Goal: Task Accomplishment & Management: Complete application form

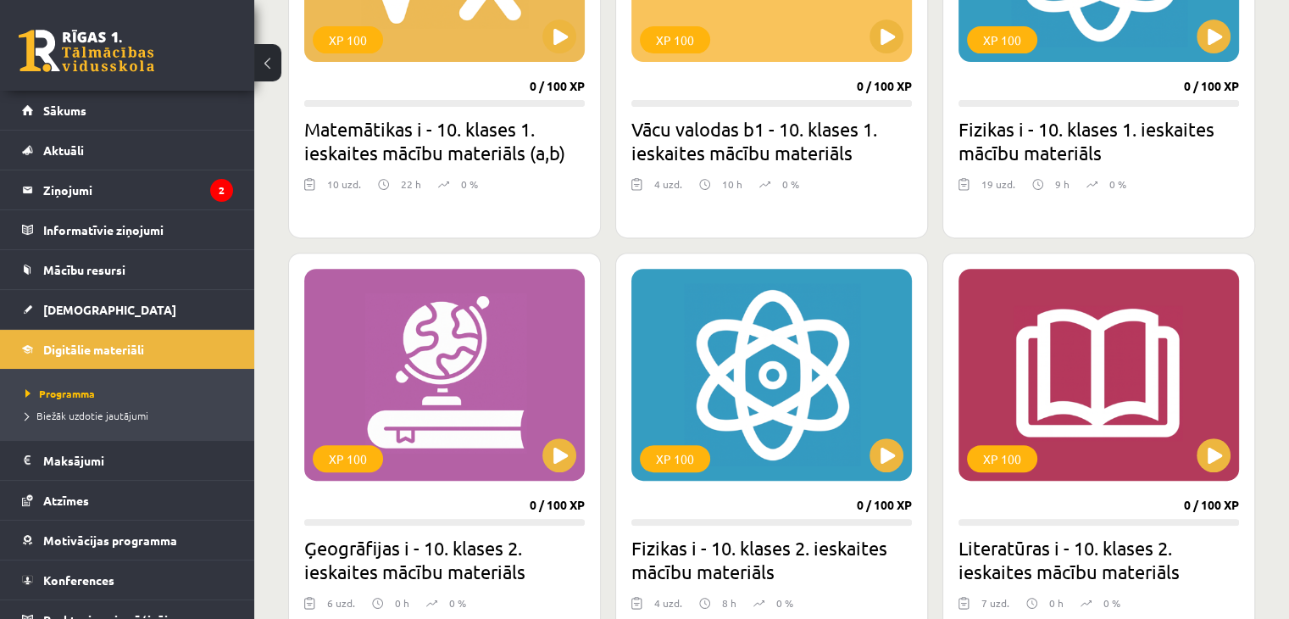
scroll to position [678, 0]
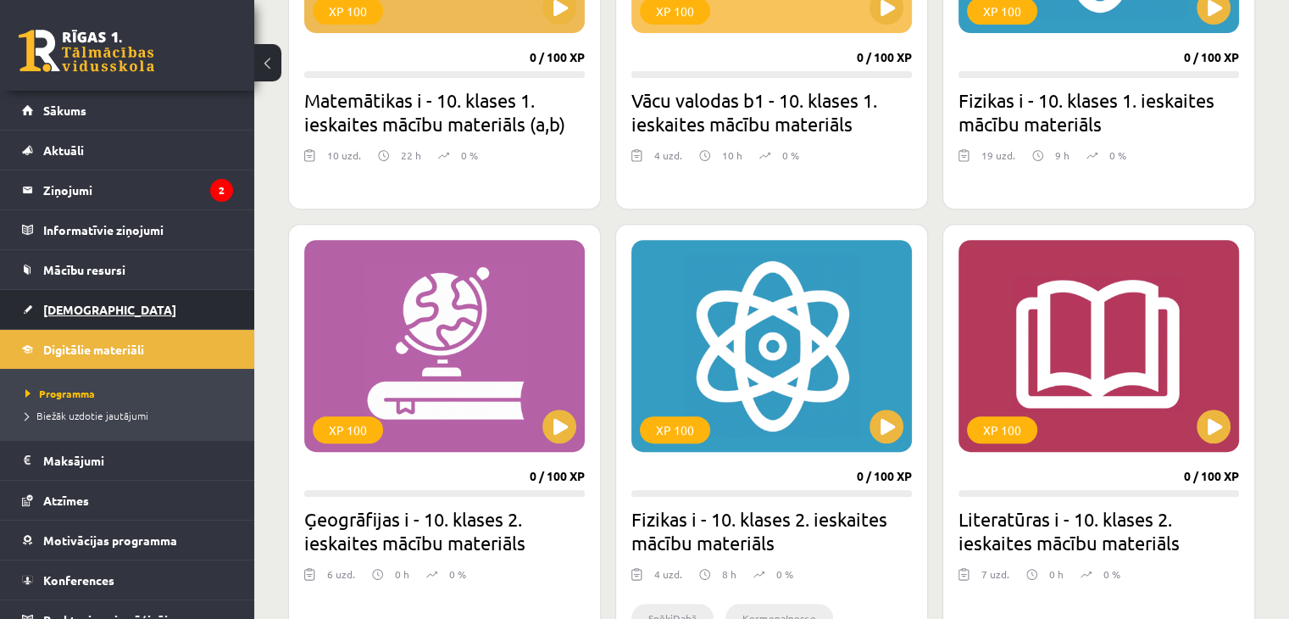
click at [92, 311] on span "[DEMOGRAPHIC_DATA]" at bounding box center [109, 309] width 133 height 15
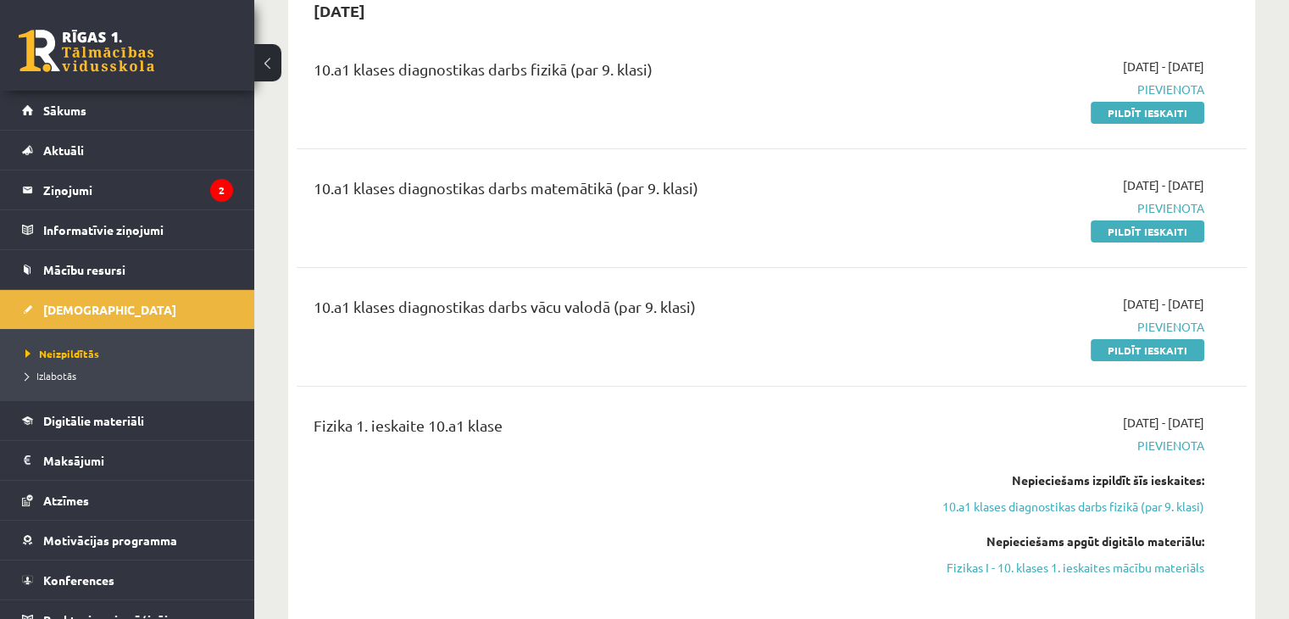
scroll to position [85, 0]
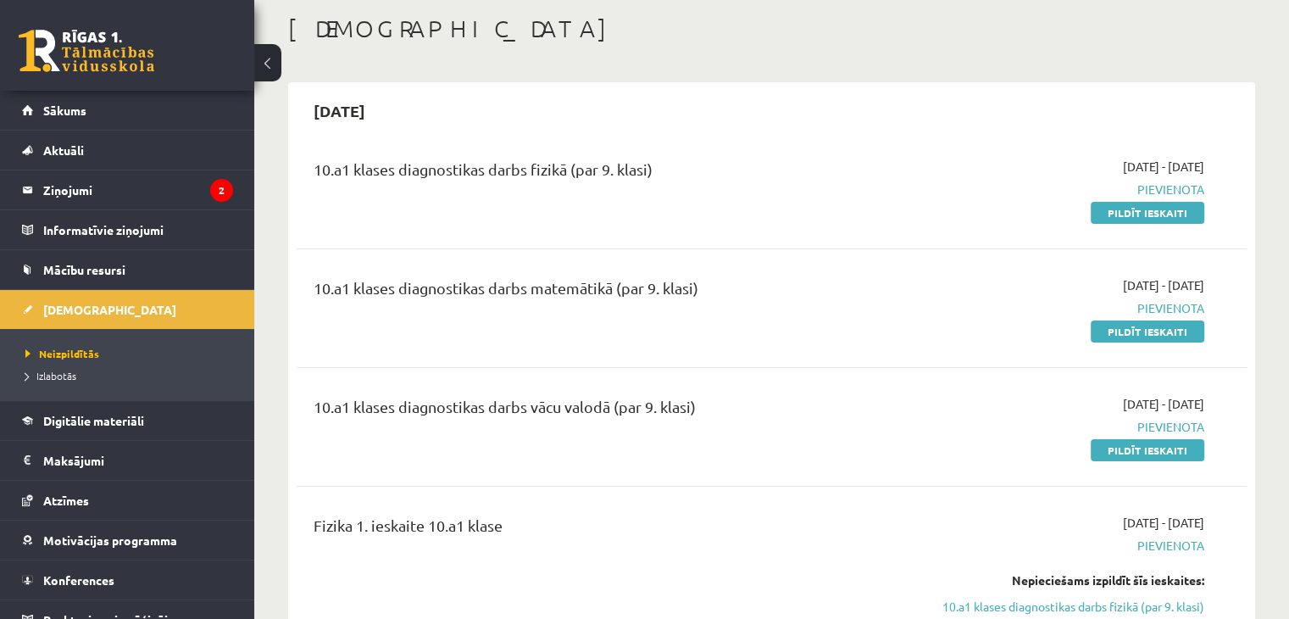
drag, startPoint x: 1145, startPoint y: 214, endPoint x: 730, endPoint y: 89, distance: 433.9
click at [1146, 214] on link "Pildīt ieskaiti" at bounding box center [1148, 213] width 114 height 22
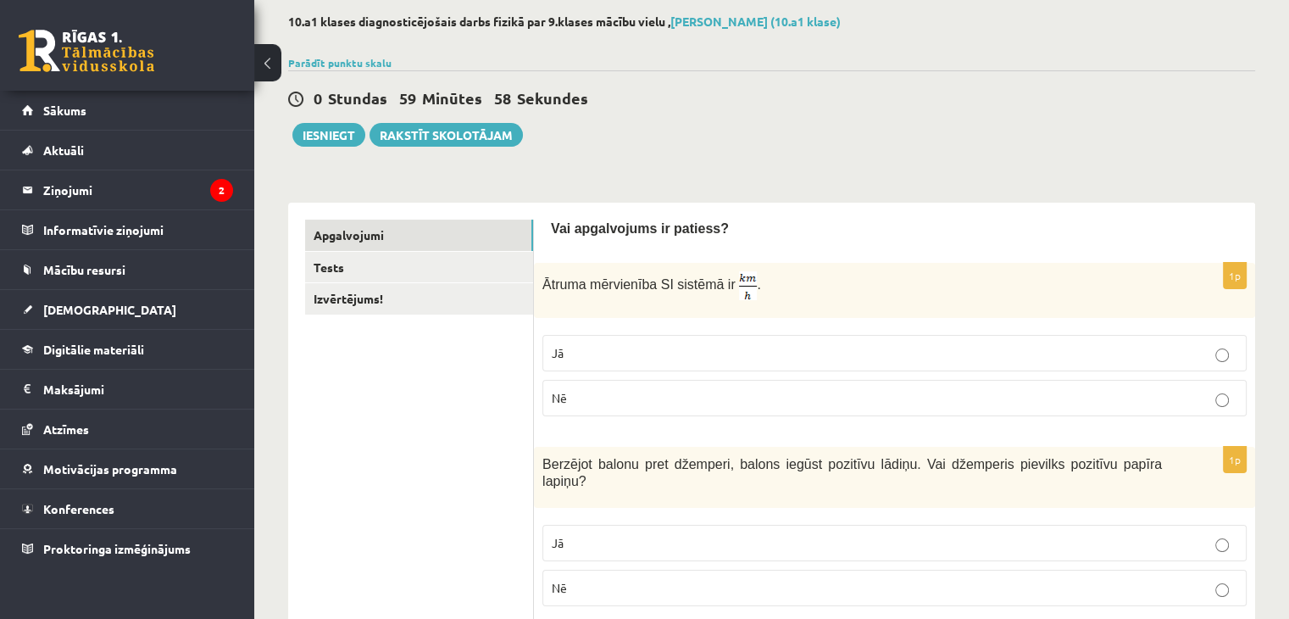
scroll to position [170, 0]
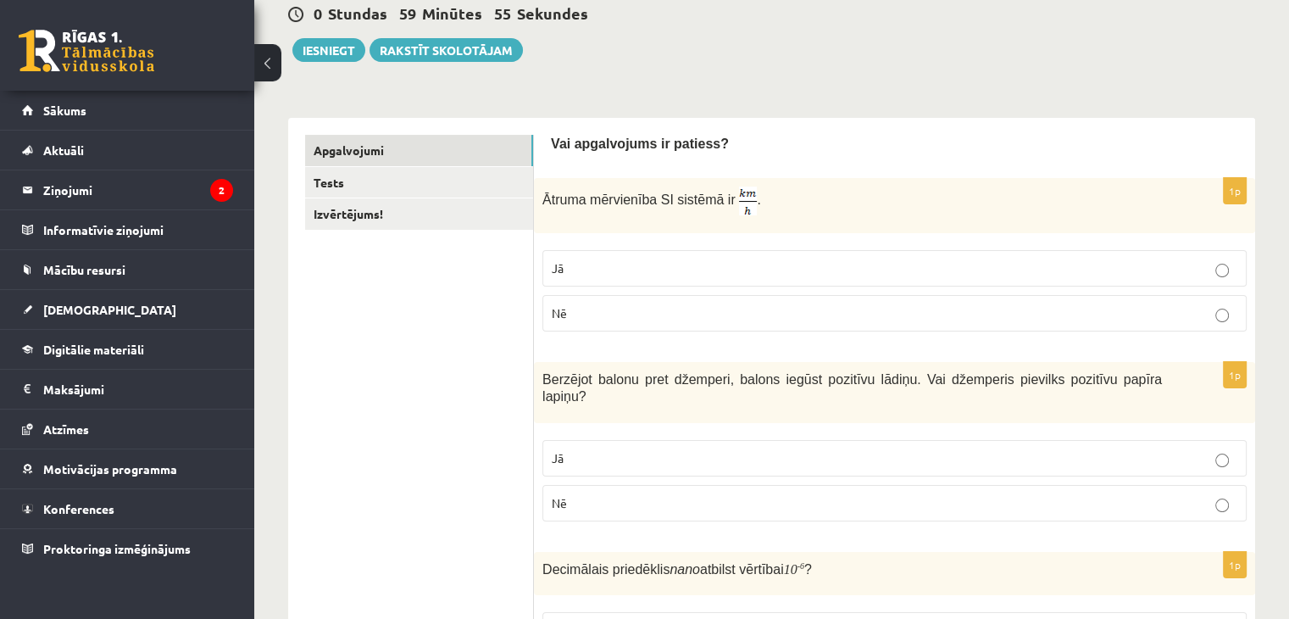
click at [734, 255] on label "Jā" at bounding box center [895, 268] width 704 height 36
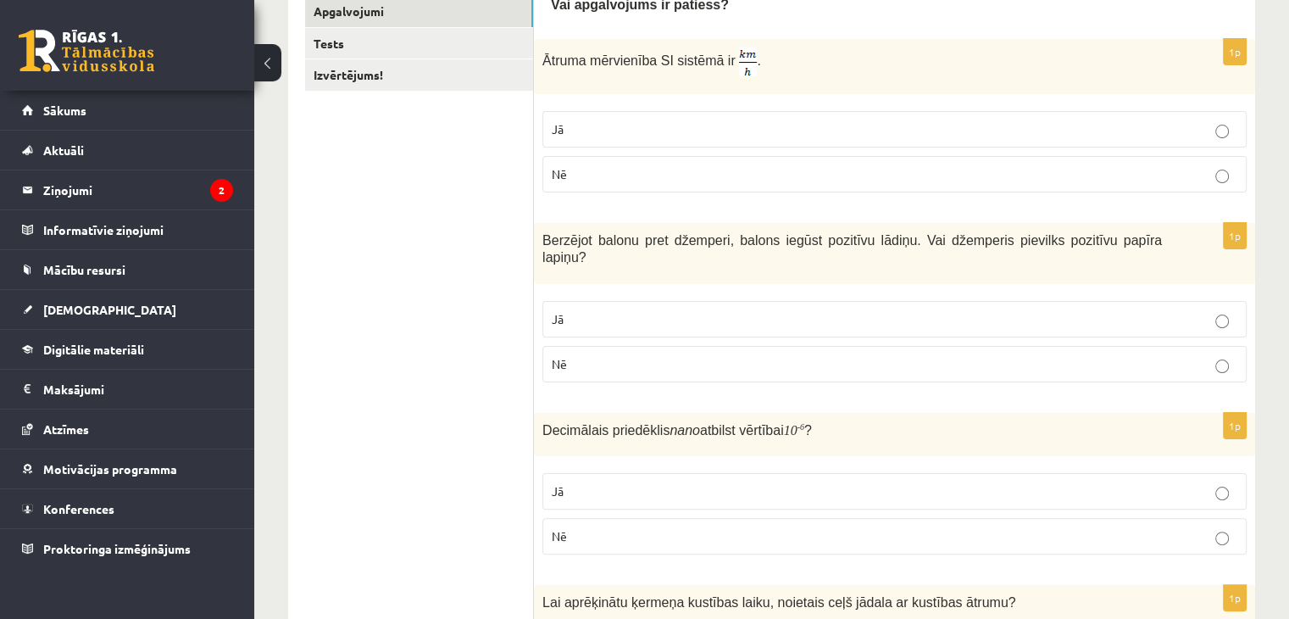
scroll to position [339, 0]
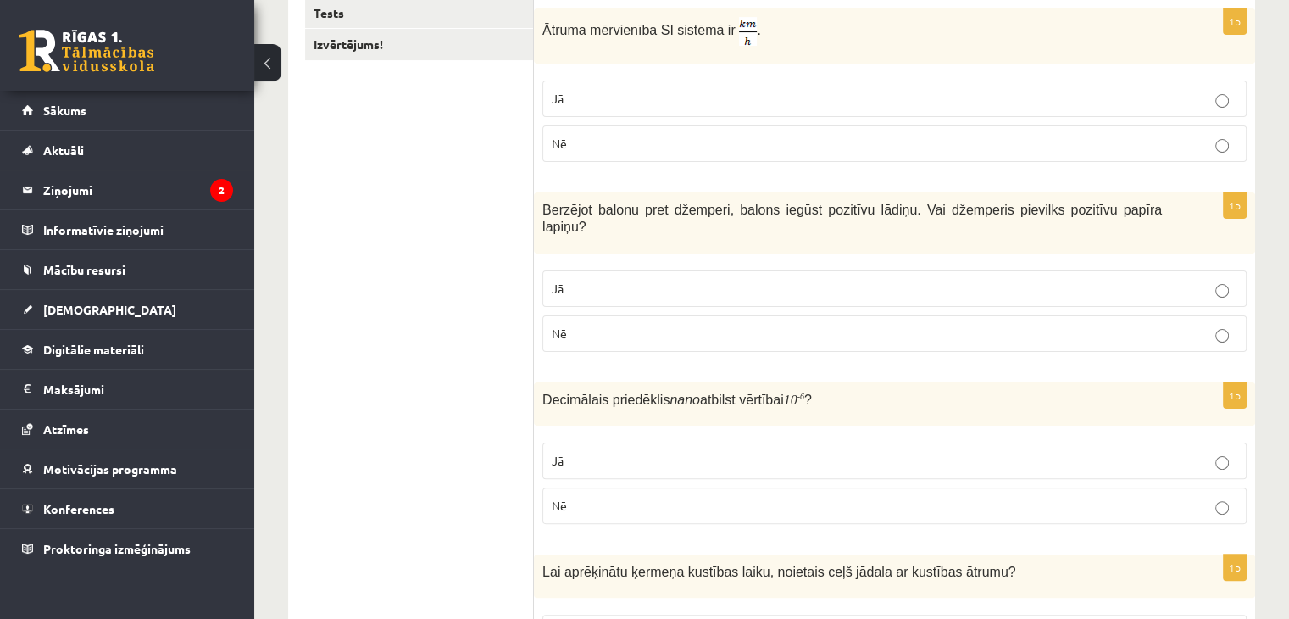
click at [1014, 325] on p "Nē" at bounding box center [895, 334] width 686 height 18
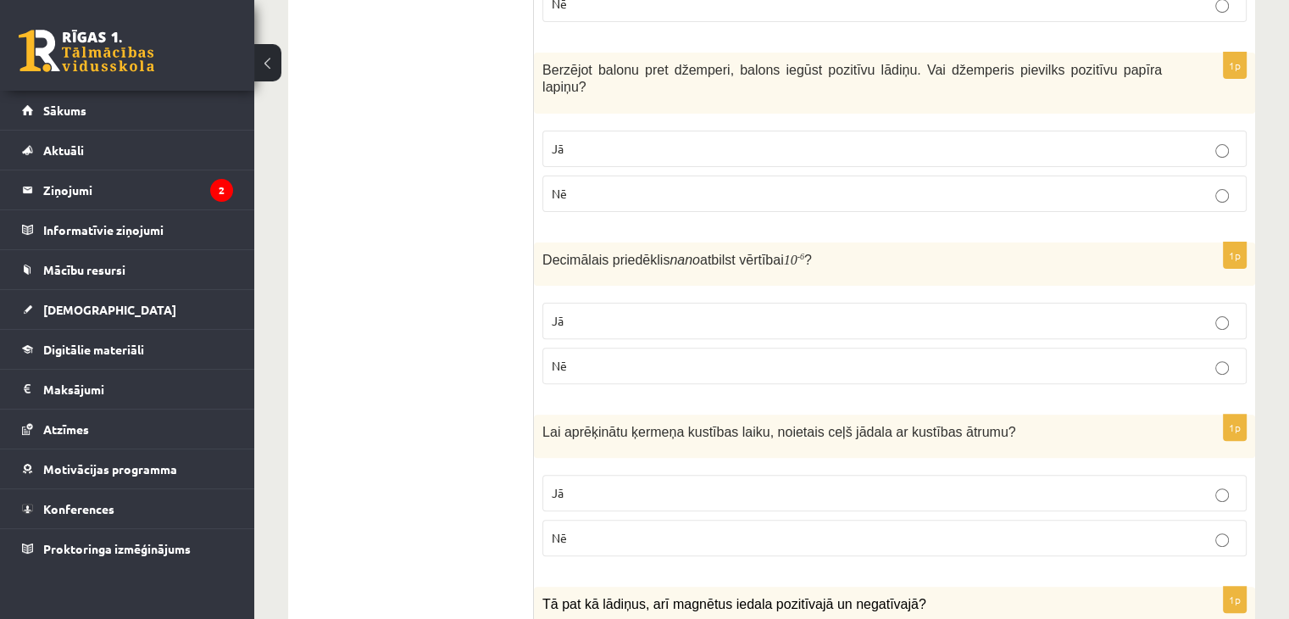
scroll to position [509, 0]
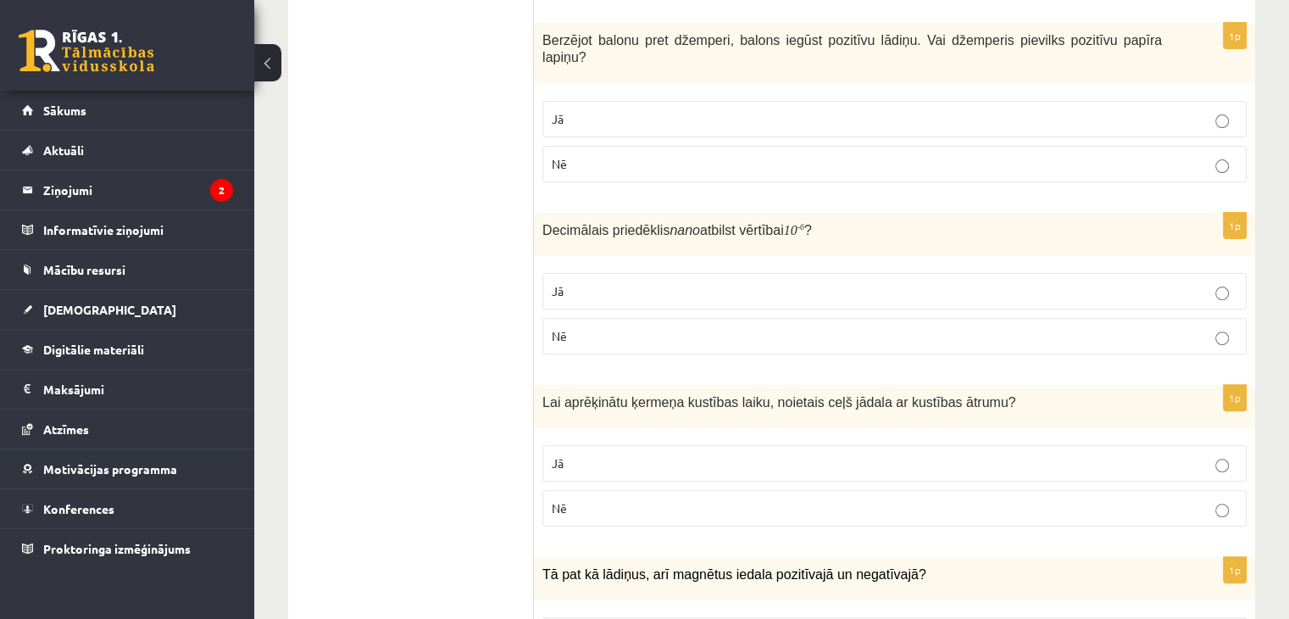
click at [831, 111] on label "Jā" at bounding box center [895, 119] width 704 height 36
click at [948, 146] on label "Nē" at bounding box center [895, 164] width 704 height 36
click at [921, 110] on p "Jā" at bounding box center [895, 119] width 686 height 18
click at [749, 282] on p "Jā" at bounding box center [895, 291] width 686 height 18
click at [747, 336] on fieldset "Jā Nē" at bounding box center [895, 311] width 704 height 95
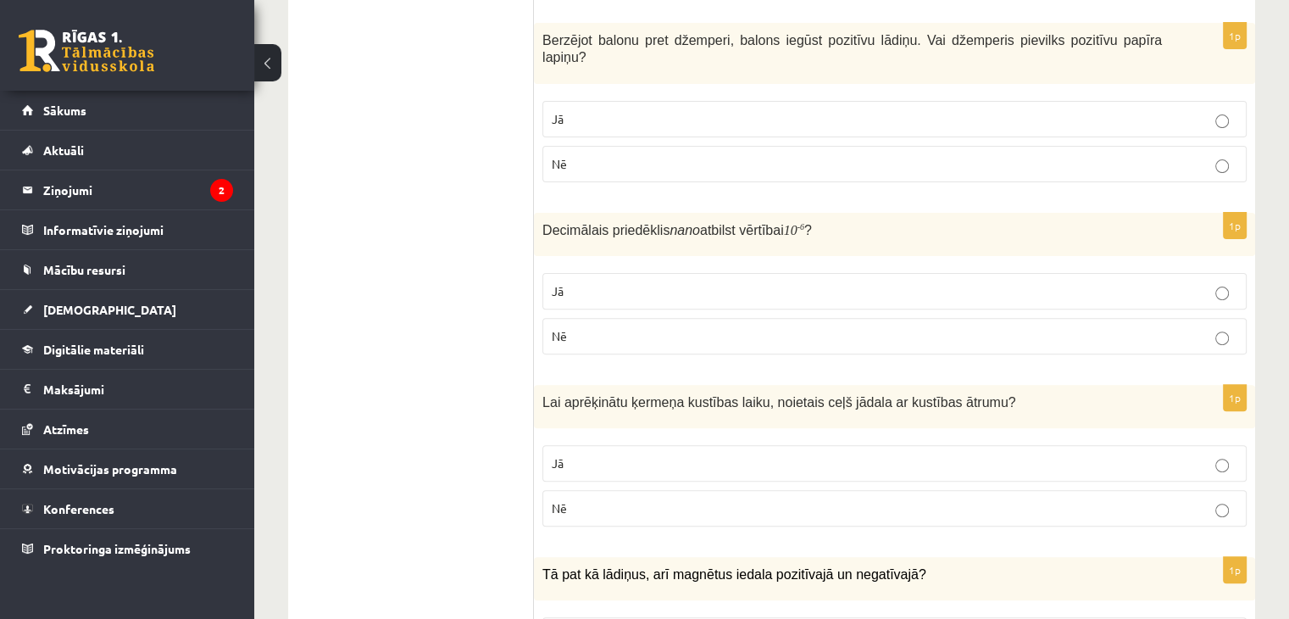
click at [764, 327] on p "Nē" at bounding box center [895, 336] width 686 height 18
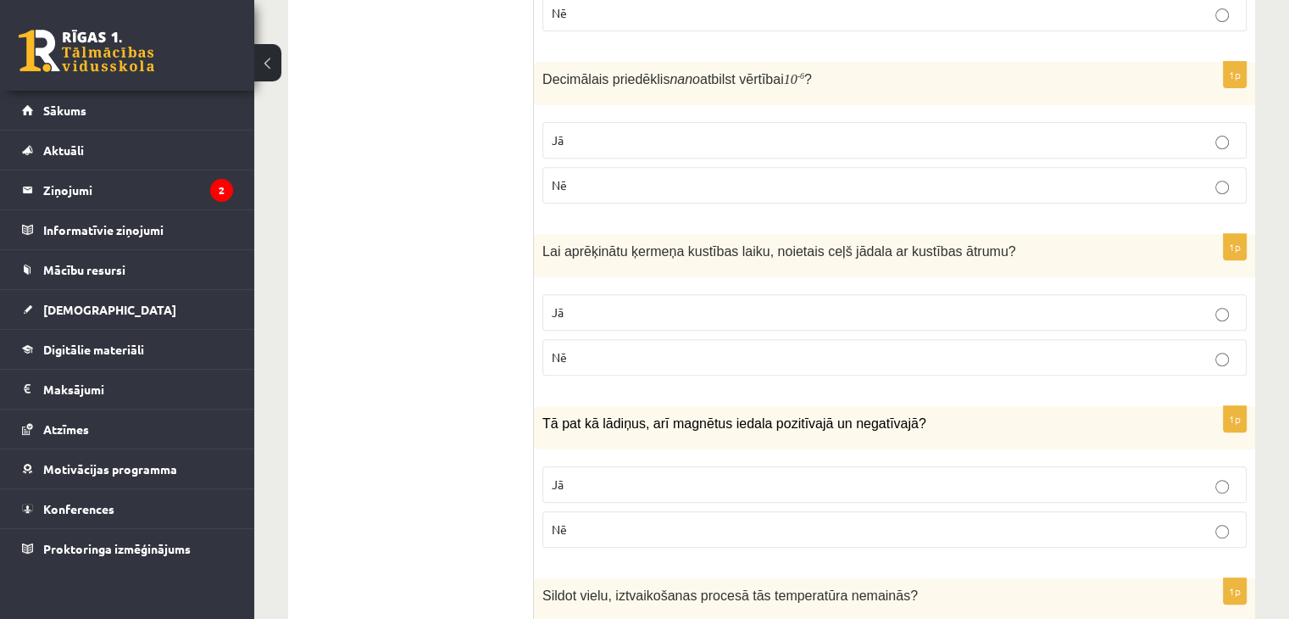
scroll to position [678, 0]
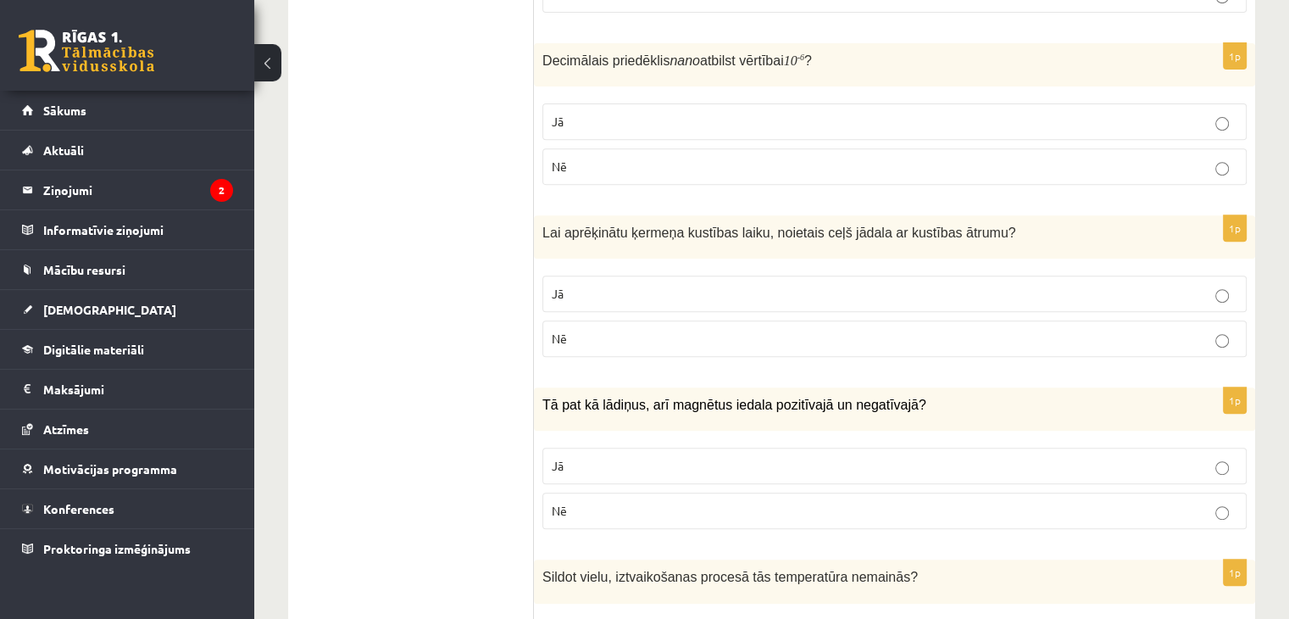
click at [865, 285] on p "Jā" at bounding box center [895, 294] width 686 height 18
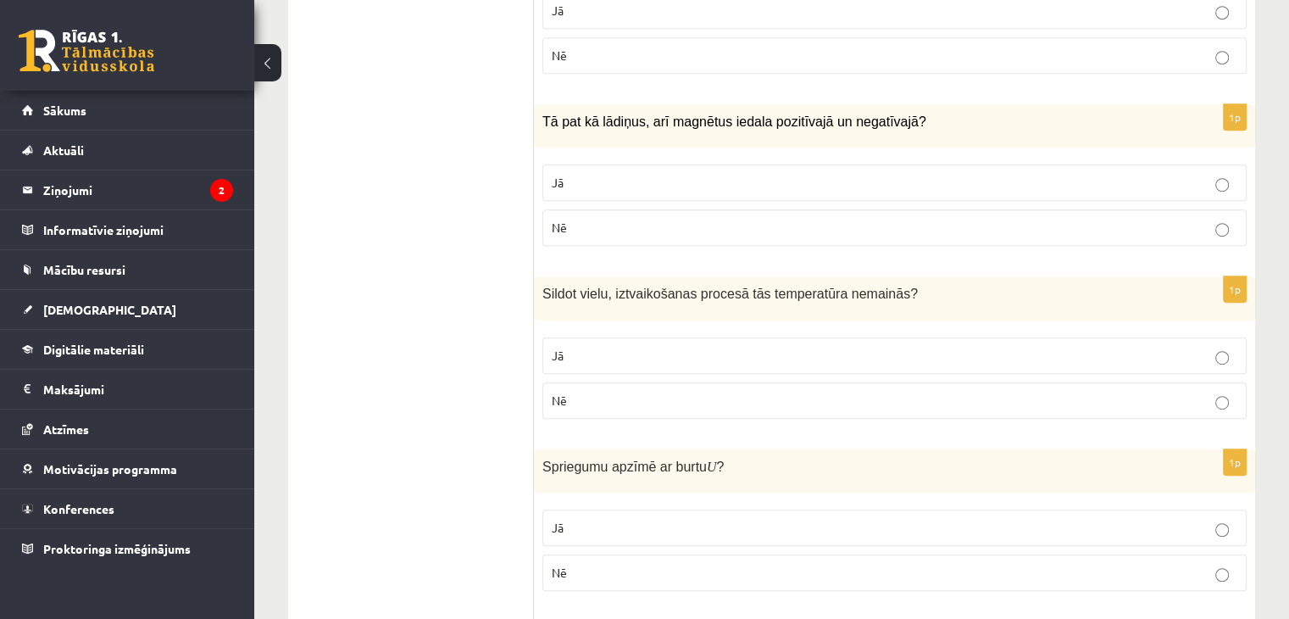
scroll to position [932, 0]
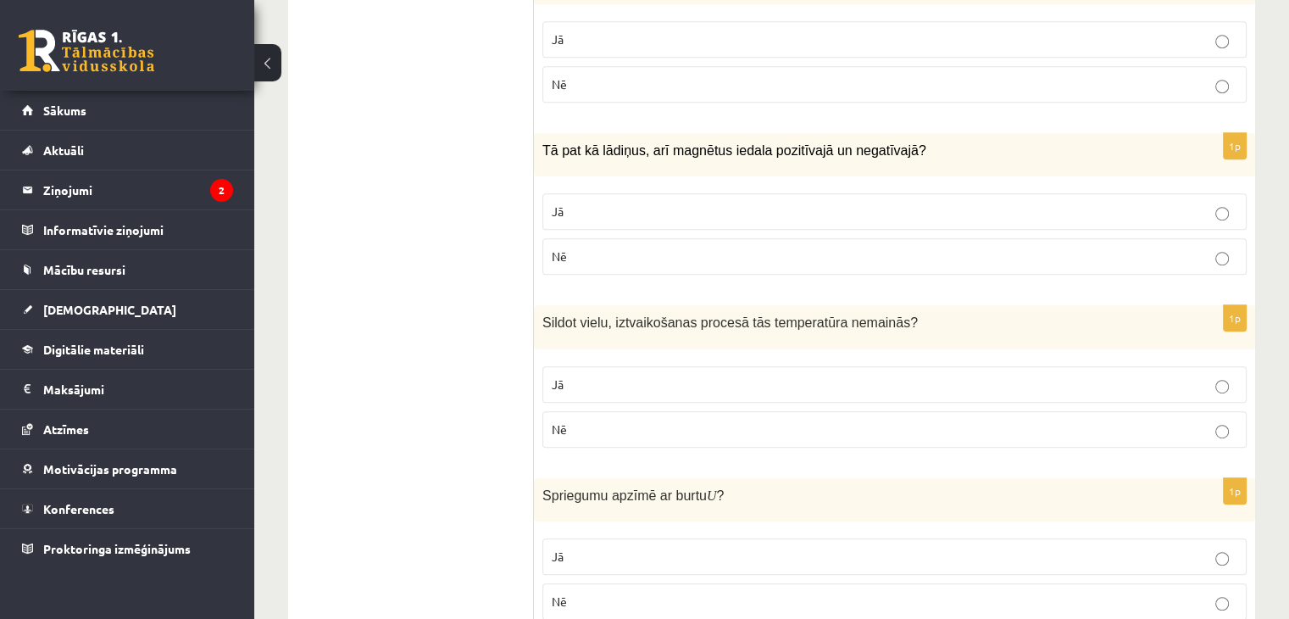
click at [697, 203] on p "Jā" at bounding box center [895, 212] width 686 height 18
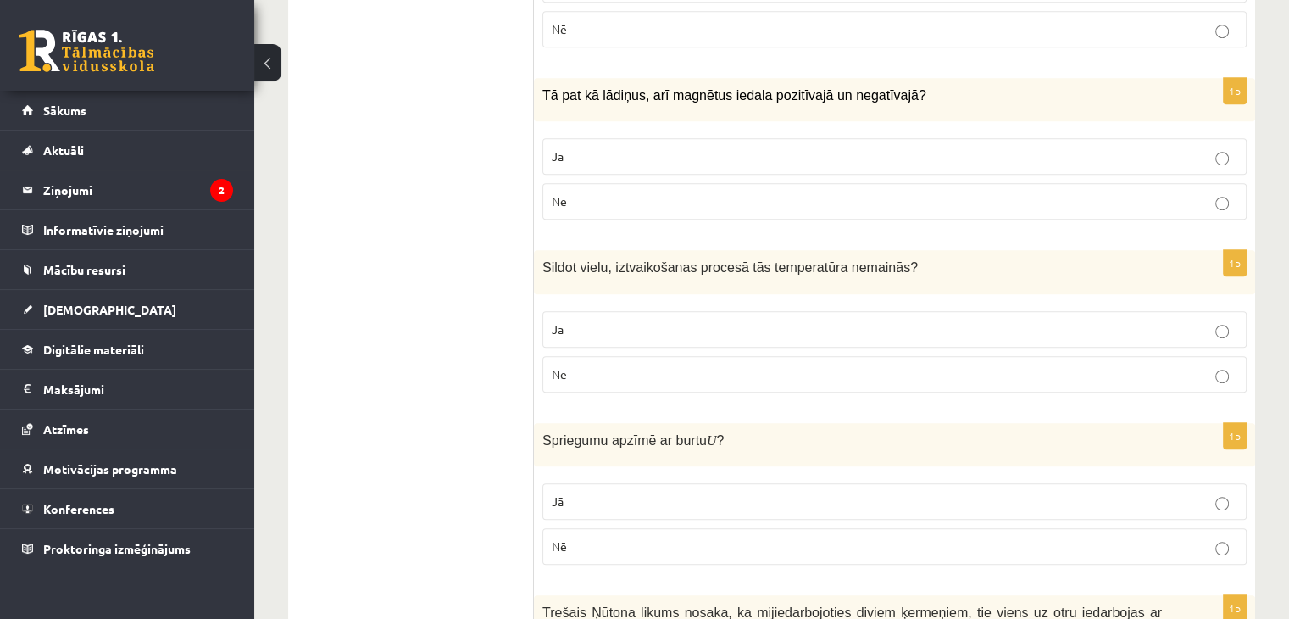
scroll to position [1017, 0]
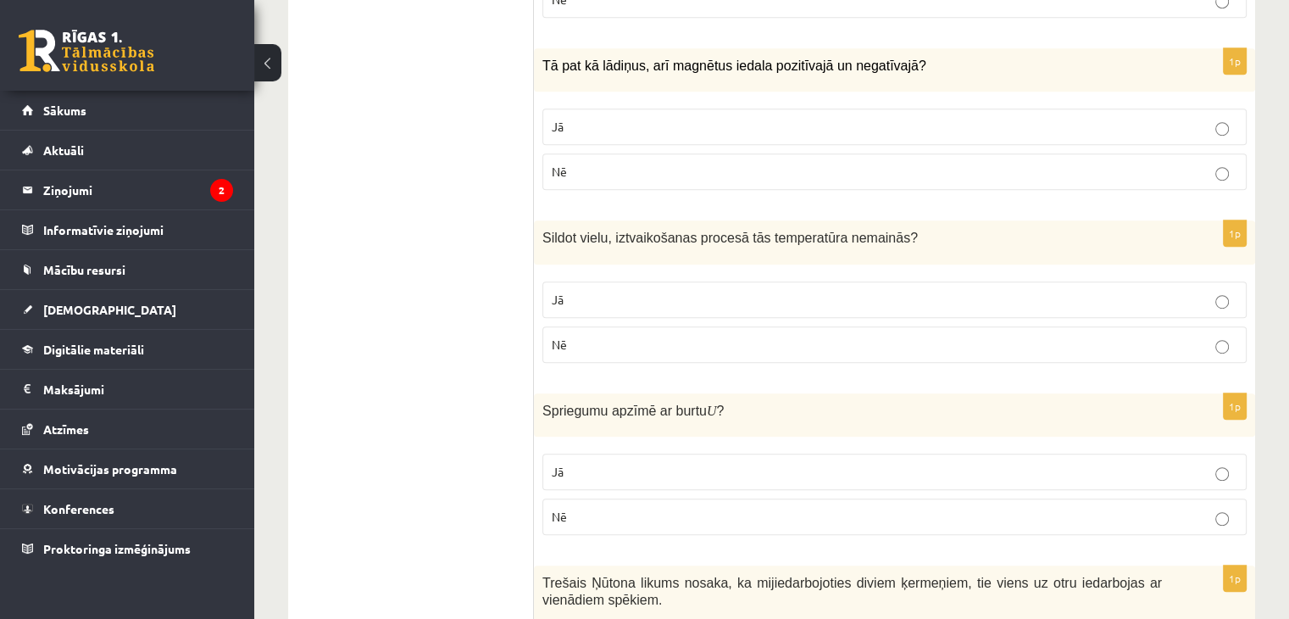
click at [752, 337] on label "Nē" at bounding box center [895, 344] width 704 height 36
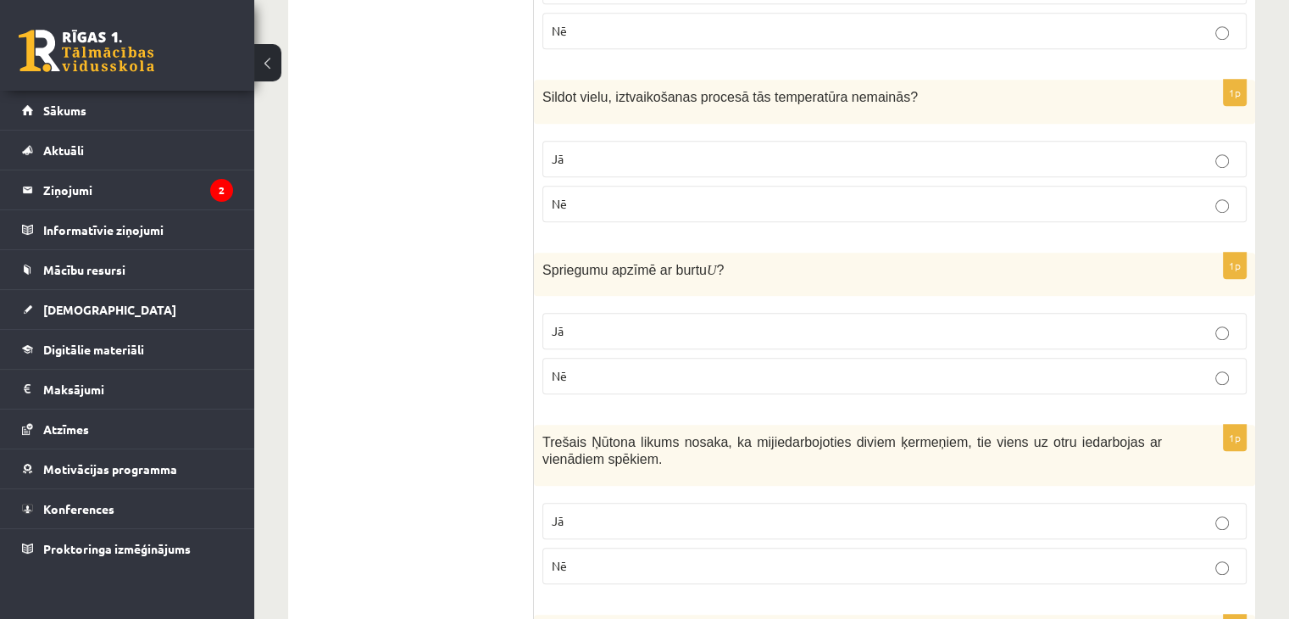
scroll to position [1187, 0]
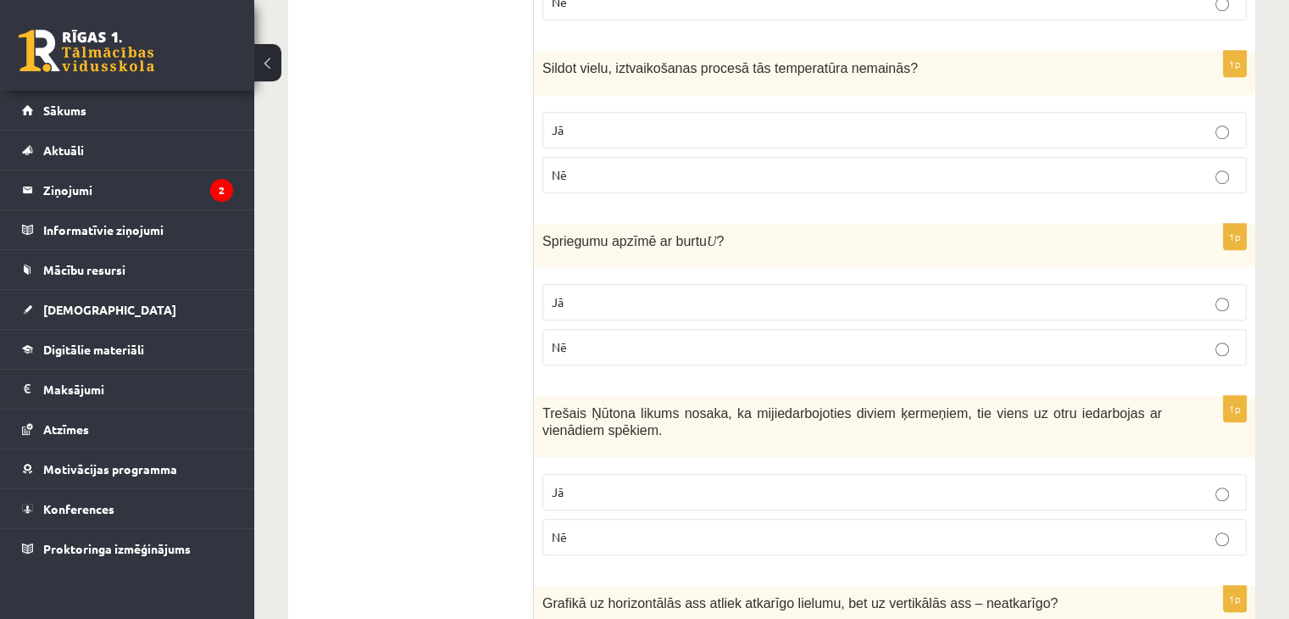
click at [849, 345] on fieldset "Jā Nē" at bounding box center [895, 323] width 704 height 95
click at [846, 337] on label "Nē" at bounding box center [895, 347] width 704 height 36
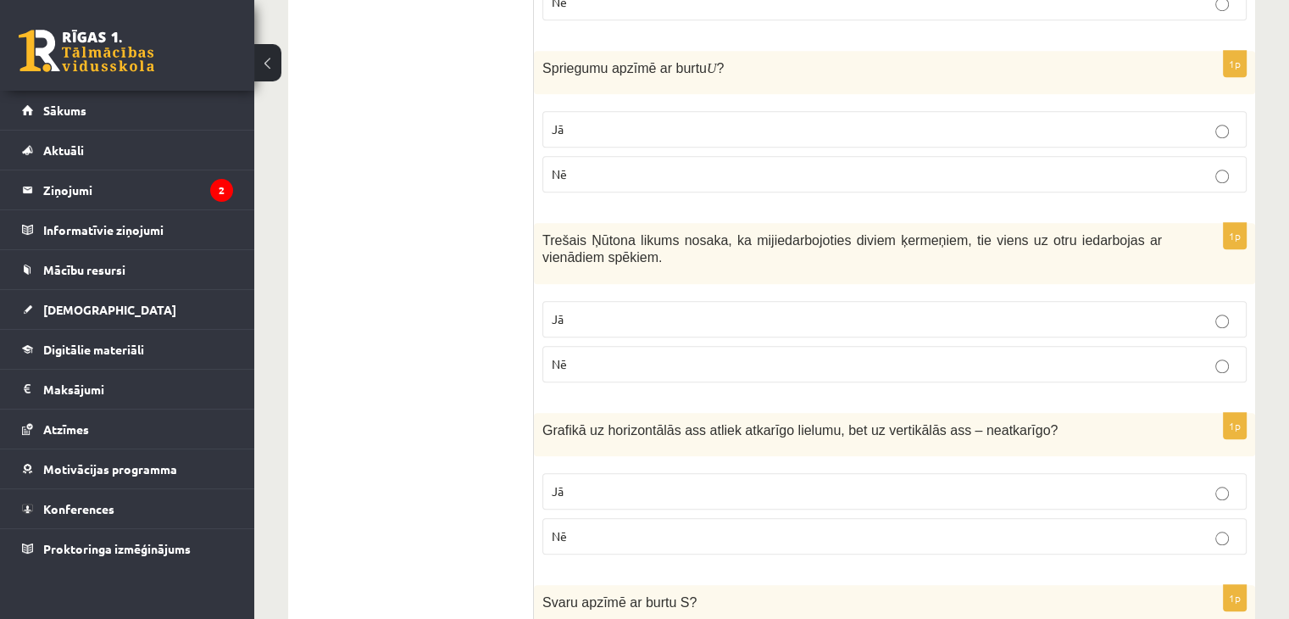
scroll to position [1441, 0]
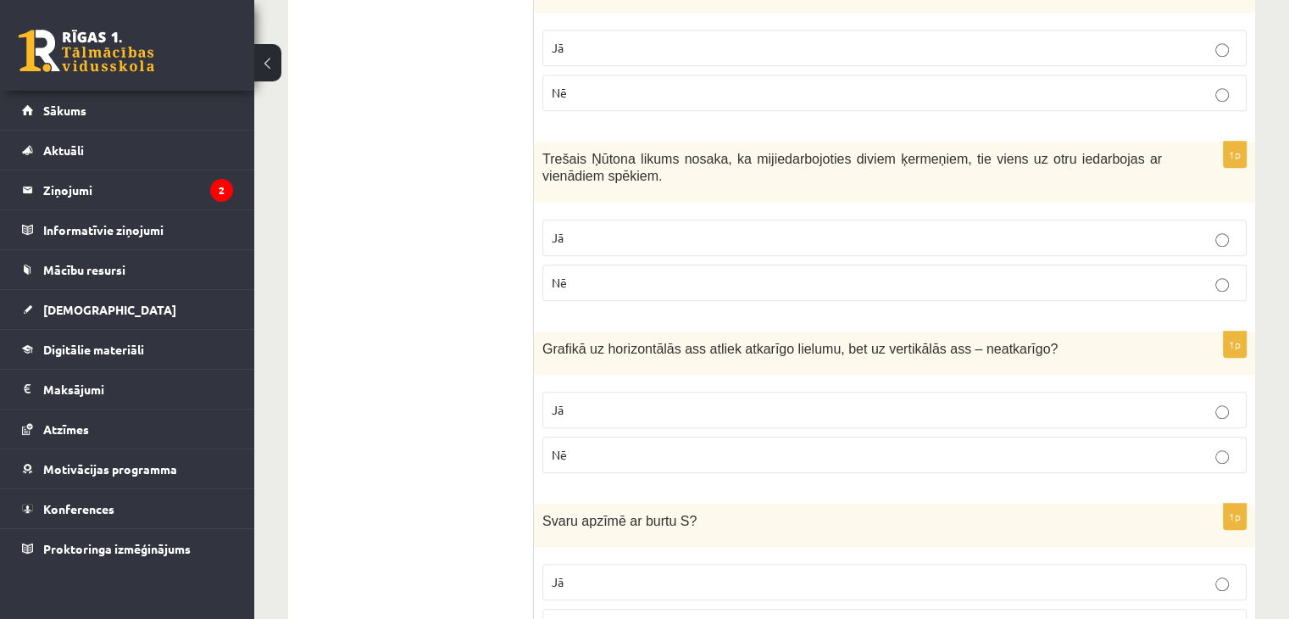
click at [878, 229] on p "Jā" at bounding box center [895, 238] width 686 height 18
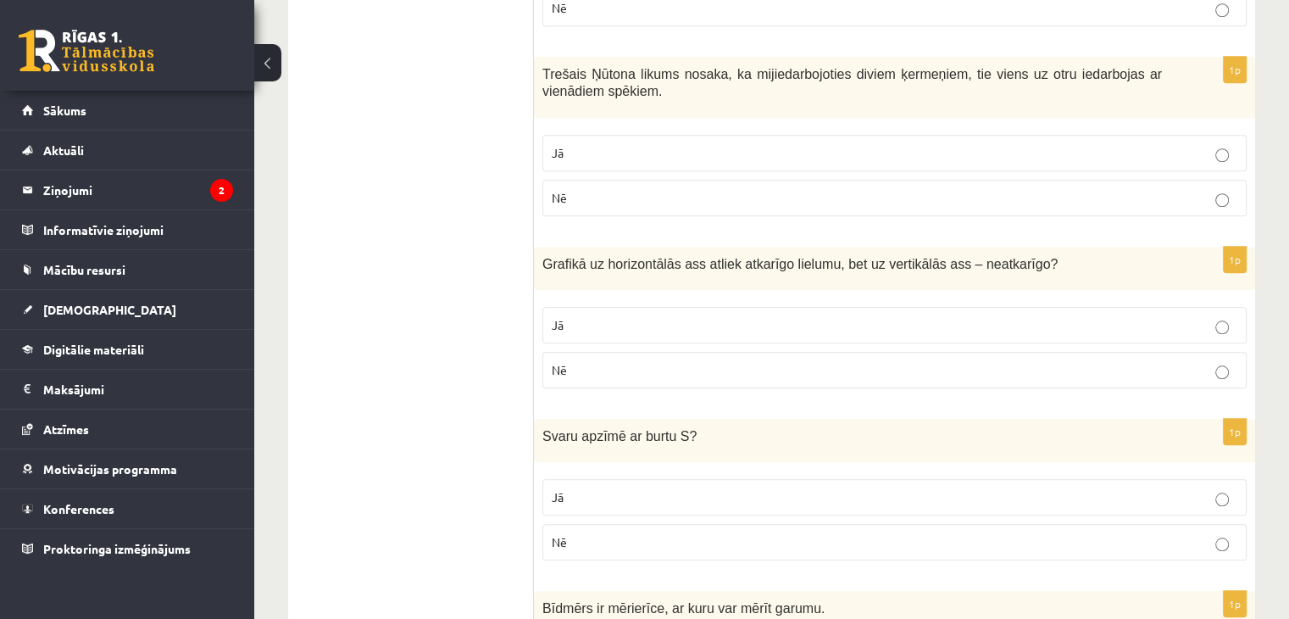
click at [841, 352] on label "Nē" at bounding box center [895, 370] width 704 height 36
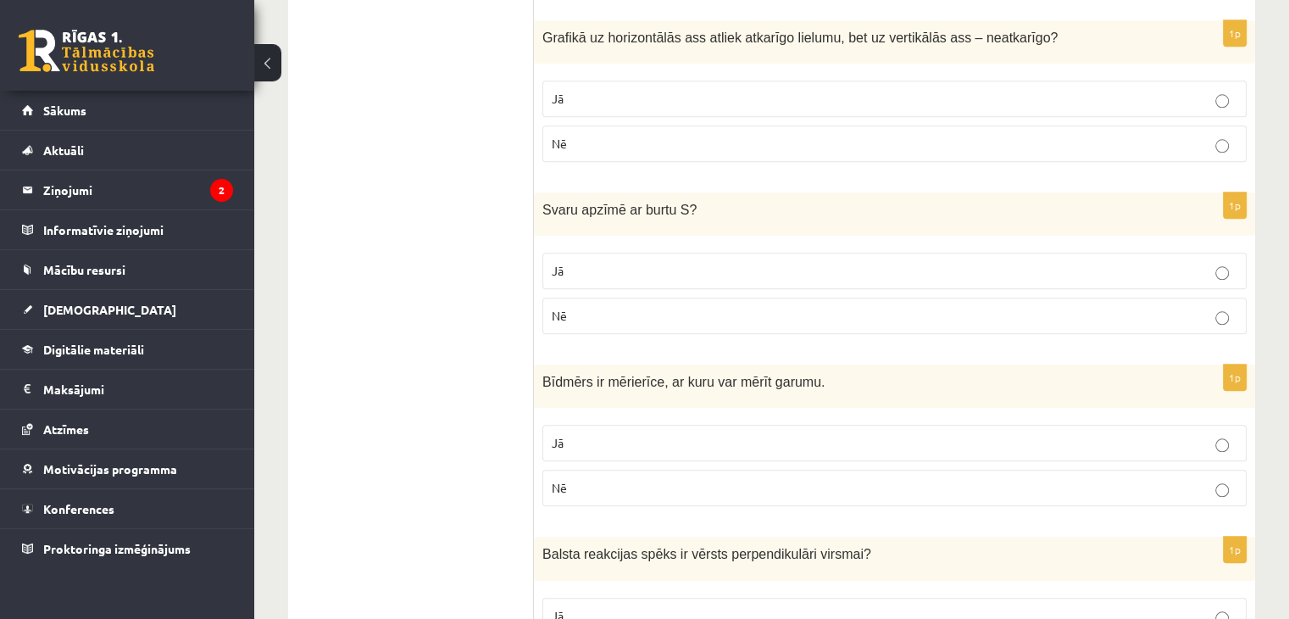
scroll to position [1780, 0]
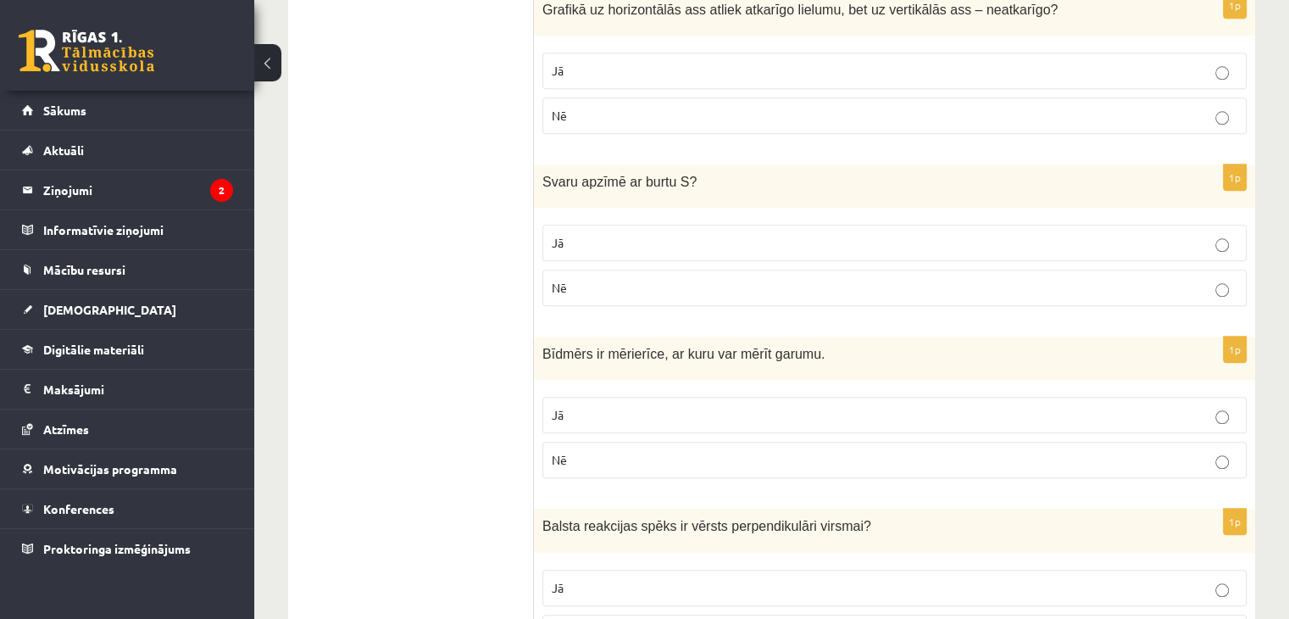
click at [740, 273] on label "Nē" at bounding box center [895, 288] width 704 height 36
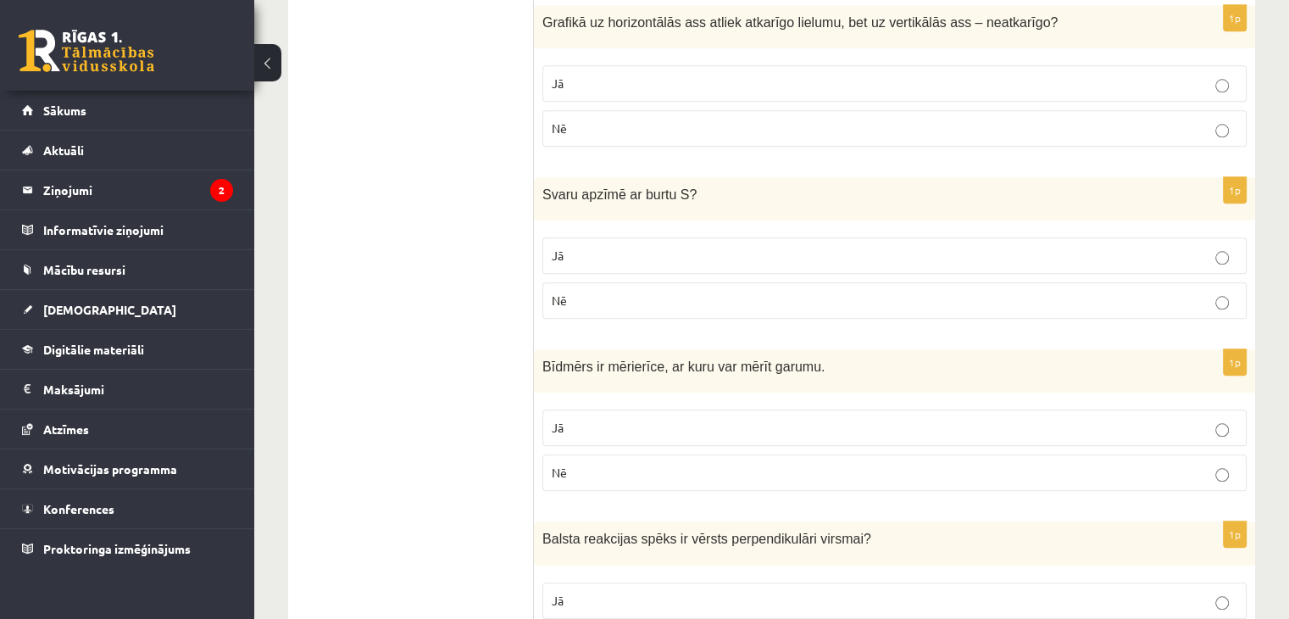
scroll to position [1950, 0]
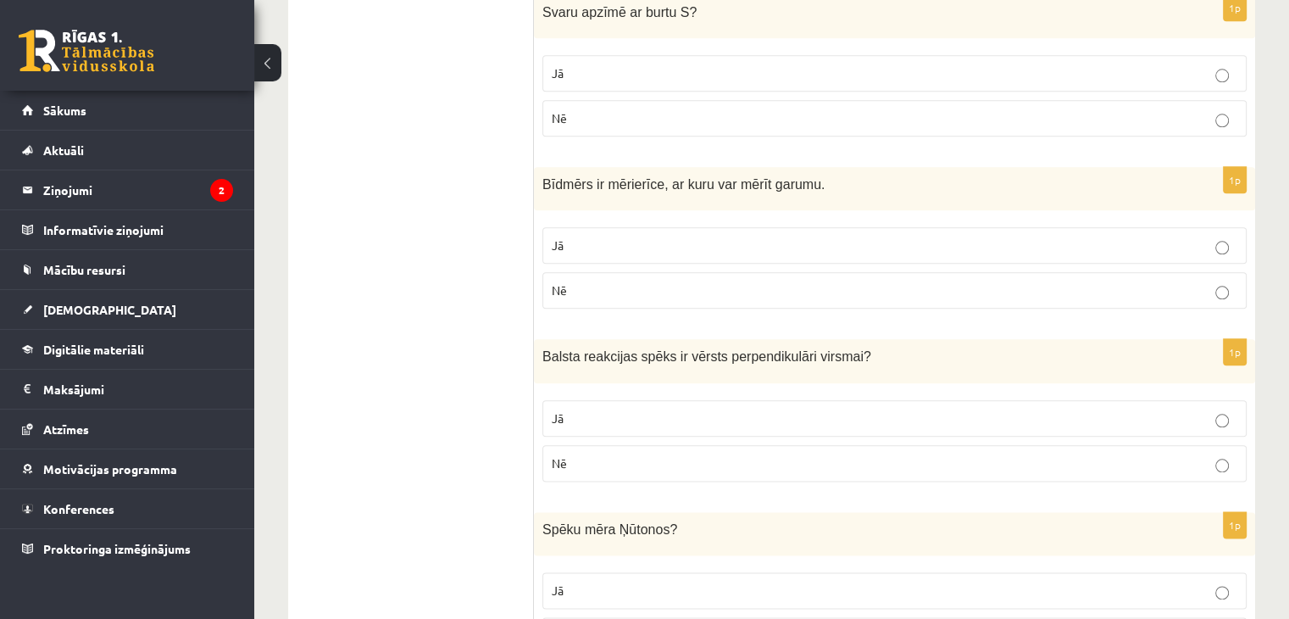
click at [591, 281] on p "Nē" at bounding box center [895, 290] width 686 height 18
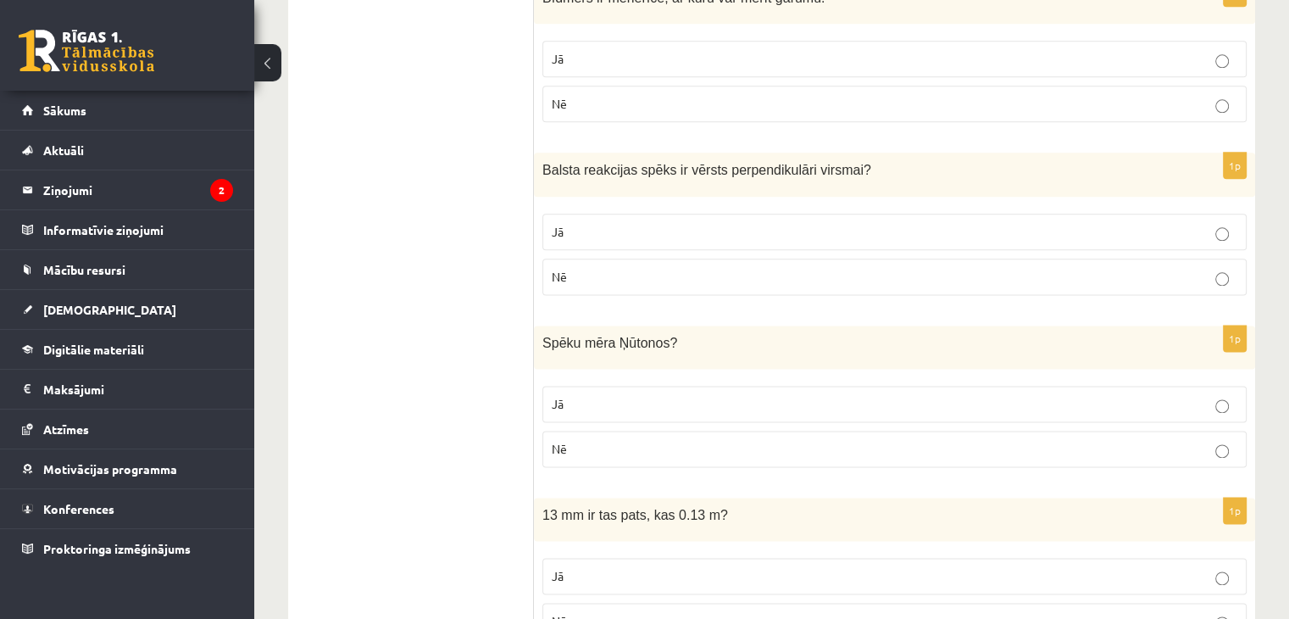
scroll to position [2119, 0]
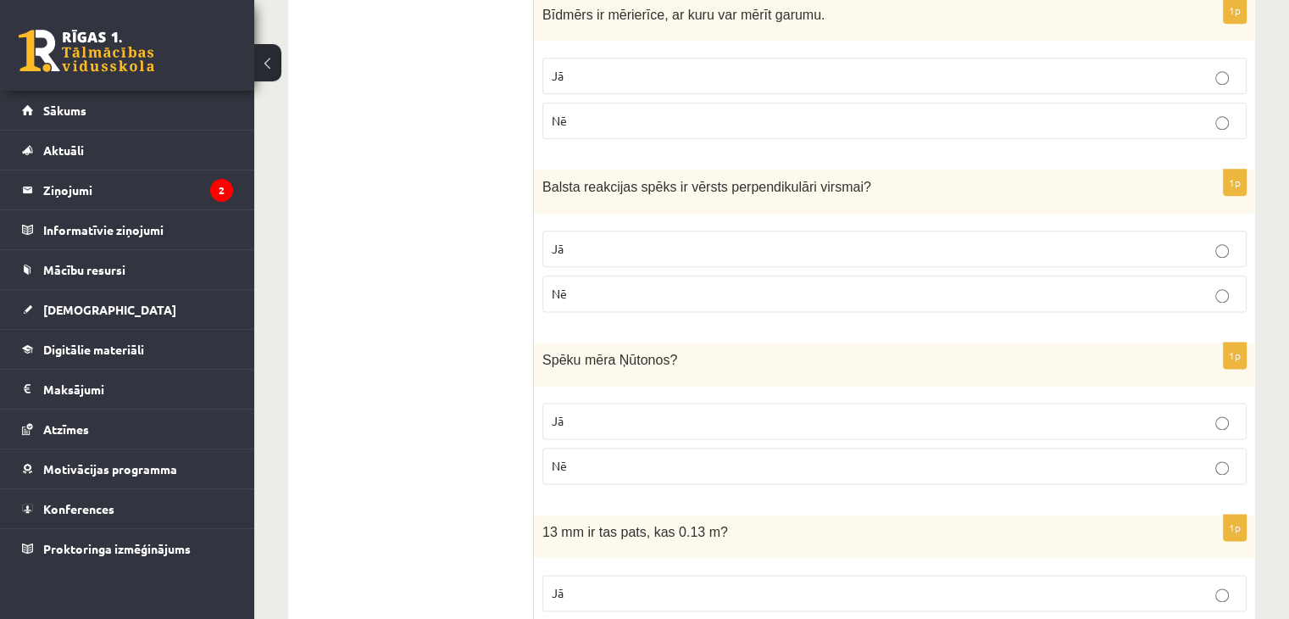
click at [776, 240] on p "Jā" at bounding box center [895, 249] width 686 height 18
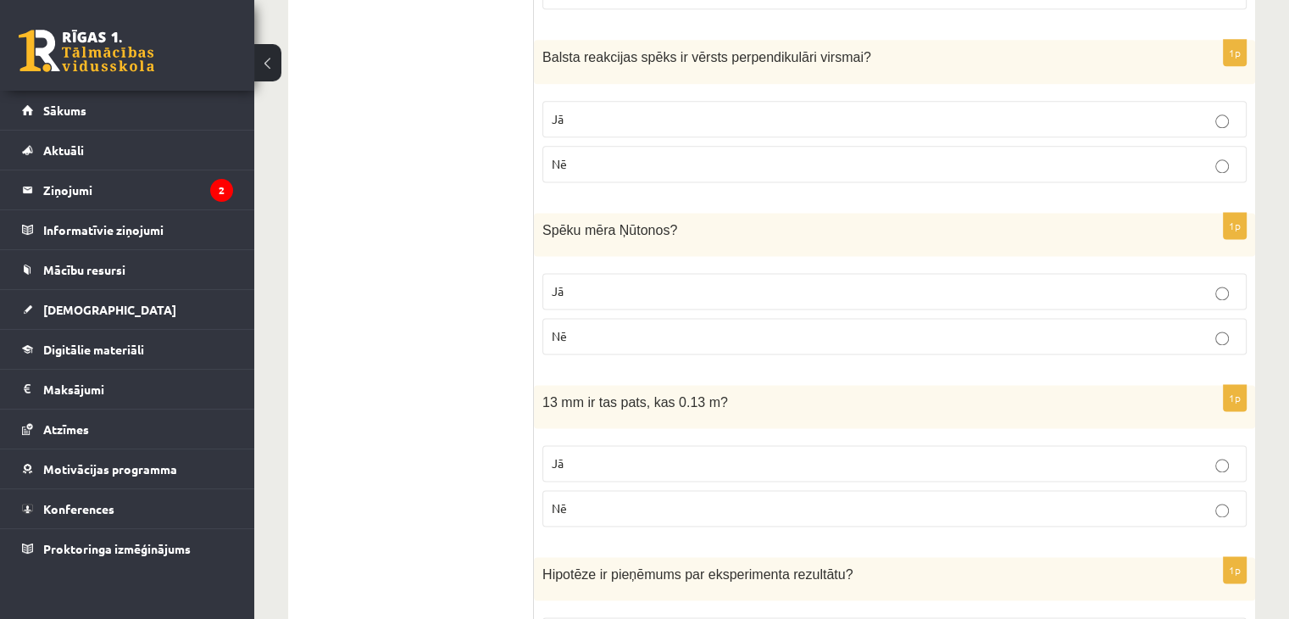
scroll to position [2289, 0]
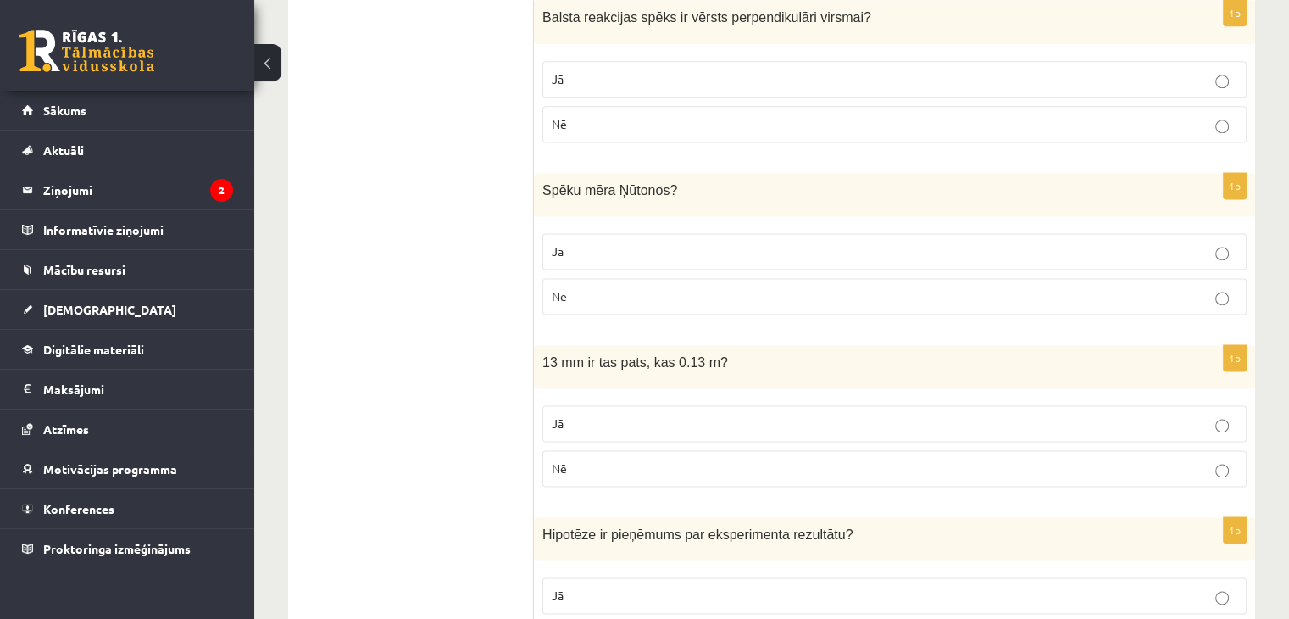
click at [750, 287] on p "Nē" at bounding box center [895, 296] width 686 height 18
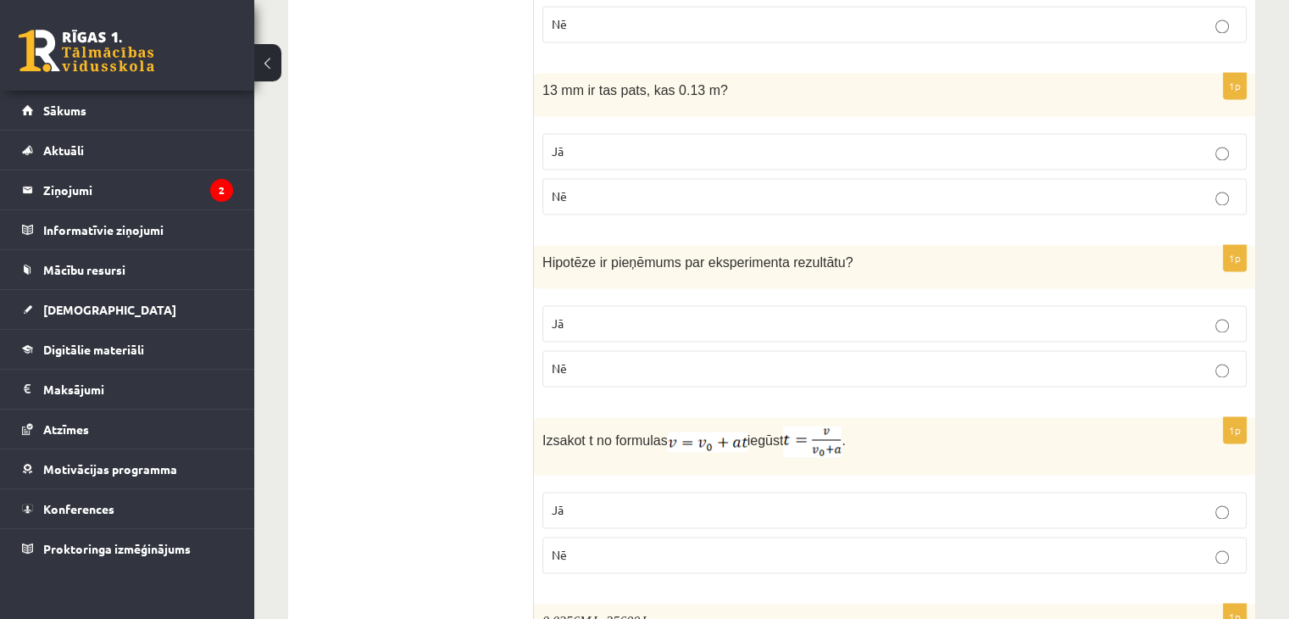
scroll to position [2543, 0]
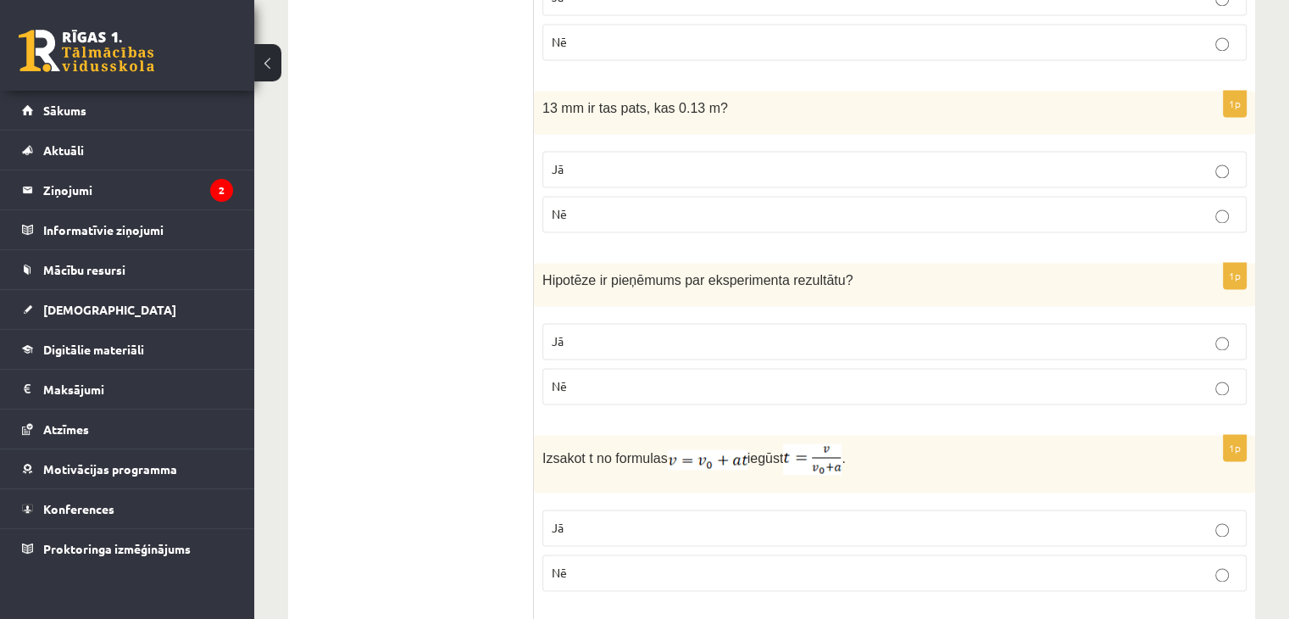
click at [624, 205] on p "Nē" at bounding box center [895, 214] width 686 height 18
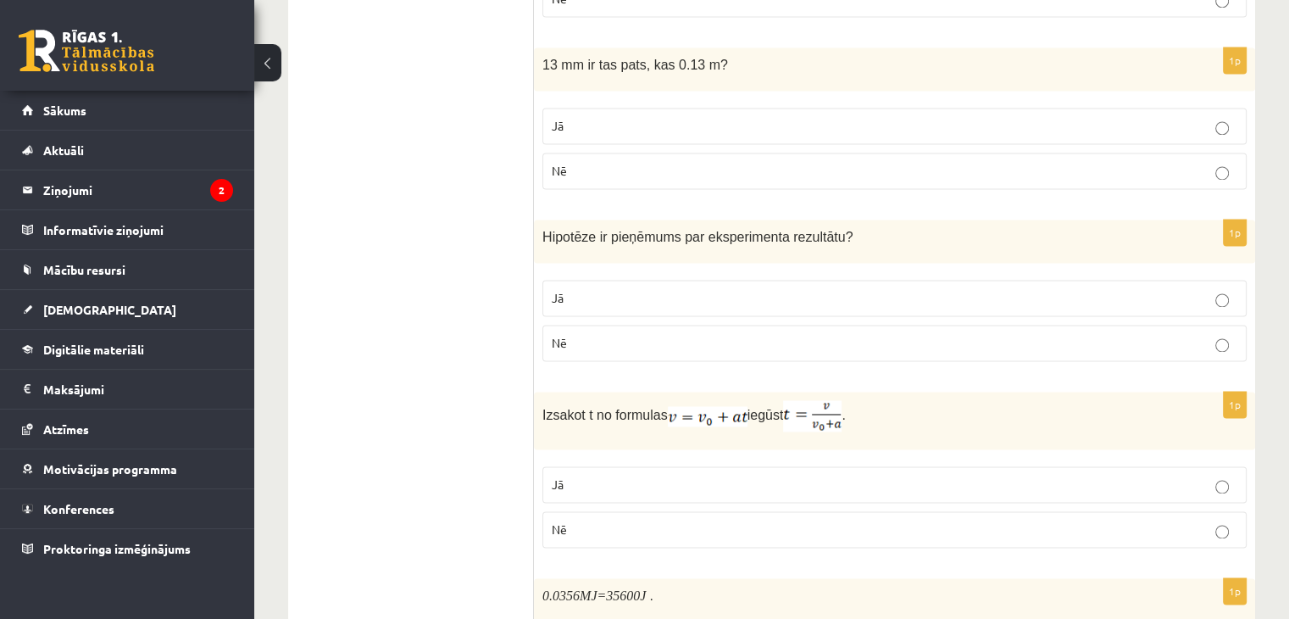
scroll to position [2628, 0]
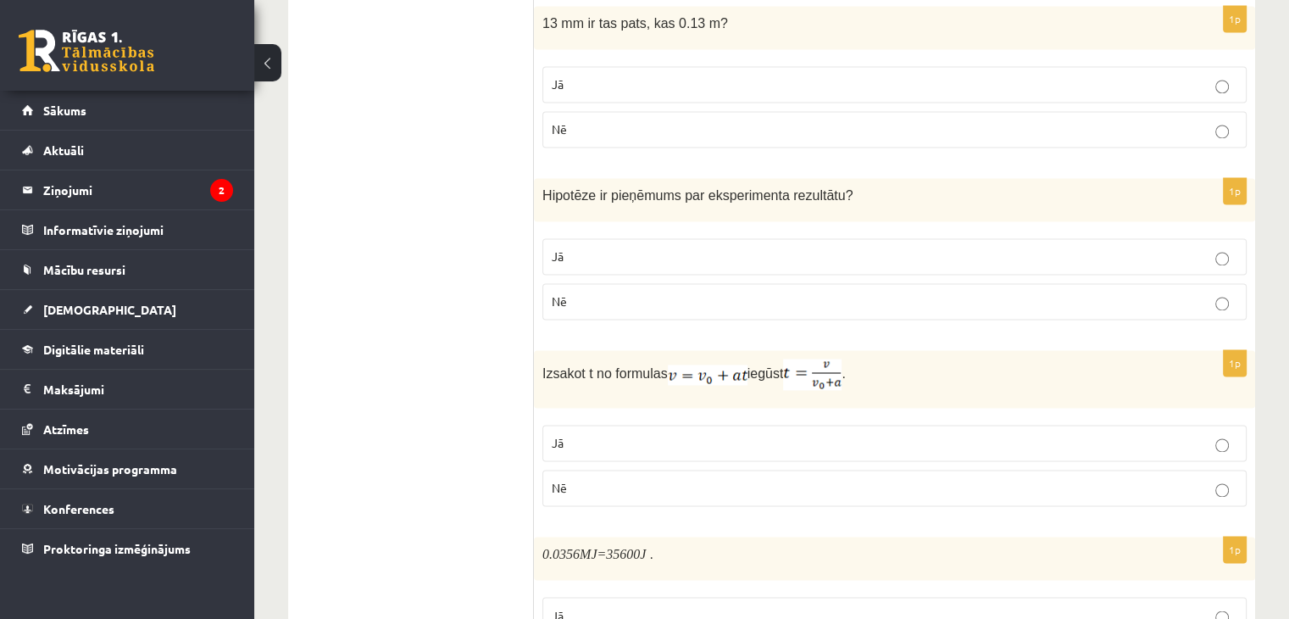
click at [676, 248] on p "Jā" at bounding box center [895, 257] width 686 height 18
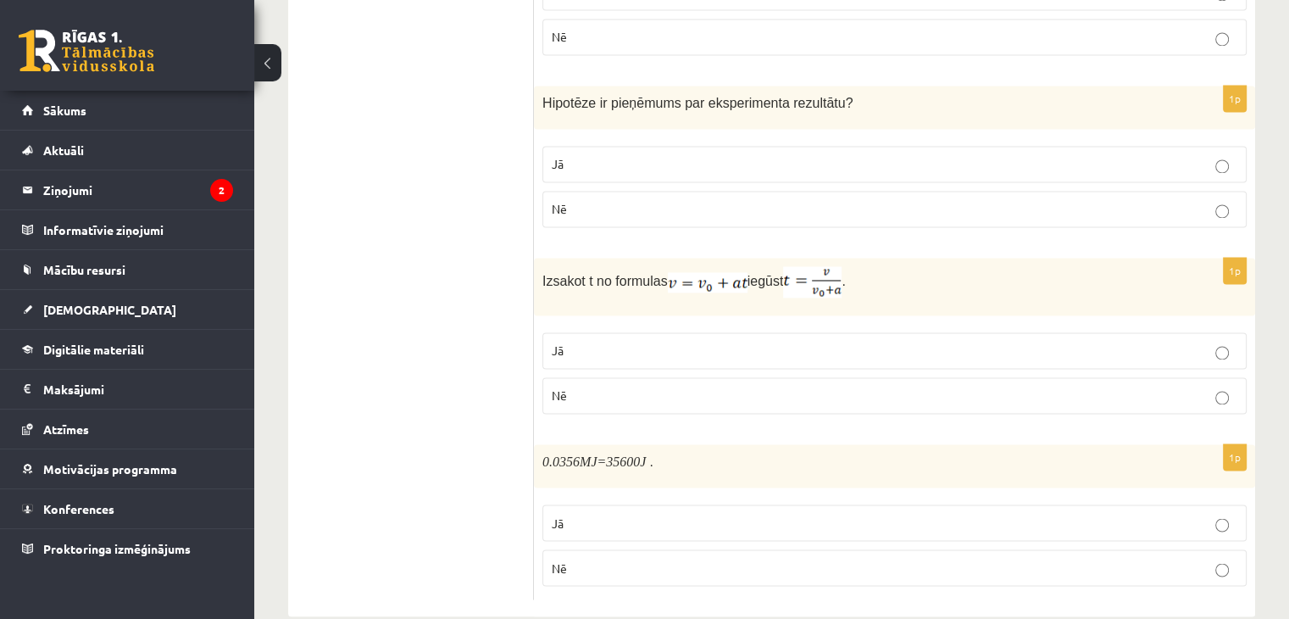
scroll to position [2723, 0]
click at [712, 377] on label "Nē" at bounding box center [895, 393] width 704 height 36
click at [747, 331] on label "Jā" at bounding box center [895, 348] width 704 height 36
click at [749, 554] on fieldset "Jā Nē" at bounding box center [895, 540] width 704 height 95
click at [732, 556] on p "Nē" at bounding box center [895, 565] width 686 height 18
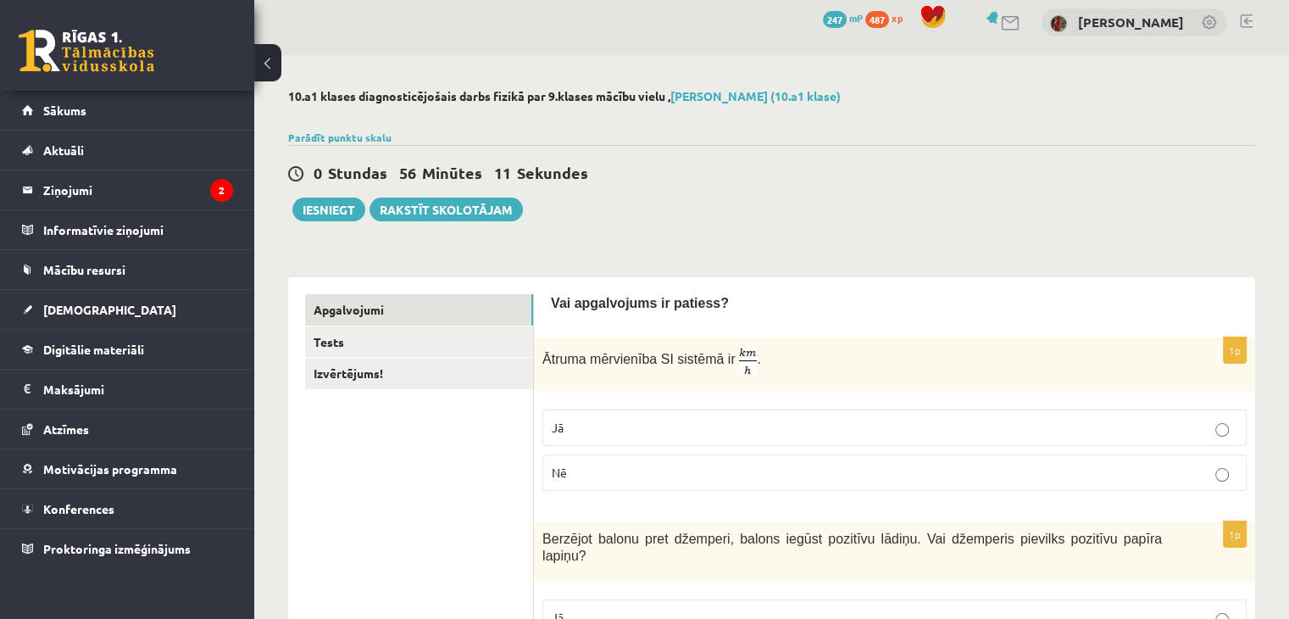
scroll to position [10, 0]
click at [433, 342] on link "Tests" at bounding box center [419, 341] width 228 height 31
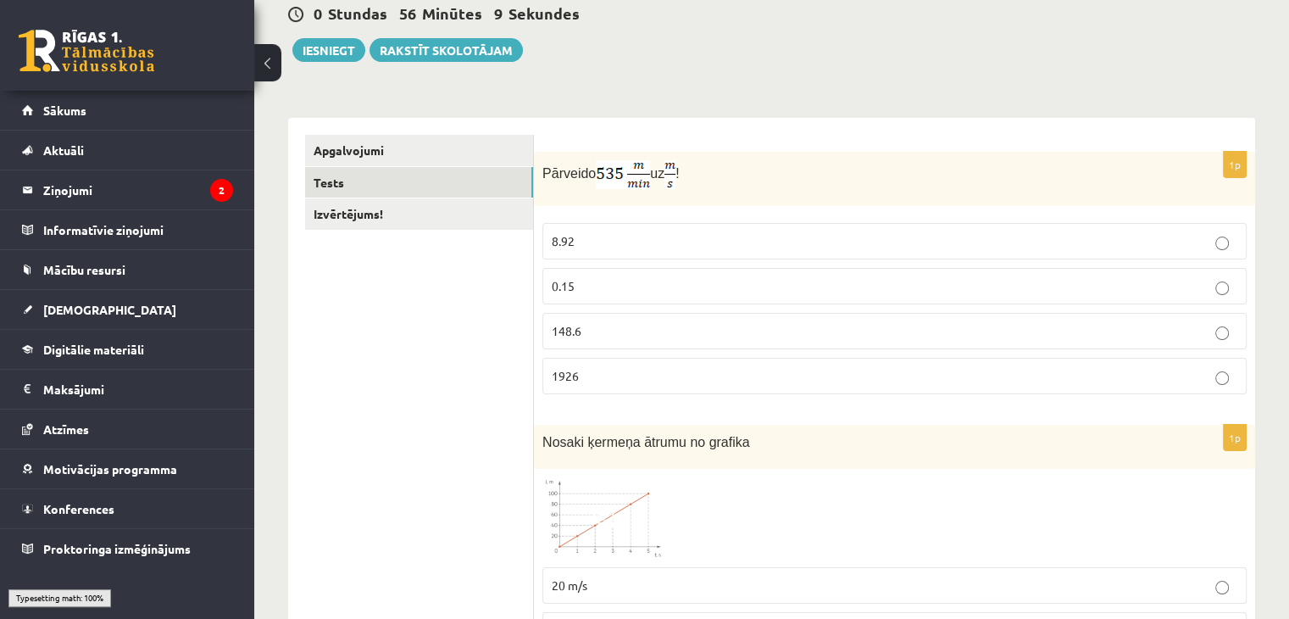
scroll to position [180, 0]
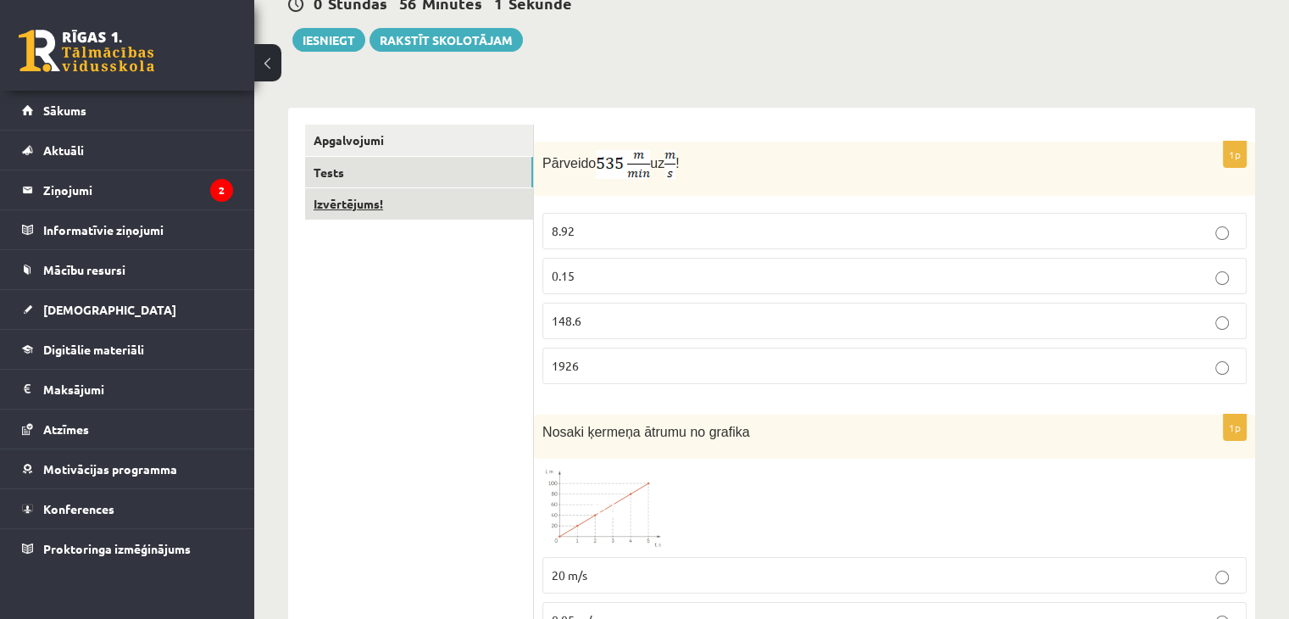
click at [478, 207] on link "Izvērtējums!" at bounding box center [419, 203] width 228 height 31
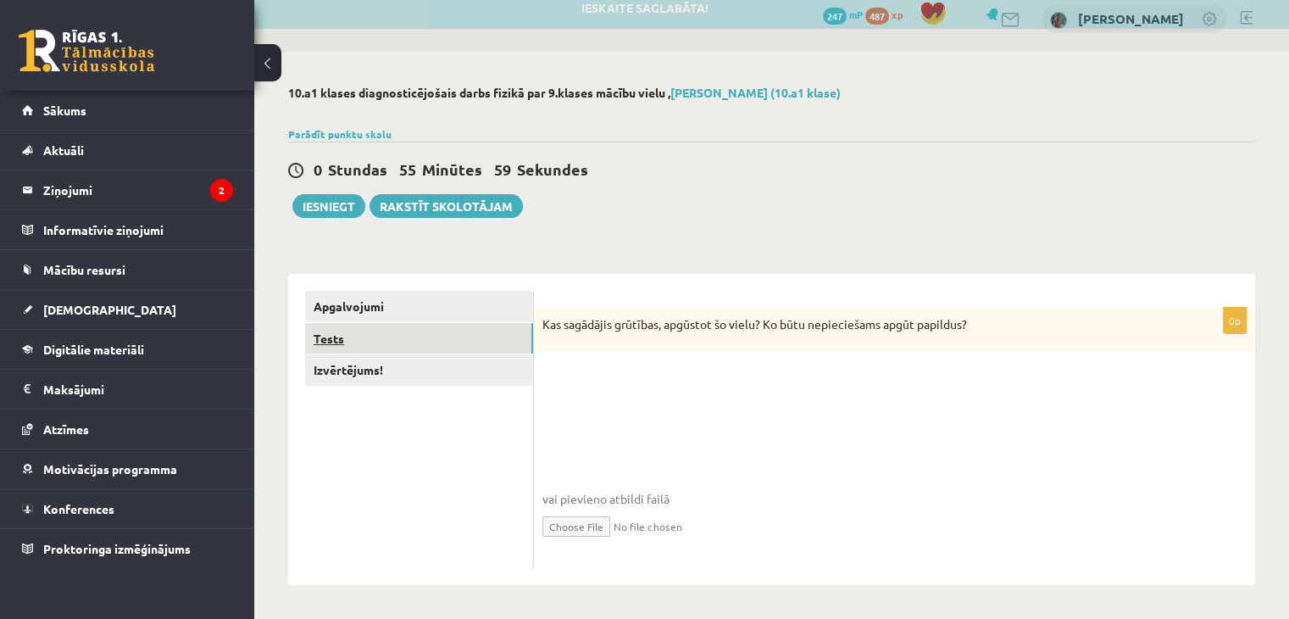
click at [465, 342] on link "Tests" at bounding box center [419, 338] width 228 height 31
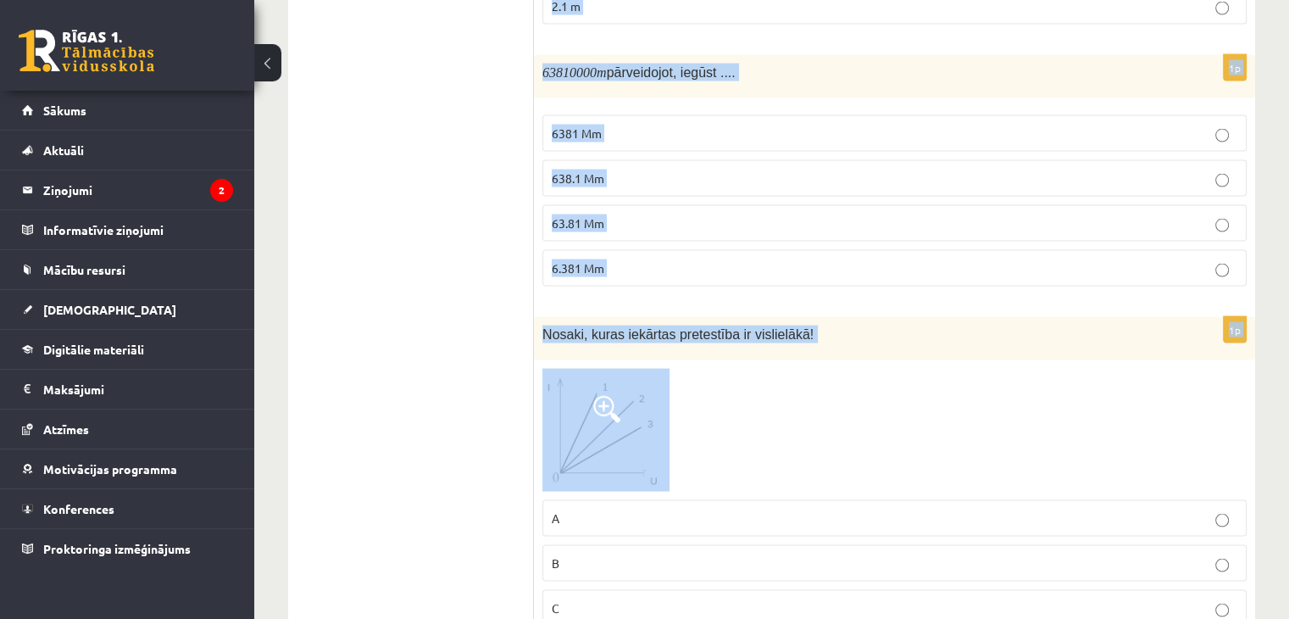
scroll to position [3387, 0]
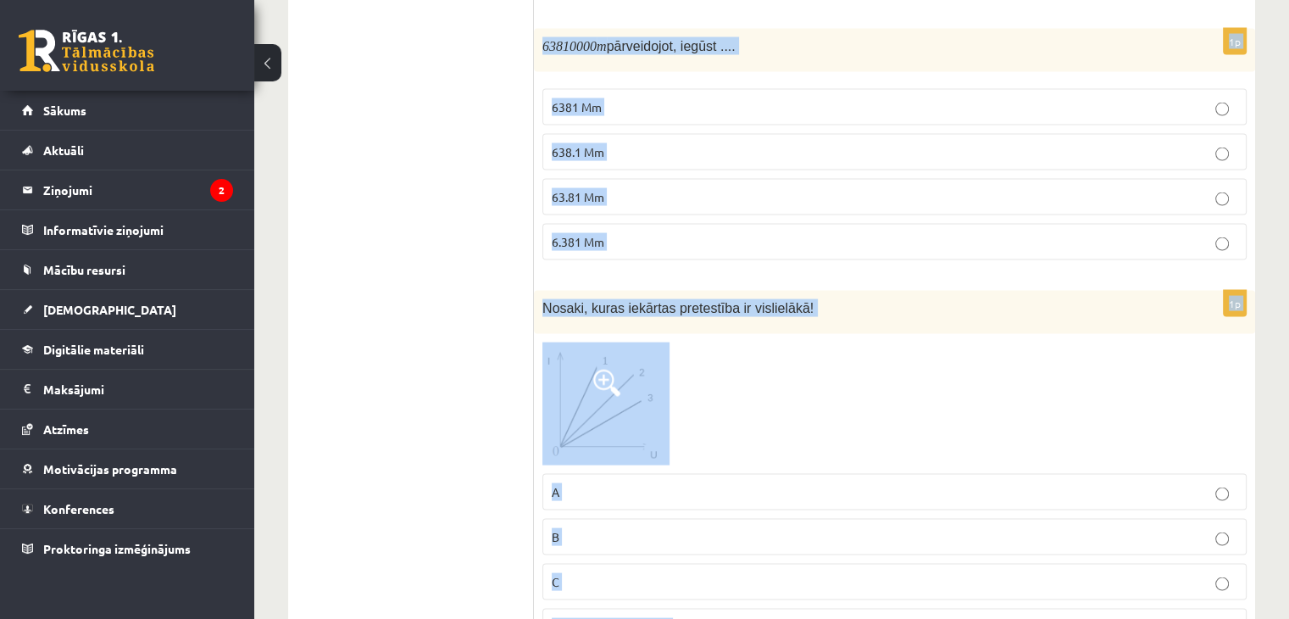
drag, startPoint x: 540, startPoint y: 242, endPoint x: 1244, endPoint y: 537, distance: 762.9
copy form "Pārveido uz ! 8.92 0.15 148.6 1926 1p Nosaki ķermeņa ātrumu no grafika 20 m/s 0…"
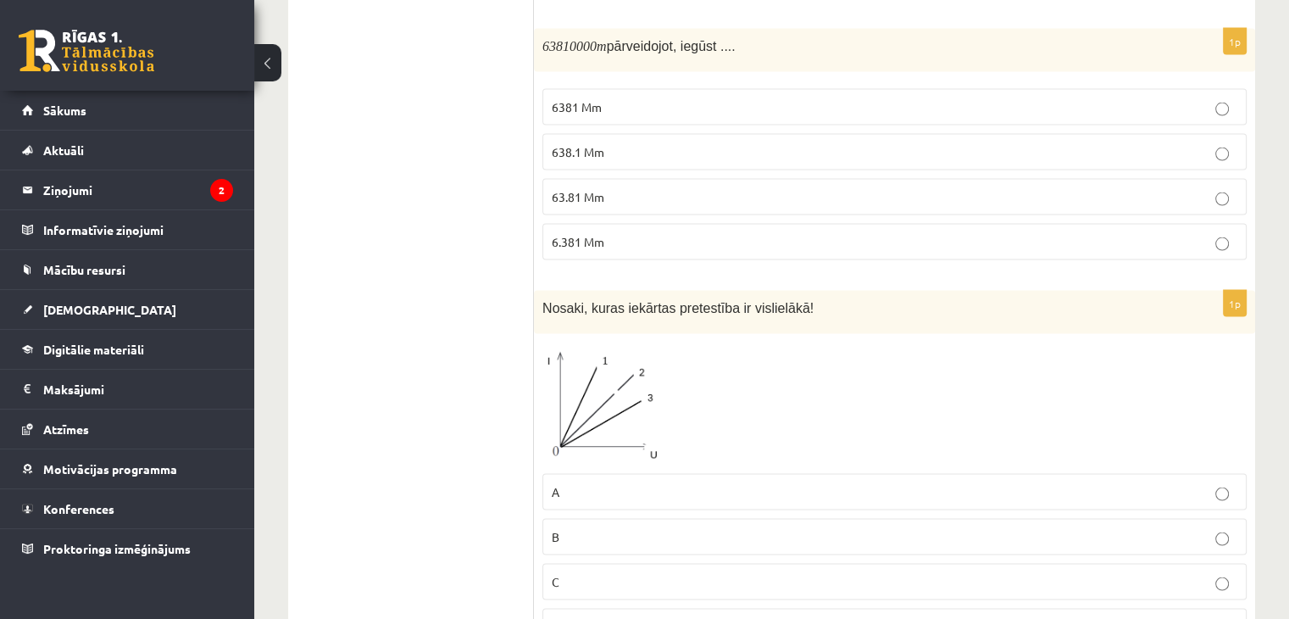
click at [623, 483] on p "A" at bounding box center [895, 492] width 686 height 18
click at [642, 573] on p "C" at bounding box center [895, 582] width 686 height 18
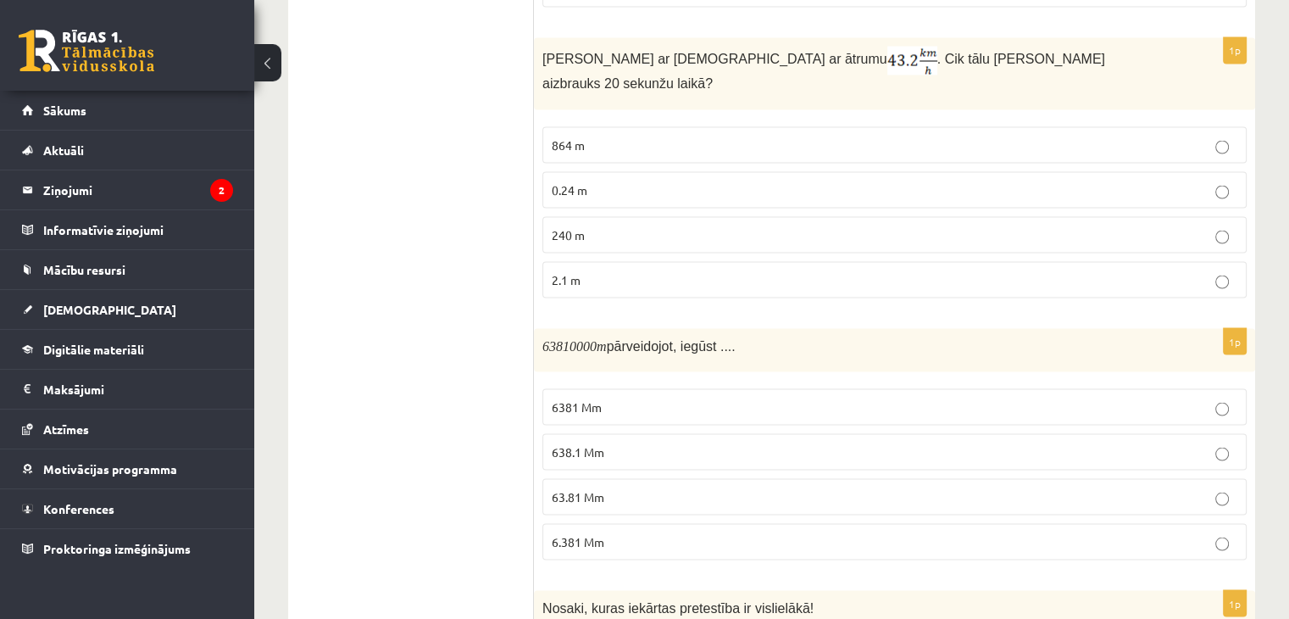
scroll to position [3048, 0]
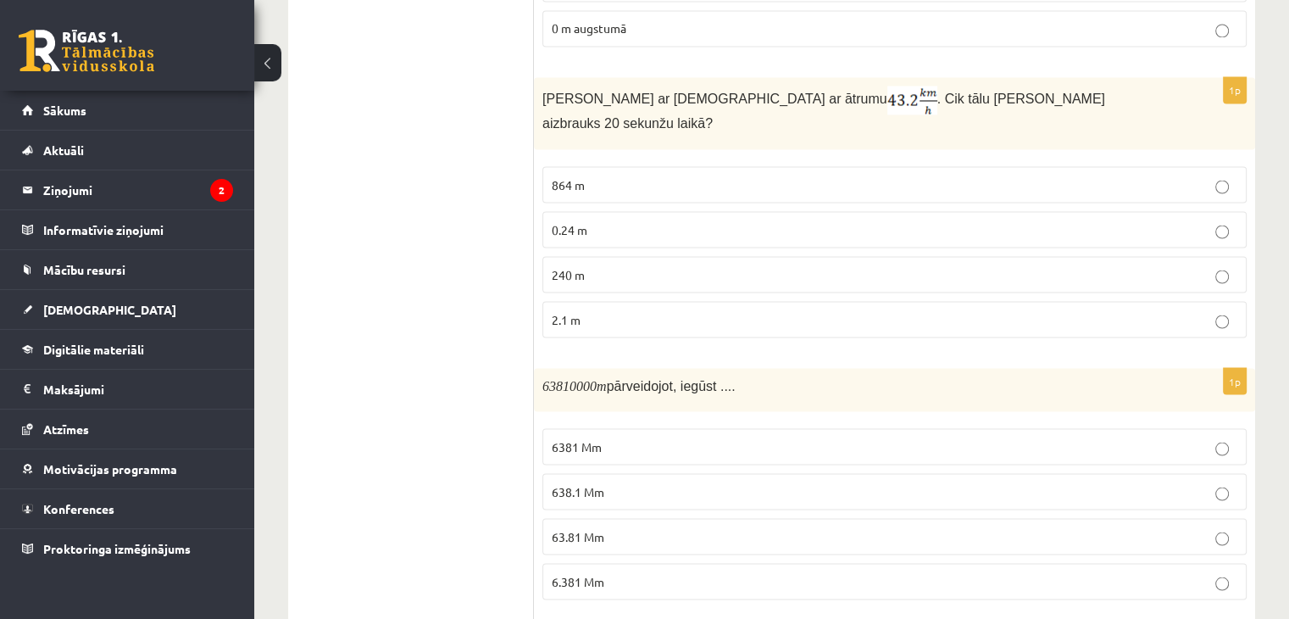
click at [587, 528] on span "63.81 Mm" at bounding box center [578, 535] width 53 height 15
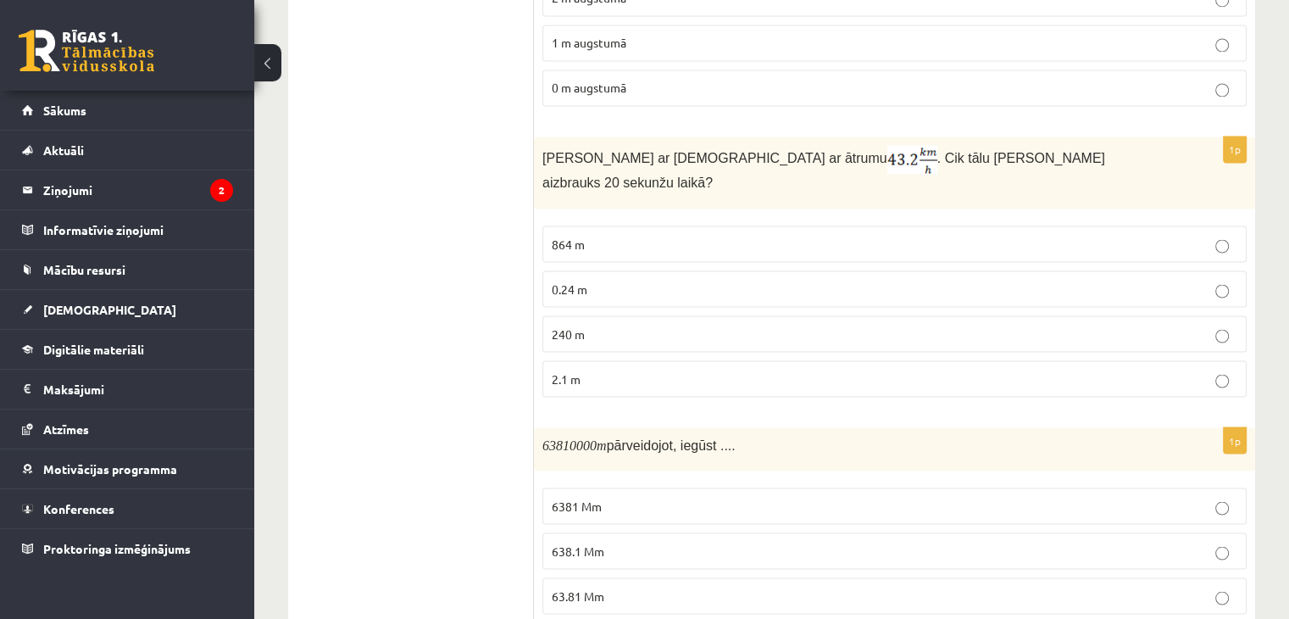
scroll to position [2964, 0]
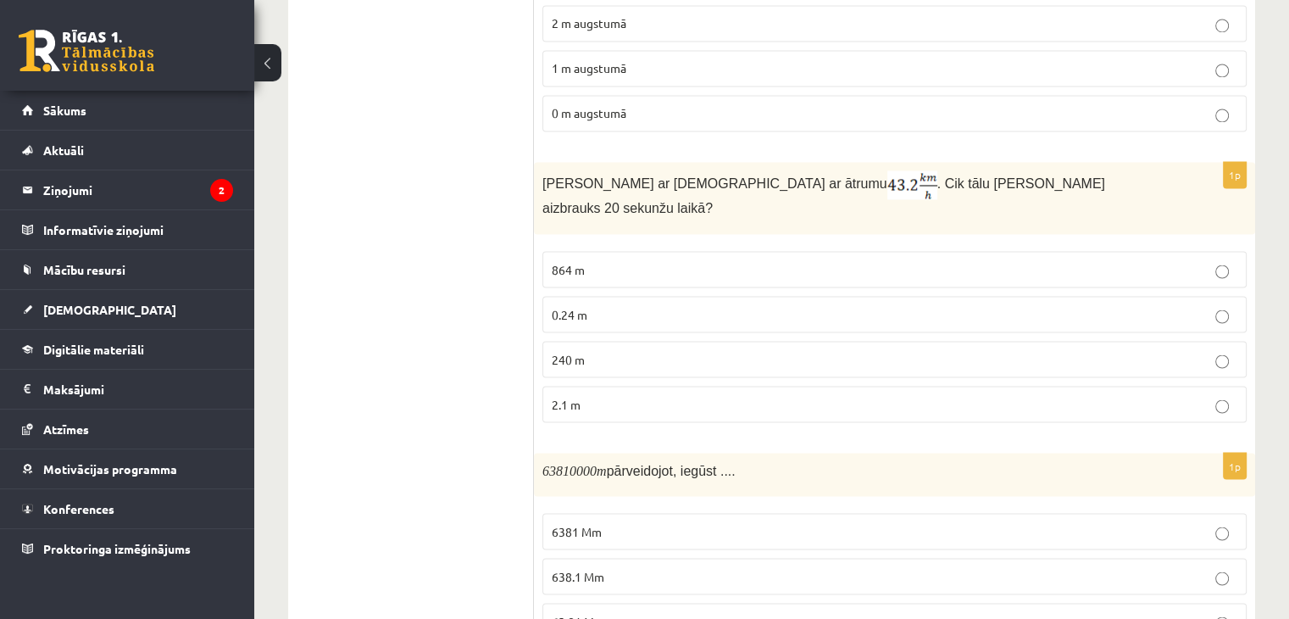
click at [556, 351] on span "240 m" at bounding box center [568, 358] width 33 height 15
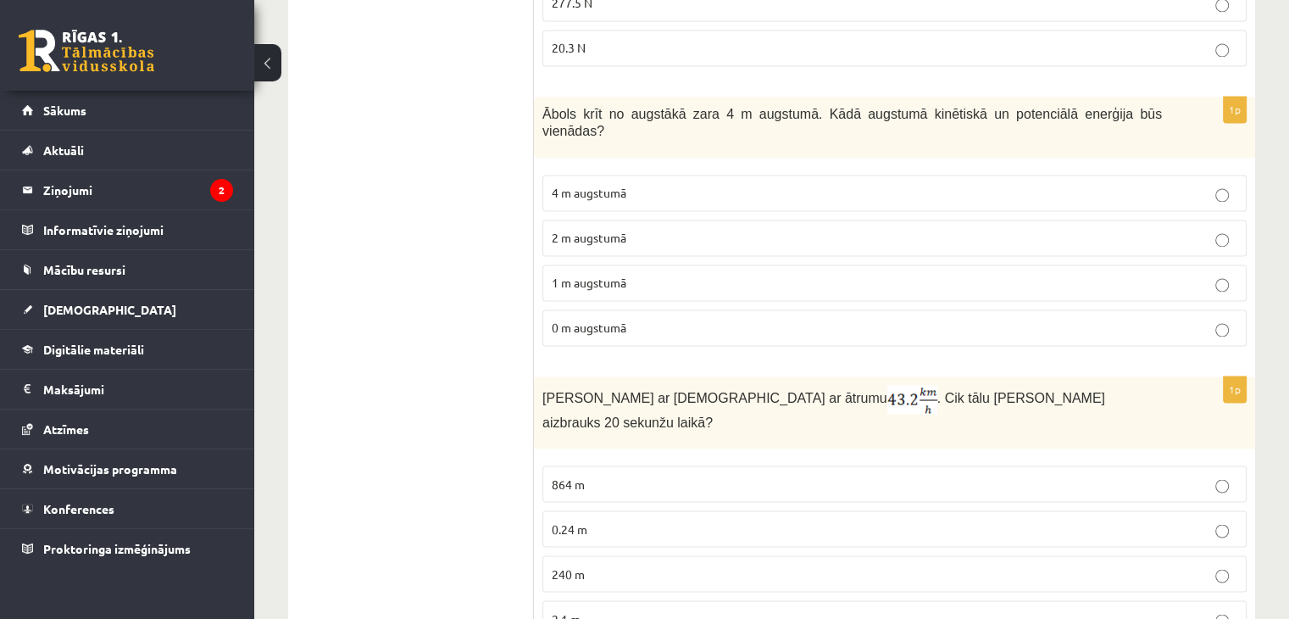
scroll to position [2709, 0]
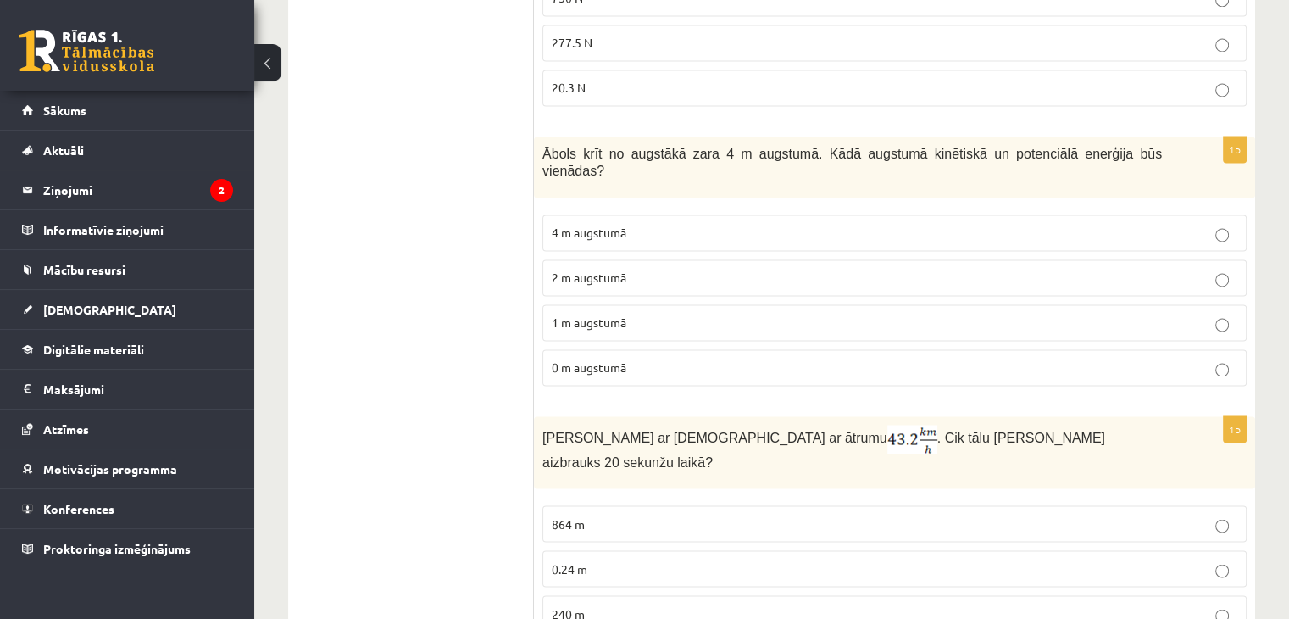
click at [626, 359] on span "0 m augstumā" at bounding box center [589, 366] width 75 height 15
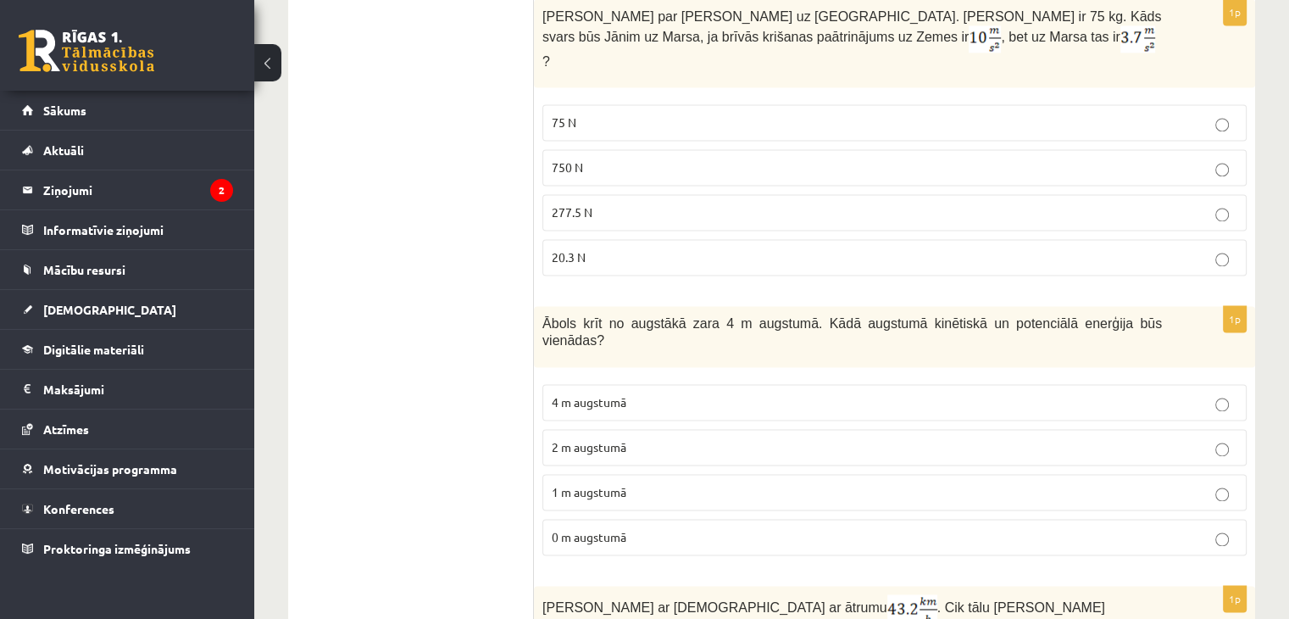
click at [587, 394] on span "4 m augstumā" at bounding box center [589, 401] width 75 height 15
click at [600, 439] on span "2 m augstumā" at bounding box center [589, 446] width 75 height 15
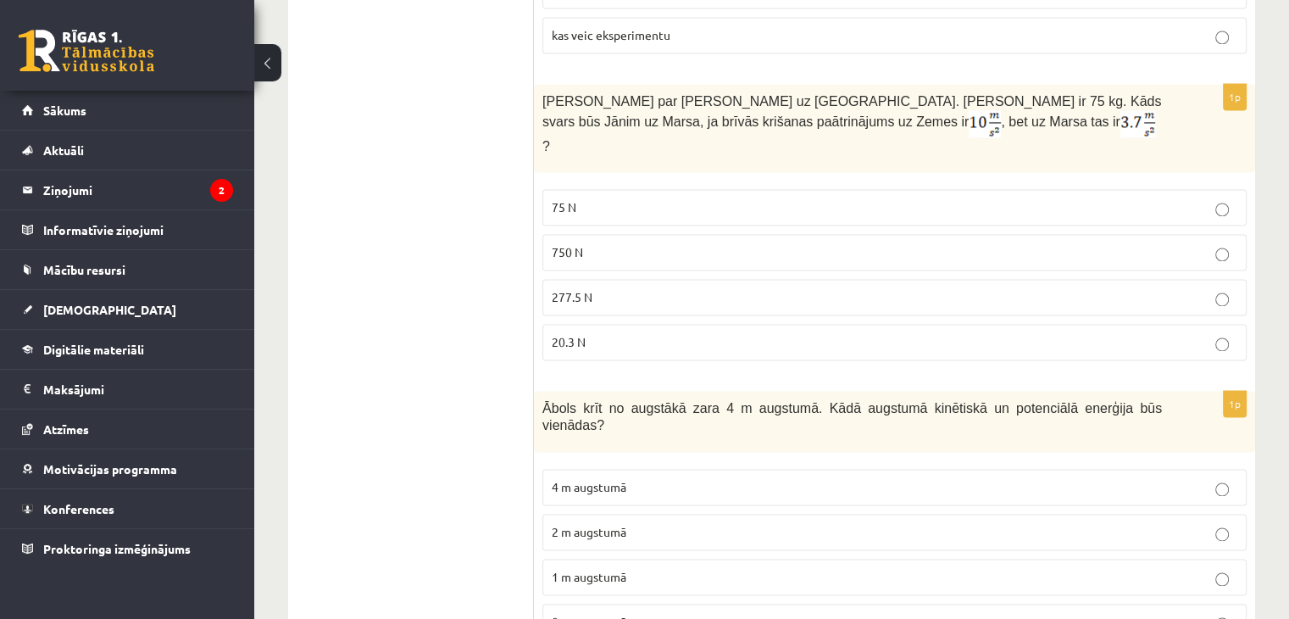
scroll to position [2370, 0]
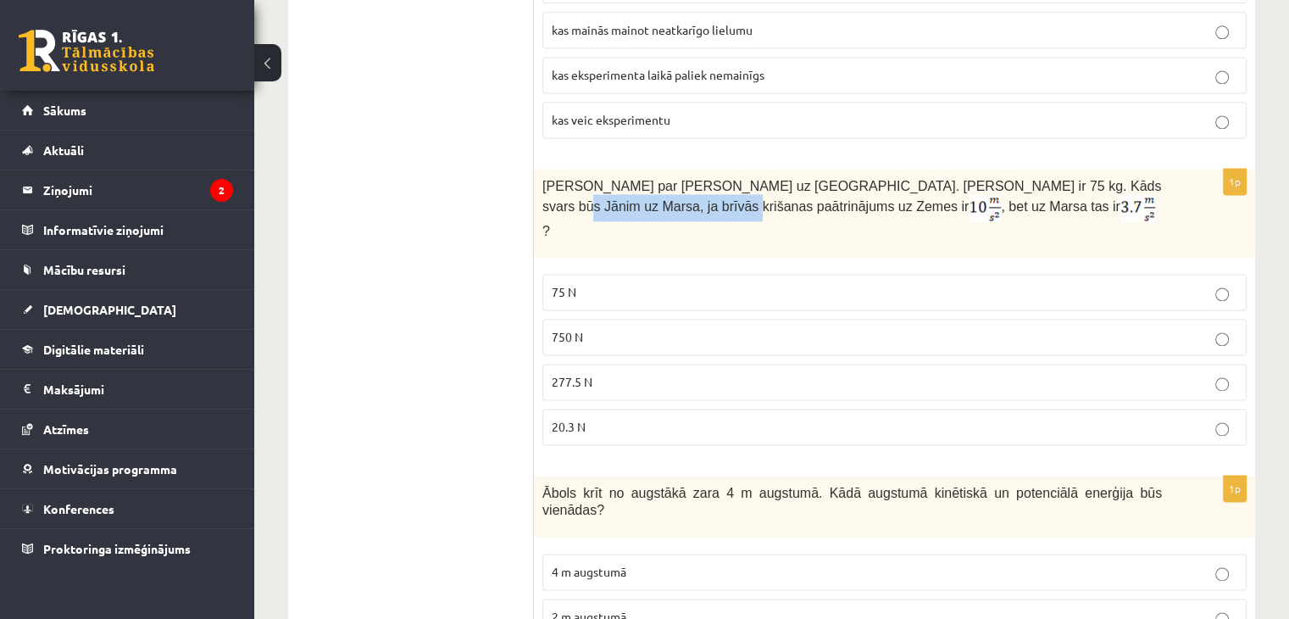
drag, startPoint x: 1043, startPoint y: 152, endPoint x: 616, endPoint y: 184, distance: 427.6
click at [616, 184] on p "Jānis sapņoja par ceļošanu uz Marsu. Jāņa masa ir 75 kg. Kāds svars būs Jānim u…" at bounding box center [853, 208] width 620 height 62
copy span "brīvās krišanas paātrinājums"
click at [612, 373] on p "277.5 N" at bounding box center [895, 382] width 686 height 18
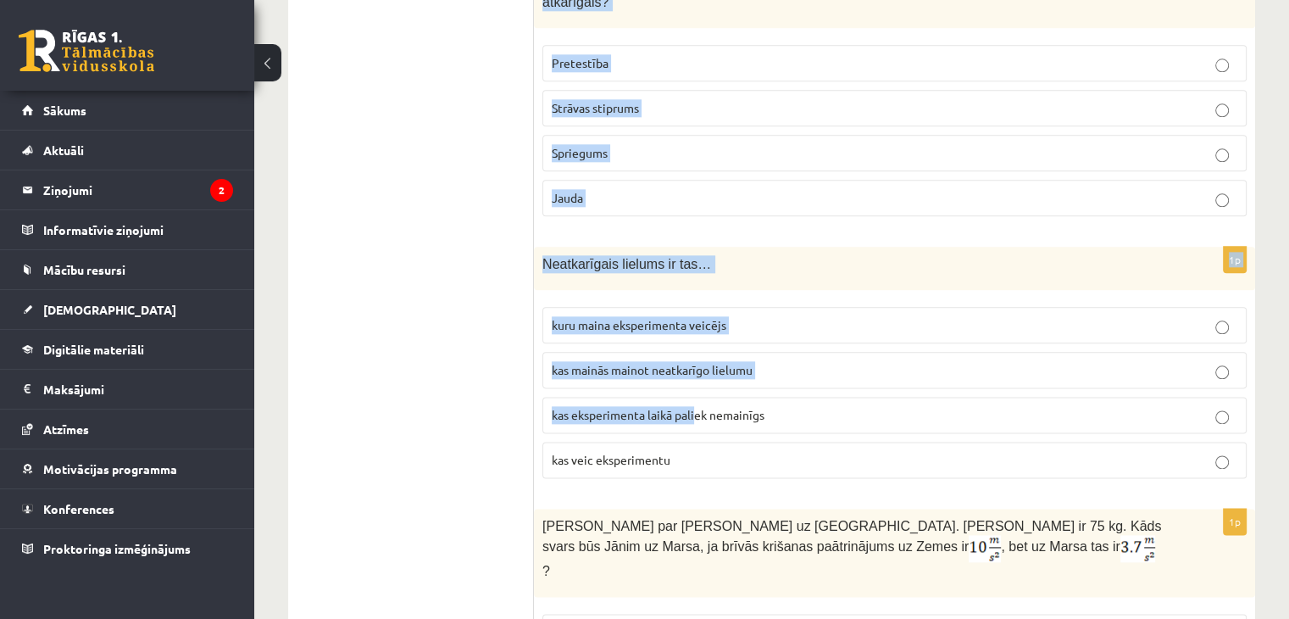
scroll to position [2031, 0]
drag, startPoint x: 543, startPoint y: 303, endPoint x: 713, endPoint y: 428, distance: 211.1
click at [713, 428] on form "1p Pārveido uz ! 8.92 0.15 148.6 1926 1p Nosaki ķermeņa ātrumu no grafika 20 m/…" at bounding box center [894, 144] width 687 height 3742
copy form "Ar kuru no mērierīcēm var izmērīt pretestību? ampērmetru voltmetru Ommetru Dina…"
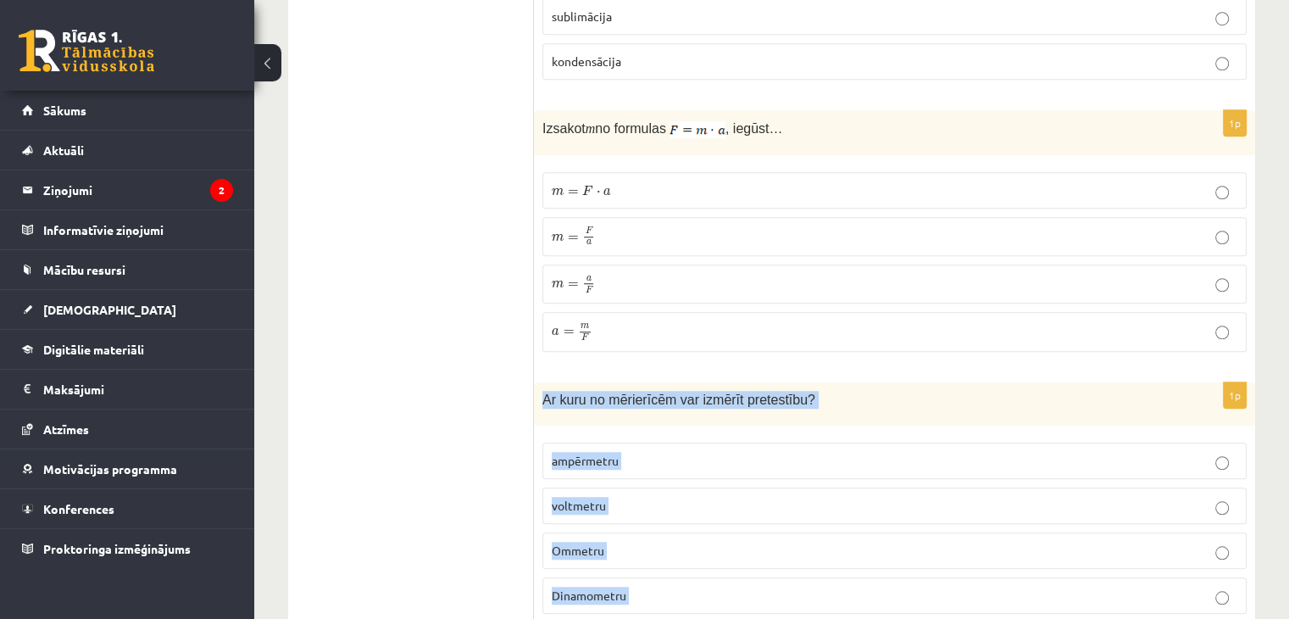
scroll to position [1438, 0]
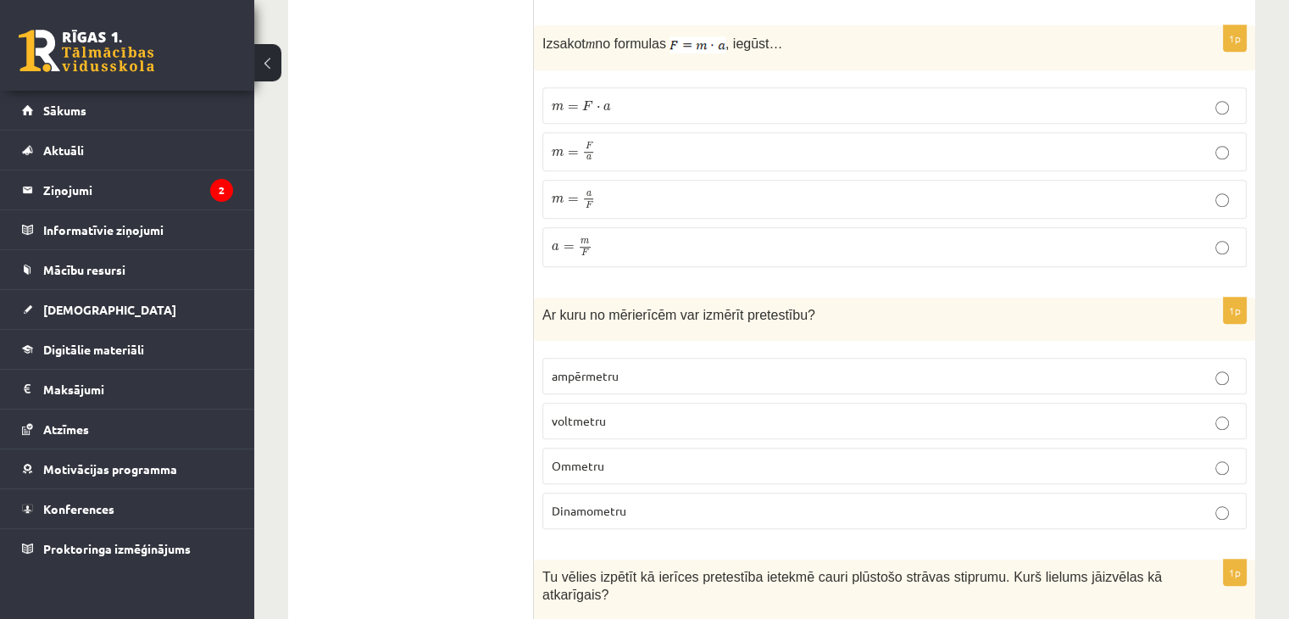
click at [553, 458] on span "Ommetru" at bounding box center [578, 465] width 53 height 15
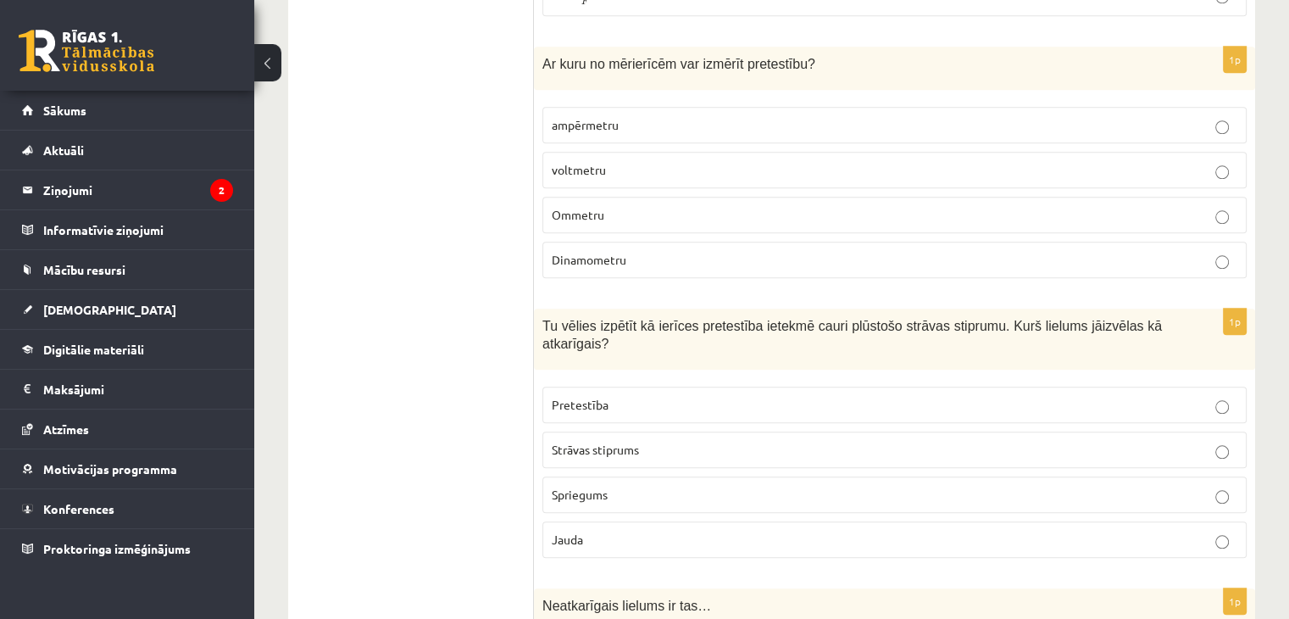
scroll to position [1692, 0]
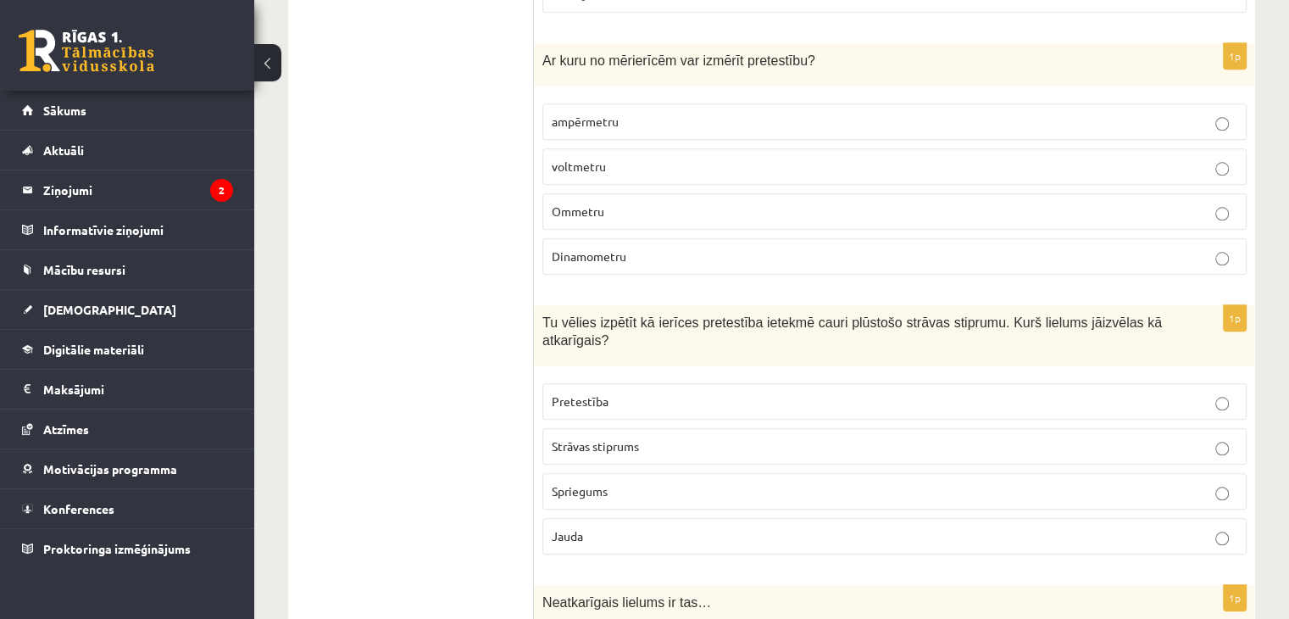
click at [574, 429] on label "Strāvas stiprums" at bounding box center [895, 446] width 704 height 36
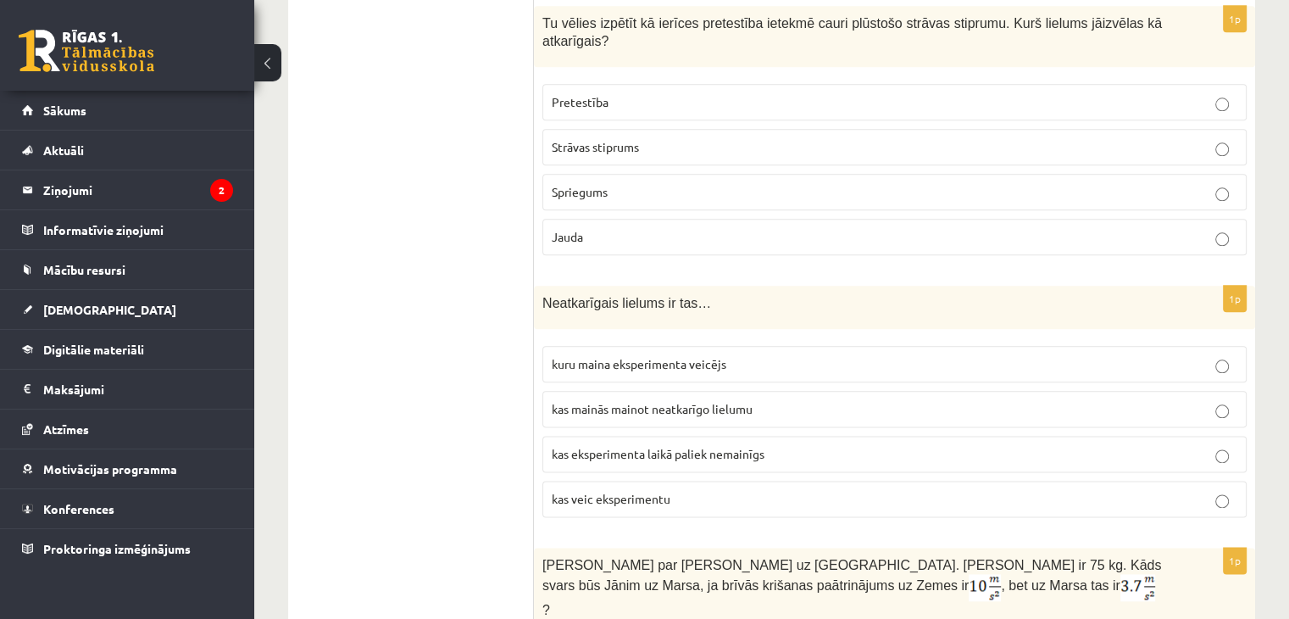
scroll to position [2031, 0]
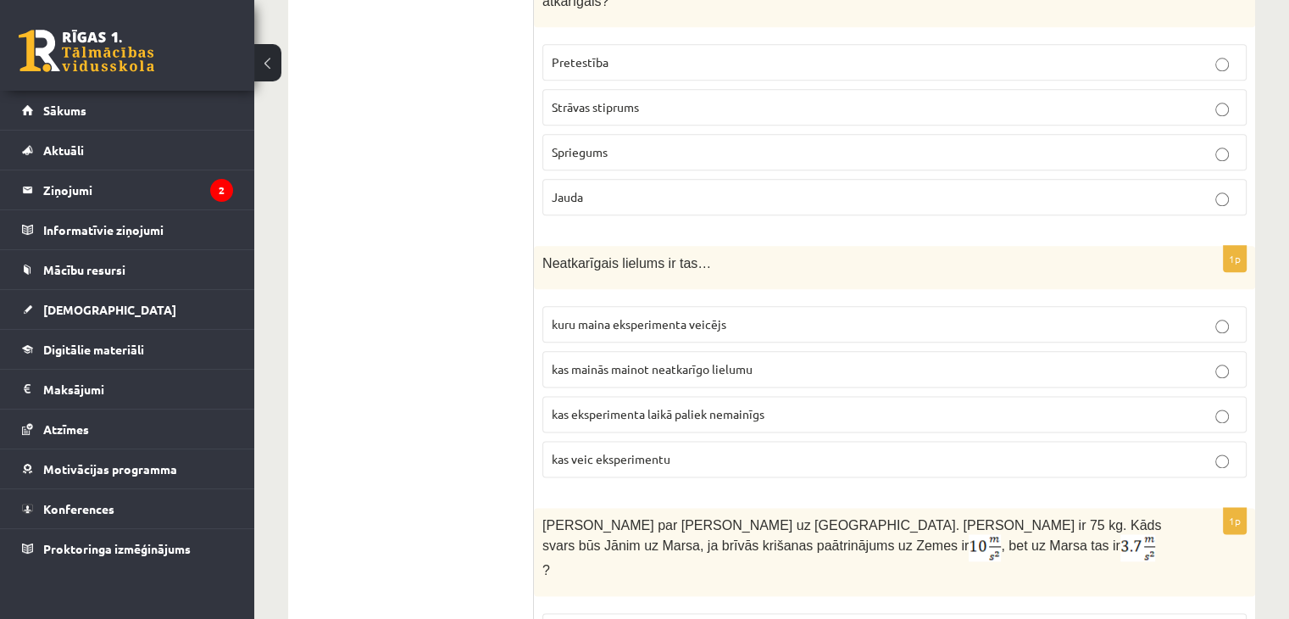
click at [643, 306] on label "kuru maina eksperimenta veicējs" at bounding box center [895, 324] width 704 height 36
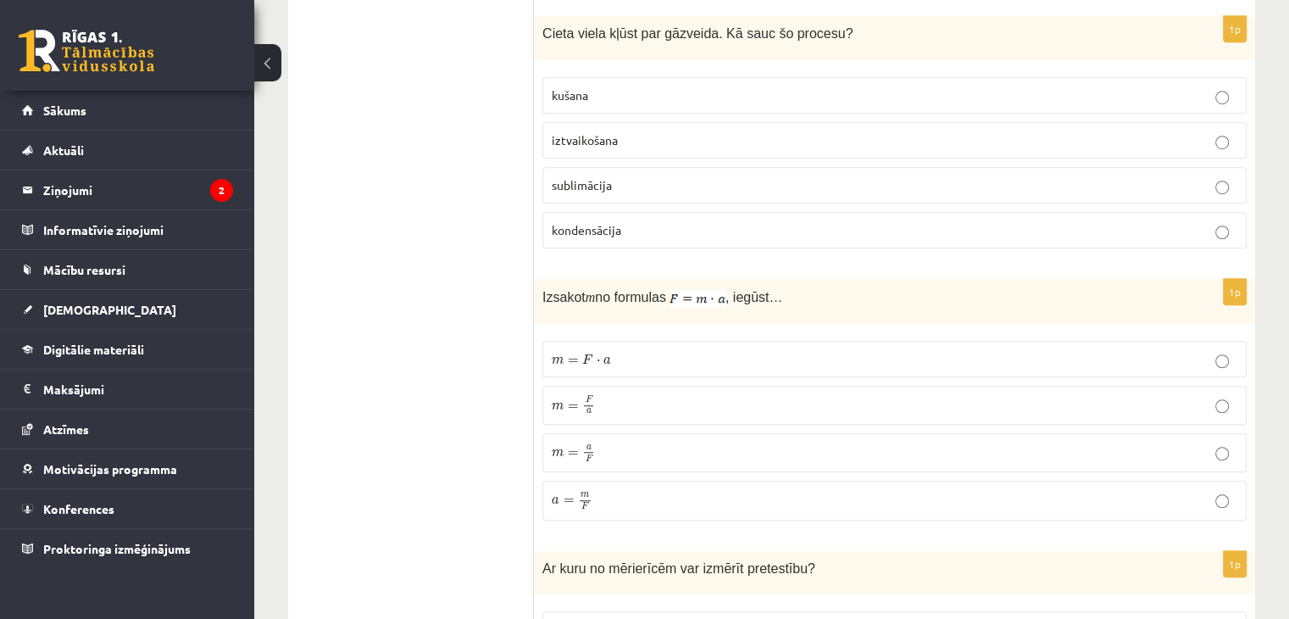
scroll to position [1183, 0]
click at [661, 398] on p "m = F a m = F a" at bounding box center [895, 406] width 686 height 20
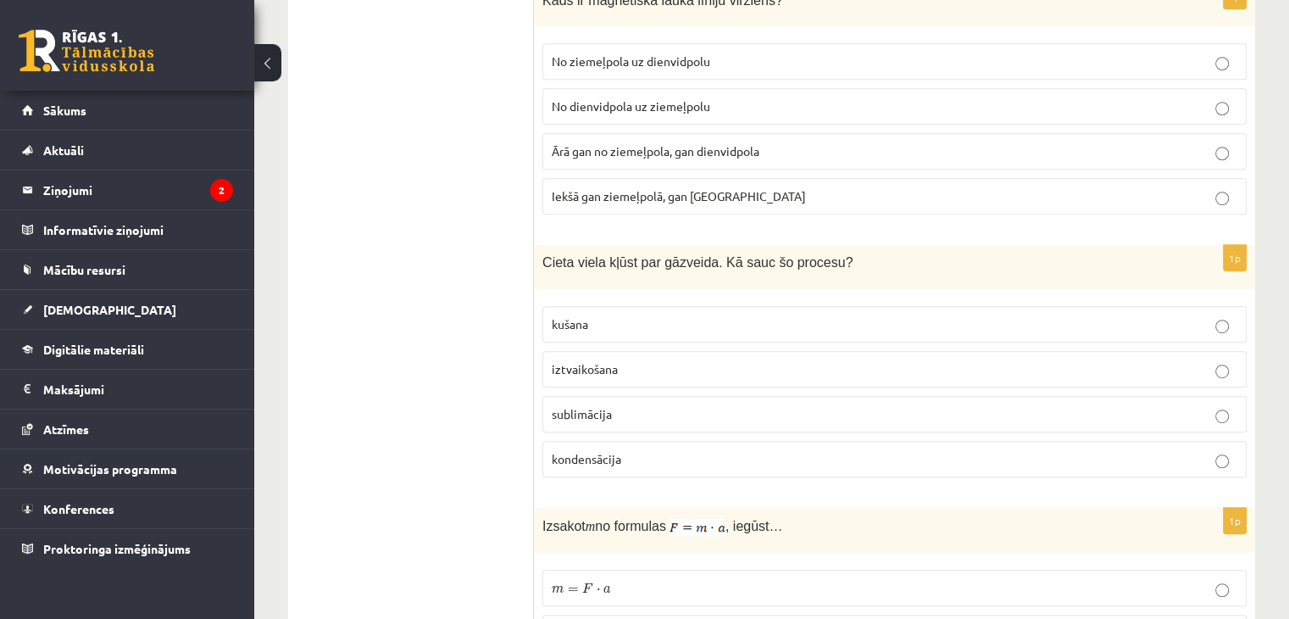
scroll to position [929, 0]
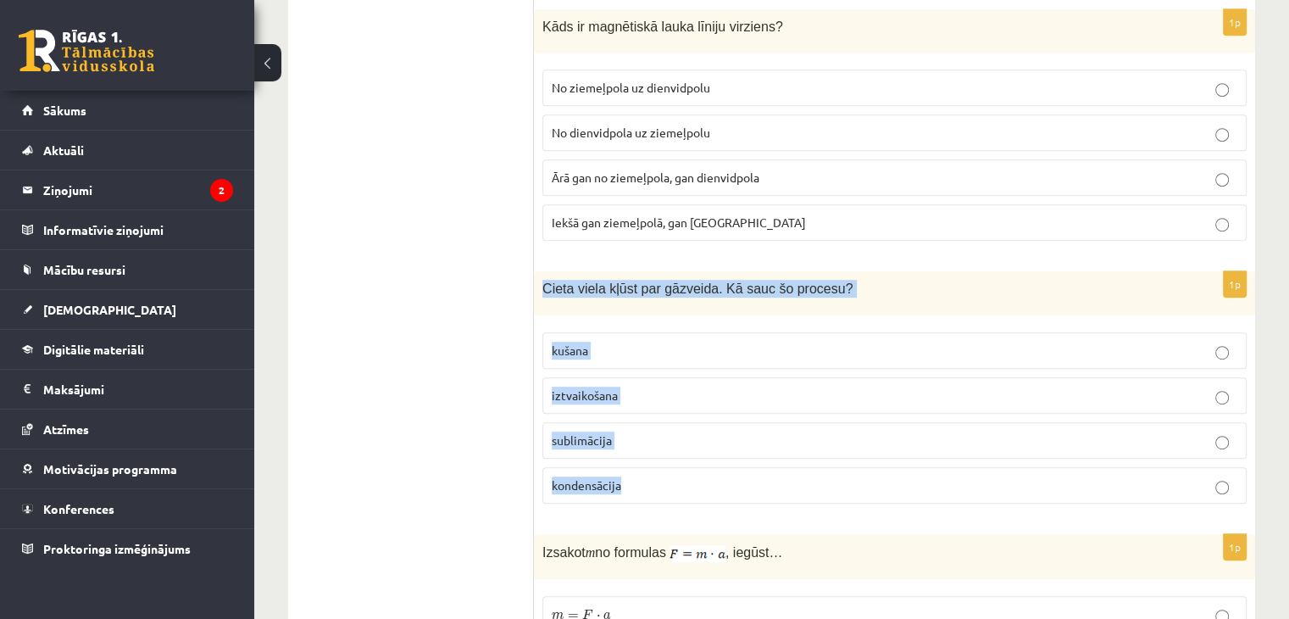
drag, startPoint x: 542, startPoint y: 281, endPoint x: 671, endPoint y: 486, distance: 242.0
click at [671, 486] on div "1p Cieta viela kļūst par gāzveida. Kā sauc šo procesu? kušana iztvaikošana subl…" at bounding box center [894, 393] width 721 height 245
copy div "Cieta viela kļūst par gāzveida. Kā sauc šo procesu? kušana iztvaikošana sublimā…"
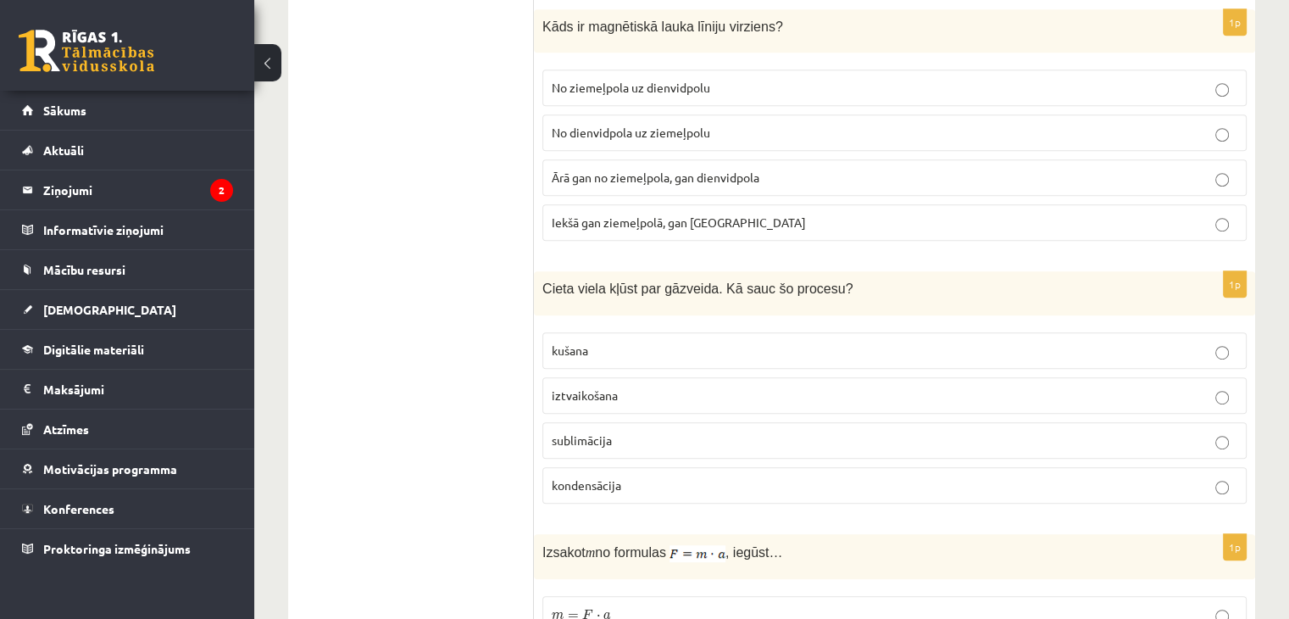
drag, startPoint x: 402, startPoint y: 420, endPoint x: 424, endPoint y: 394, distance: 33.7
click at [584, 350] on span "kušana" at bounding box center [570, 349] width 36 height 15
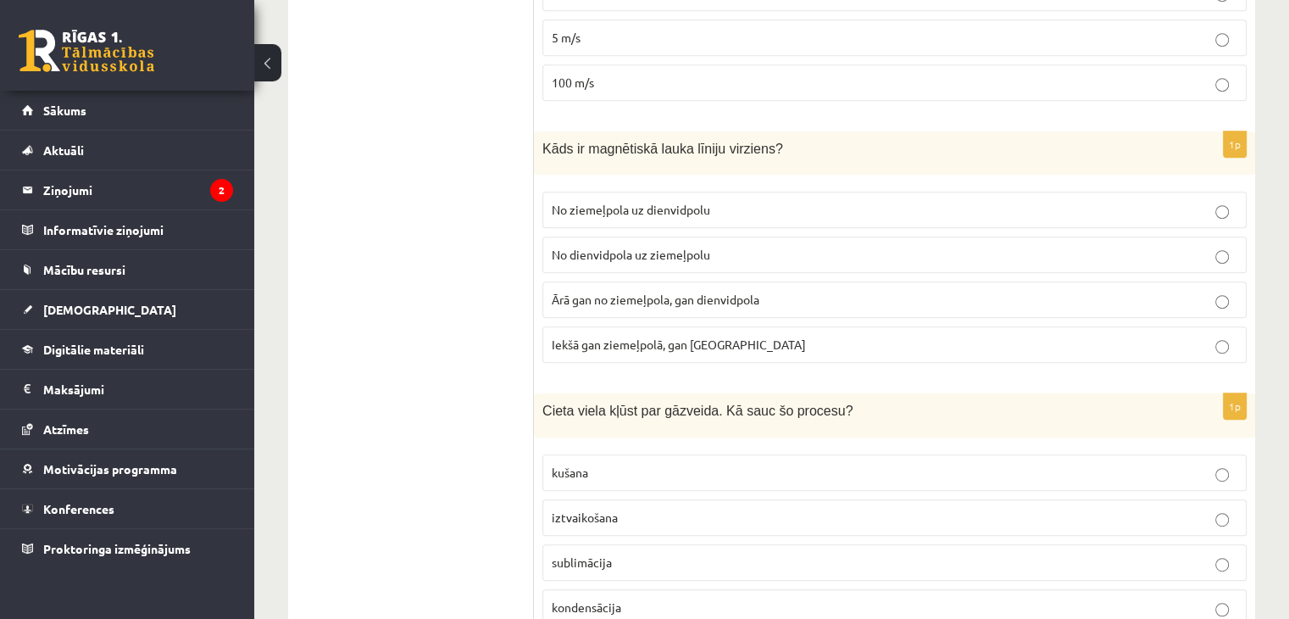
scroll to position [844, 0]
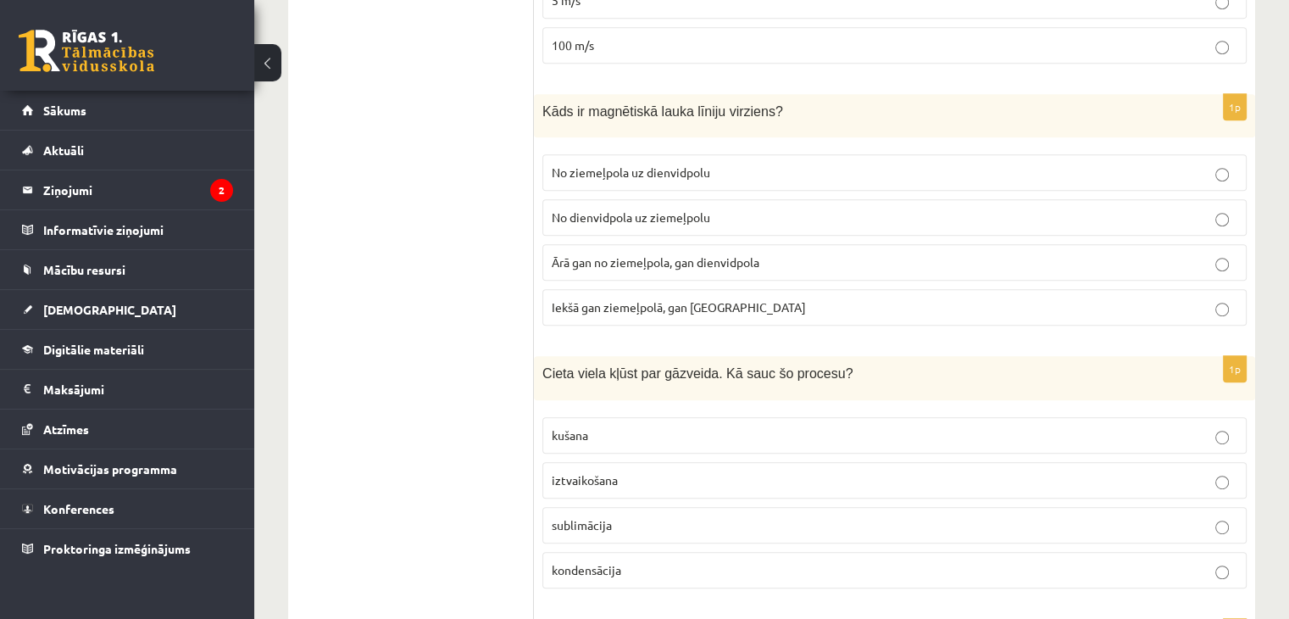
click at [662, 177] on p "No ziemeļpola uz dienvidpolu" at bounding box center [895, 173] width 686 height 18
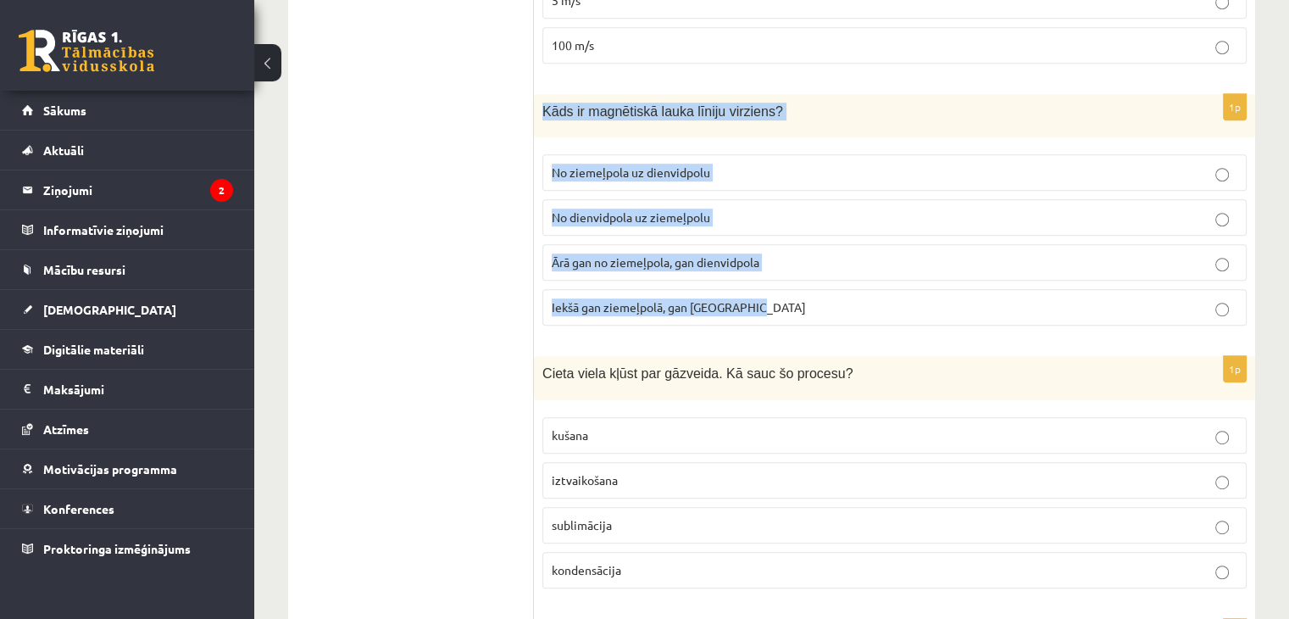
drag, startPoint x: 541, startPoint y: 106, endPoint x: 771, endPoint y: 307, distance: 305.8
click at [771, 307] on div "1p Kāds ir magnētiskā lauka līniju virziens? No ziemeļpola uz dienvidpolu No di…" at bounding box center [894, 216] width 721 height 245
copy div "Kāds ir magnētiskā lauka līniju virziens? No ziemeļpola uz dienvidpolu No dienv…"
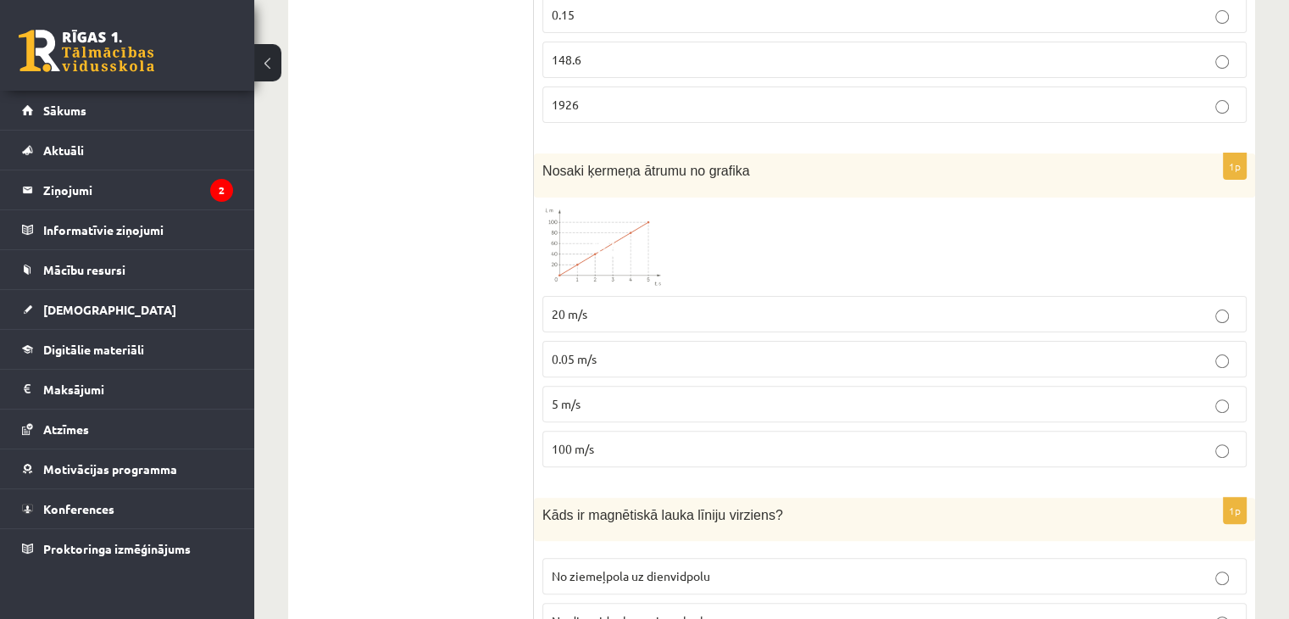
scroll to position [420, 0]
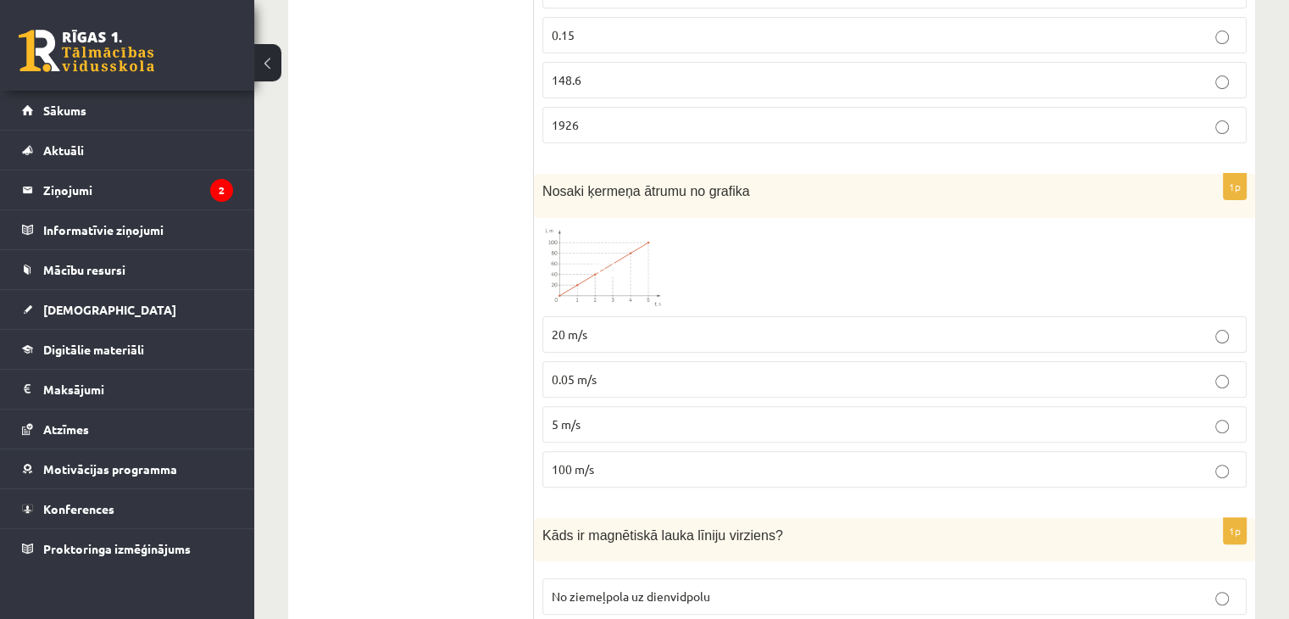
click at [620, 279] on img at bounding box center [606, 266] width 127 height 81
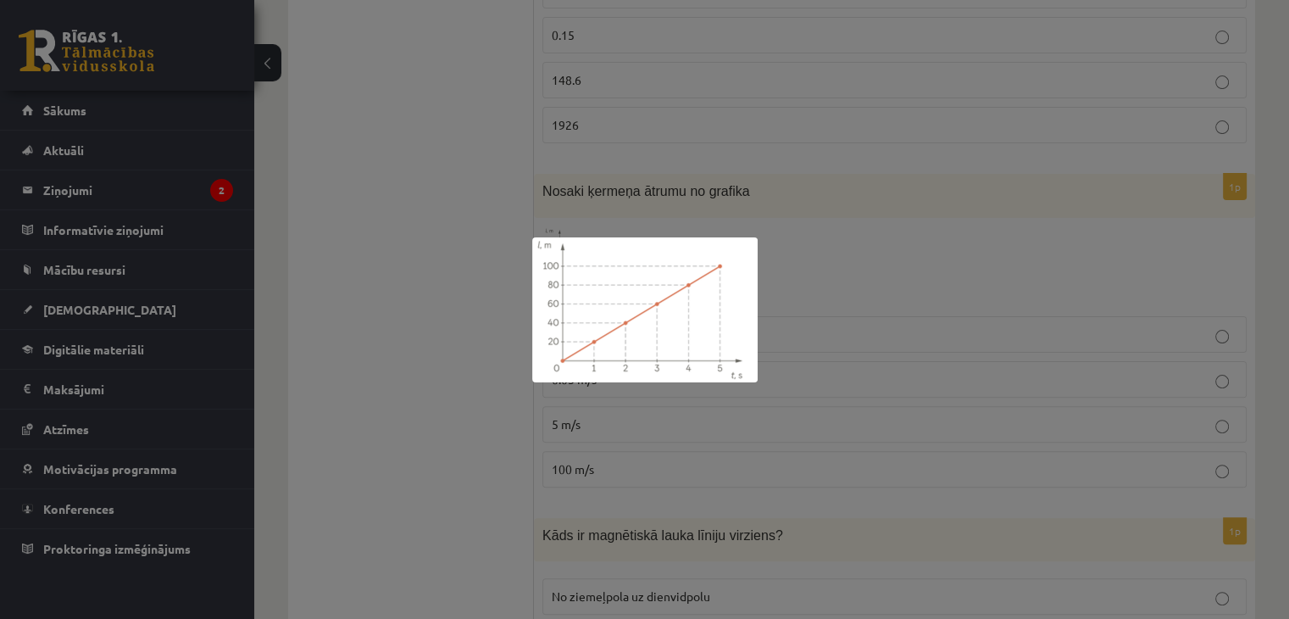
click at [424, 354] on div at bounding box center [644, 309] width 1289 height 619
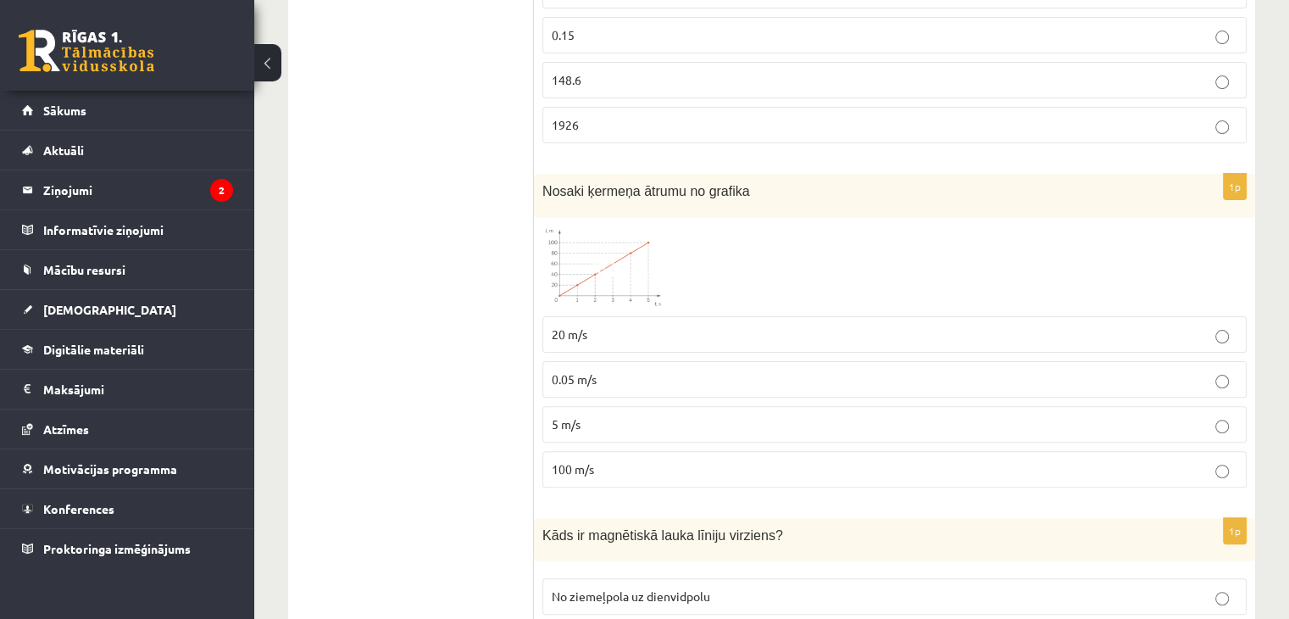
click at [651, 325] on label "20 m/s" at bounding box center [895, 334] width 704 height 36
click at [610, 272] on span at bounding box center [606, 266] width 27 height 27
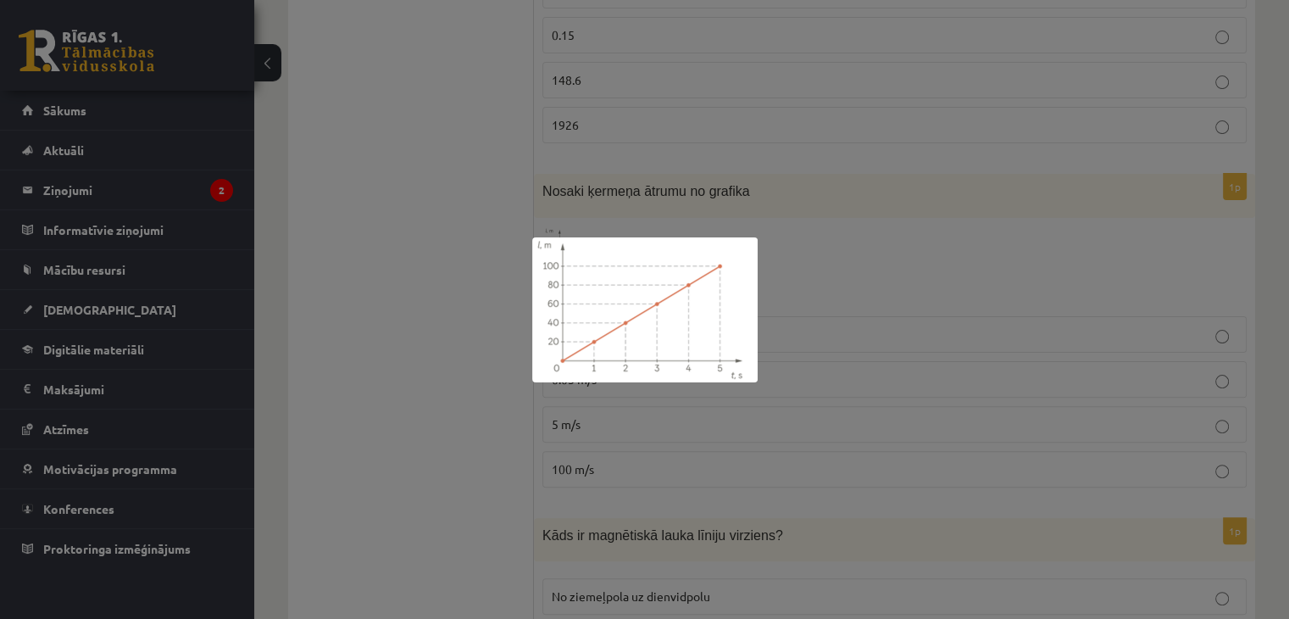
click at [450, 299] on div at bounding box center [644, 309] width 1289 height 619
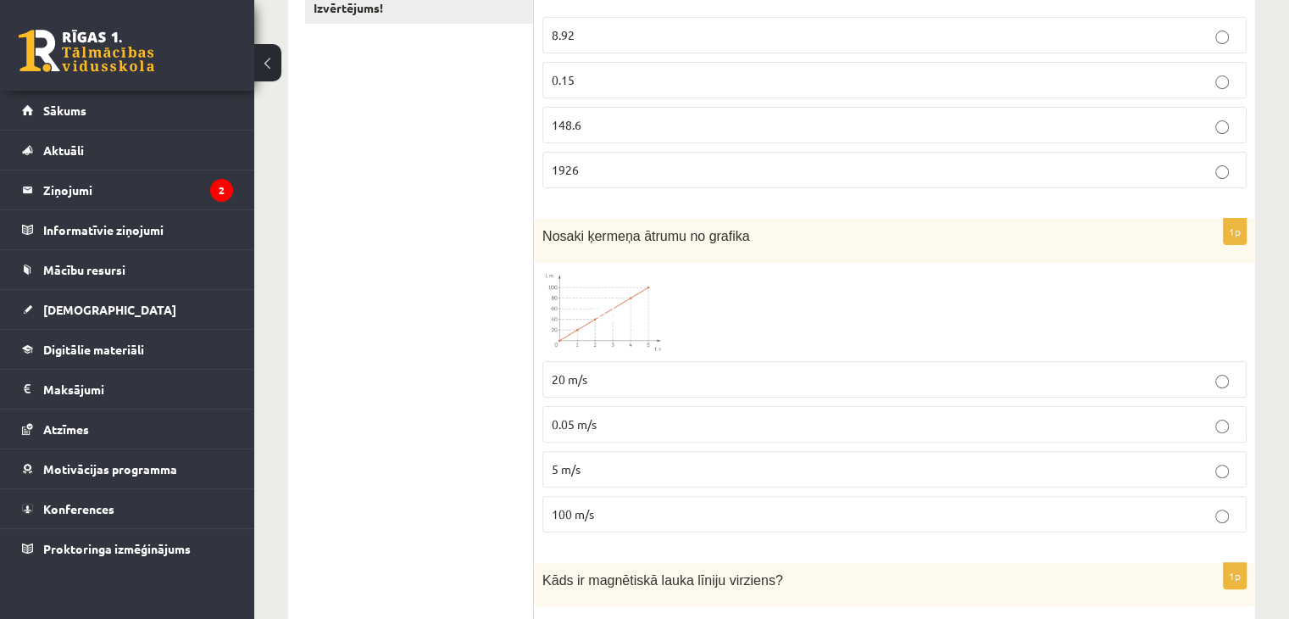
scroll to position [336, 0]
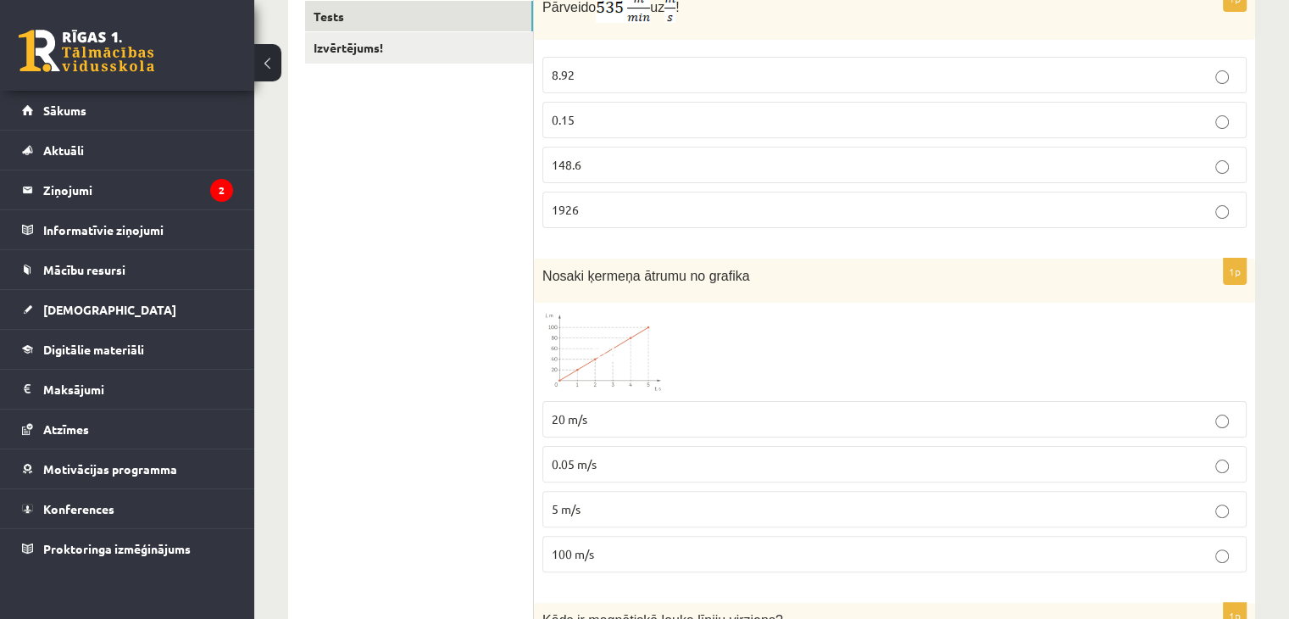
click at [574, 365] on img at bounding box center [606, 351] width 127 height 81
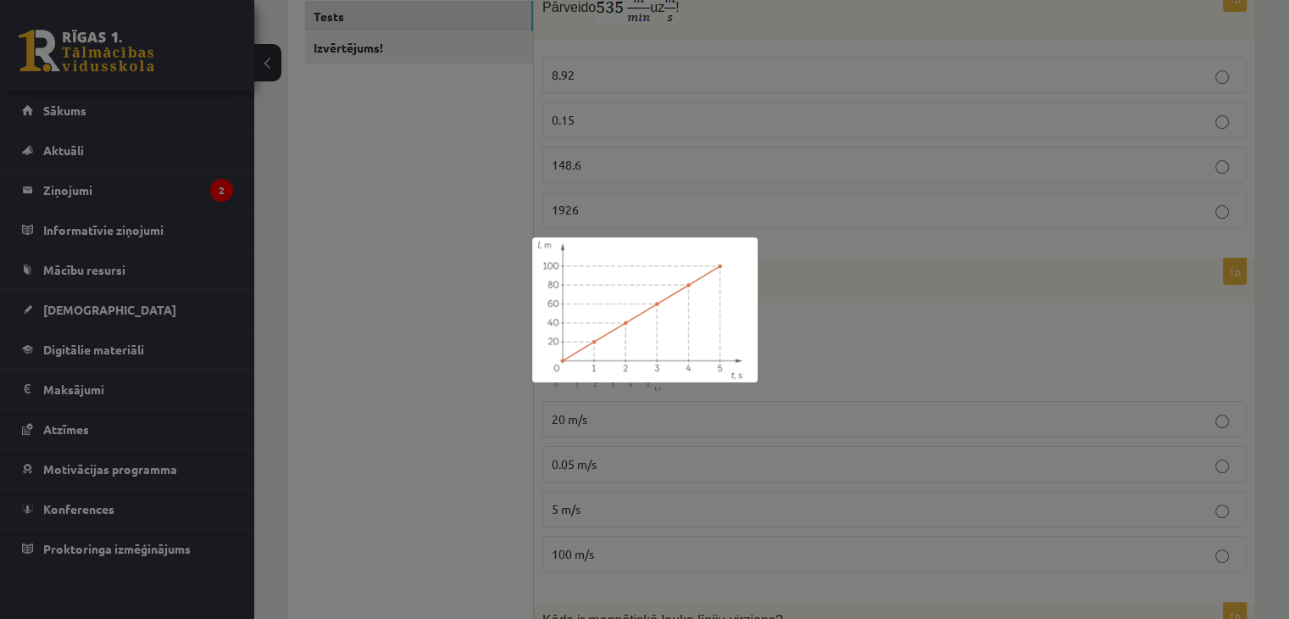
click at [387, 248] on div at bounding box center [644, 309] width 1289 height 619
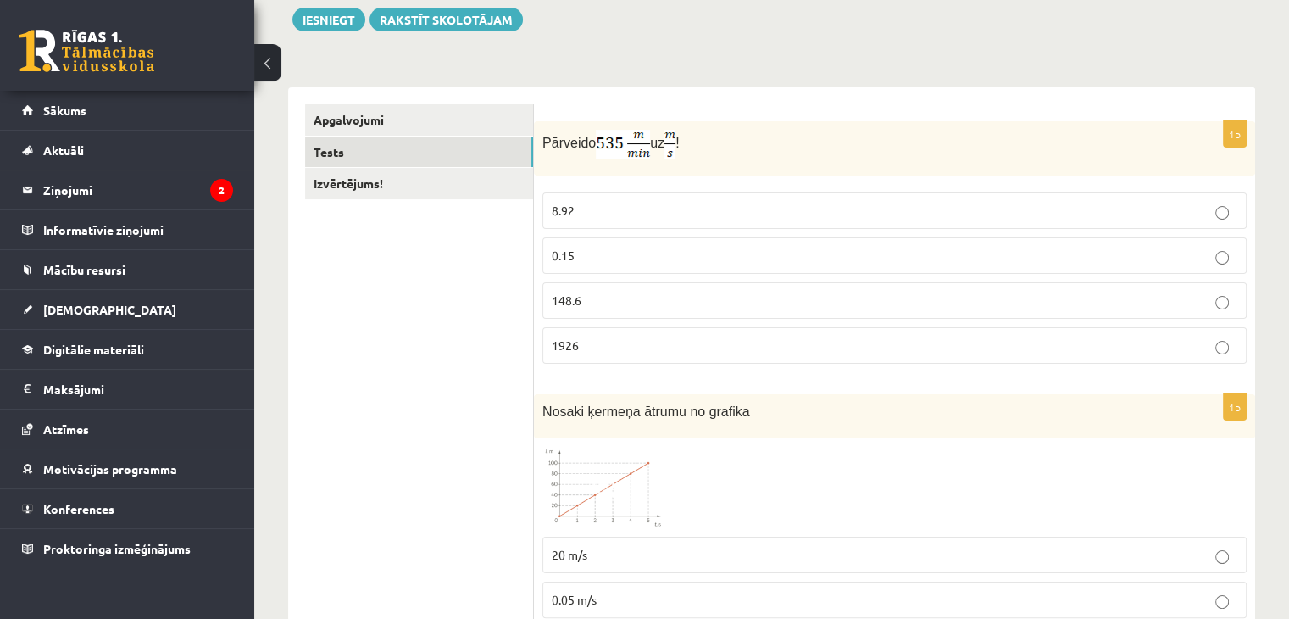
scroll to position [166, 0]
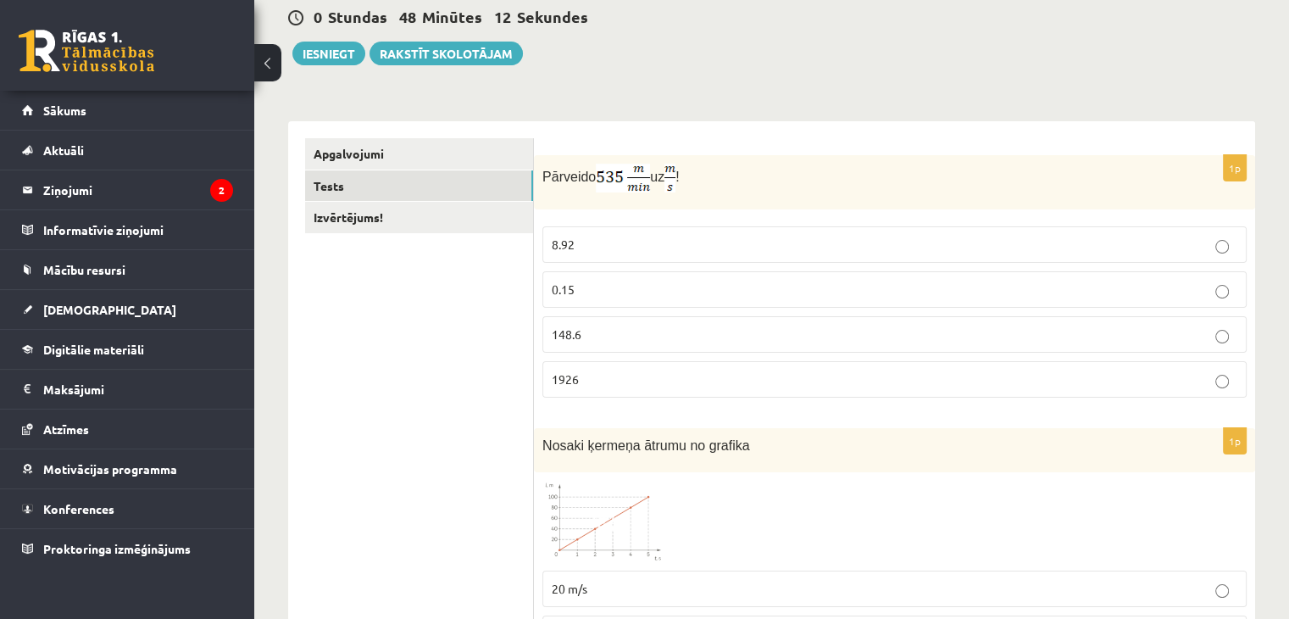
click at [603, 250] on p "8.92" at bounding box center [895, 245] width 686 height 18
click at [460, 214] on link "Izvērtējums!" at bounding box center [419, 217] width 228 height 31
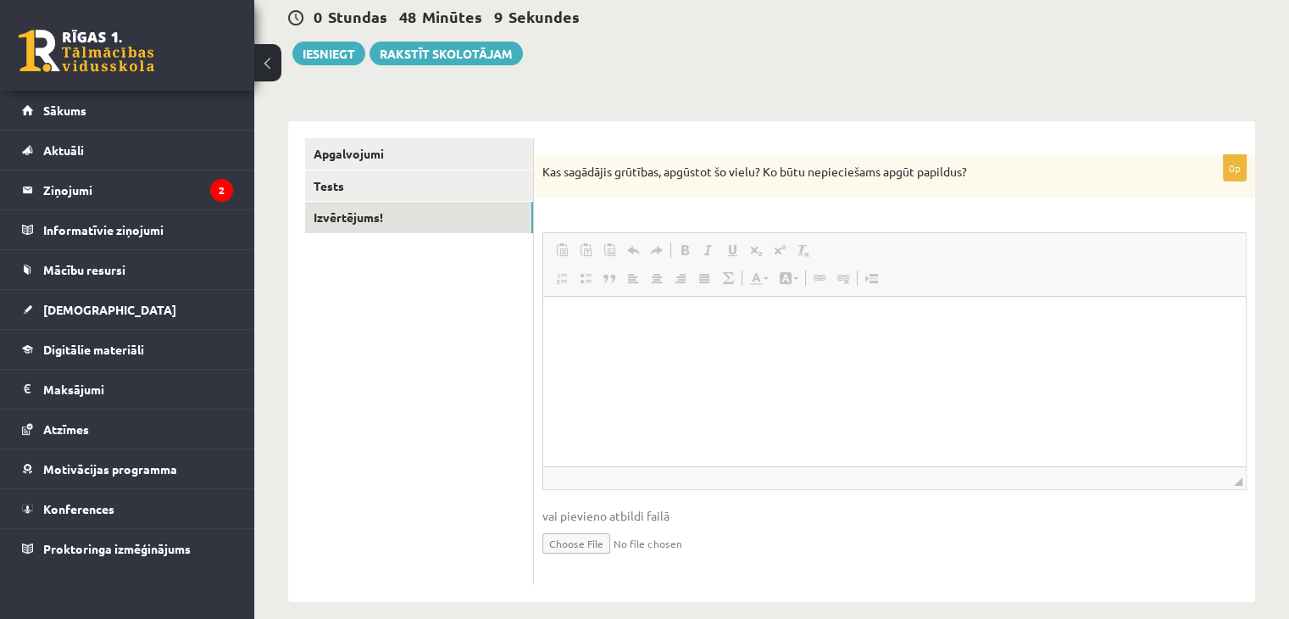
scroll to position [0, 0]
click at [300, 48] on button "Iesniegt" at bounding box center [328, 54] width 73 height 24
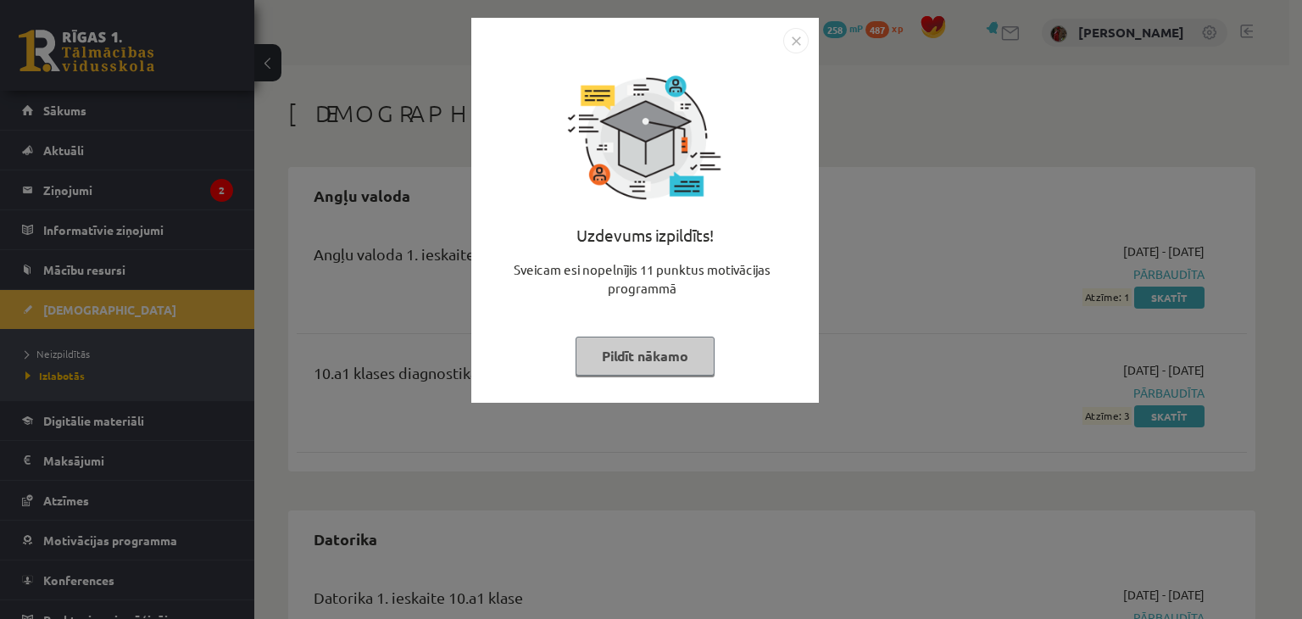
click at [893, 344] on div "Uzdevums izpildīts! Sveicam esi nopelnījis 11 punktus motivācijas programmā Pil…" at bounding box center [651, 309] width 1302 height 619
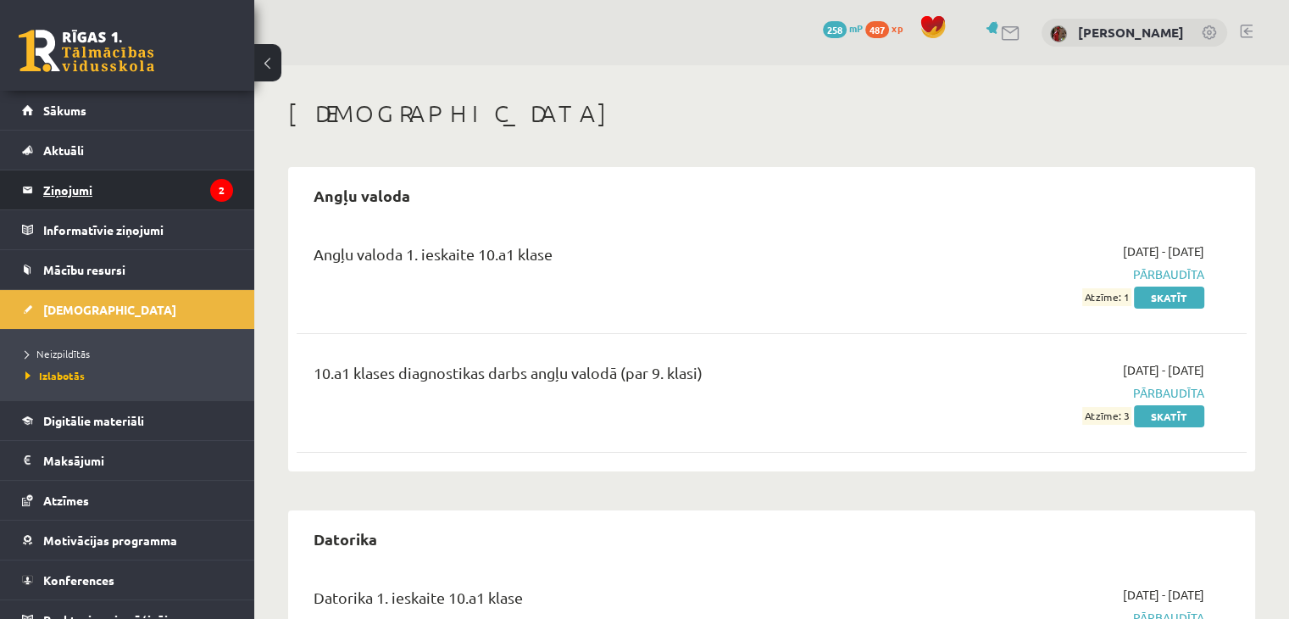
click at [169, 193] on legend "Ziņojumi 2" at bounding box center [138, 189] width 190 height 39
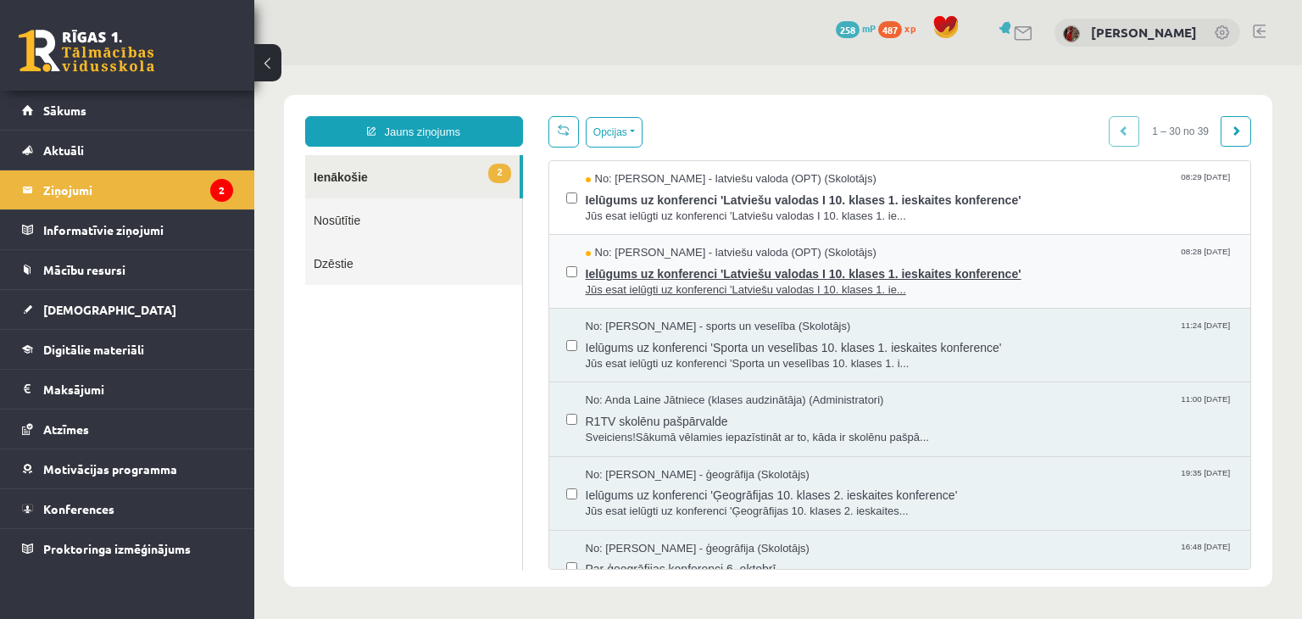
click at [634, 279] on span "Ielūgums uz konferenci 'Latviešu valodas I 10. klases 1. ieskaites konference'" at bounding box center [910, 271] width 648 height 21
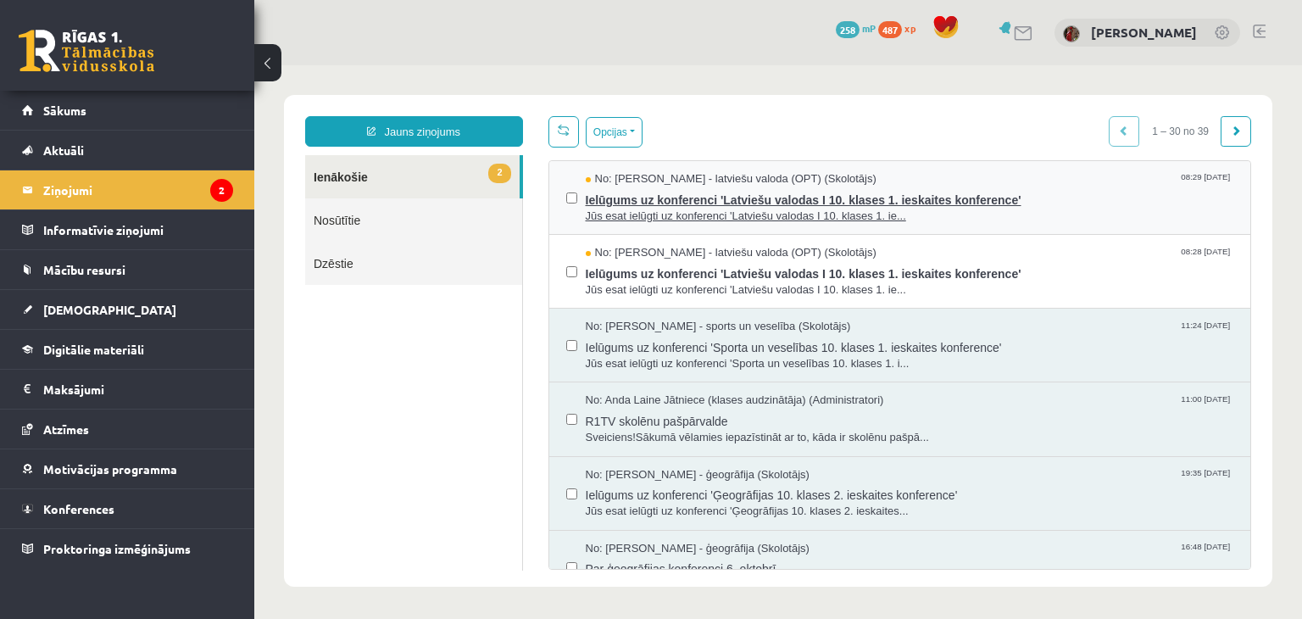
click at [654, 209] on span "Jūs esat ielūgti uz konferenci 'Latviešu valodas I 10. klases 1. ie..." at bounding box center [910, 217] width 648 height 16
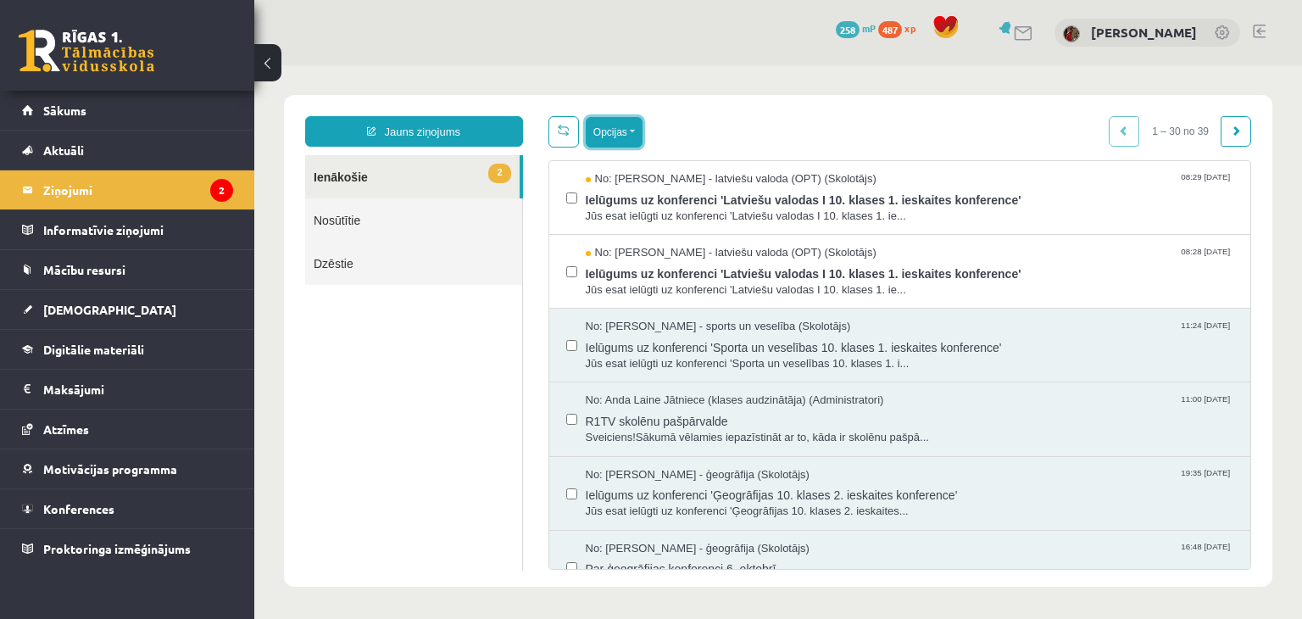
click at [627, 142] on button "Opcijas" at bounding box center [614, 132] width 57 height 31
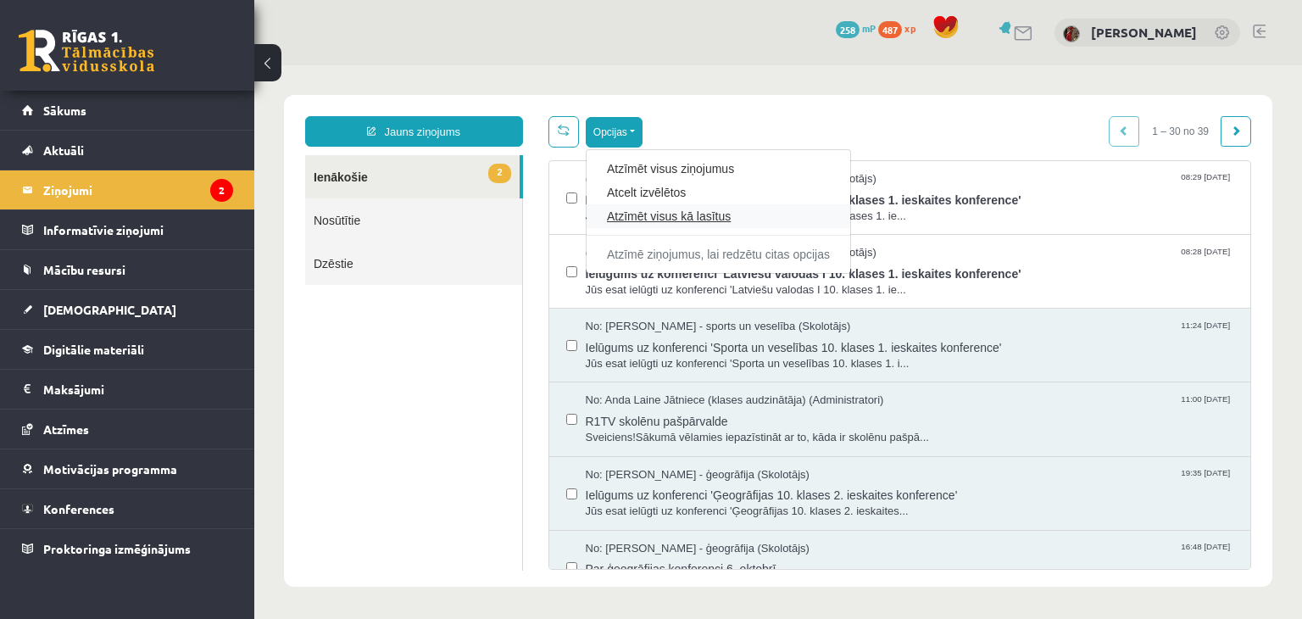
click at [709, 219] on link "Atzīmēt visus kā lasītus" at bounding box center [718, 216] width 223 height 17
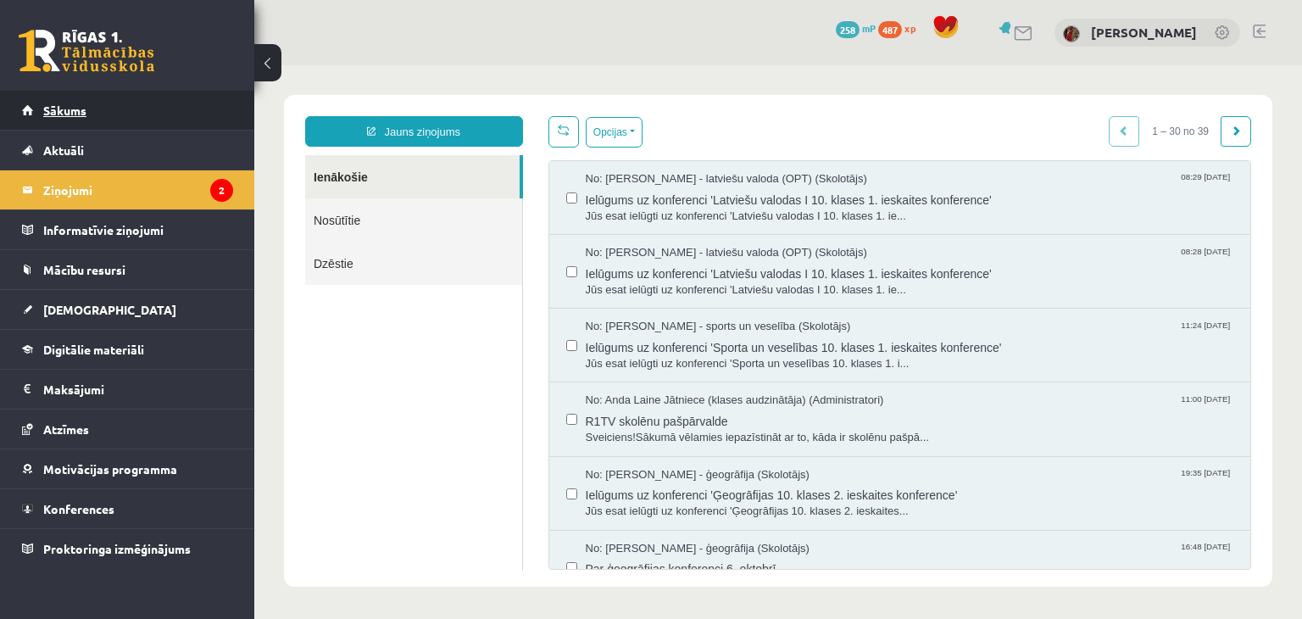
click at [131, 115] on link "Sākums" at bounding box center [127, 110] width 211 height 39
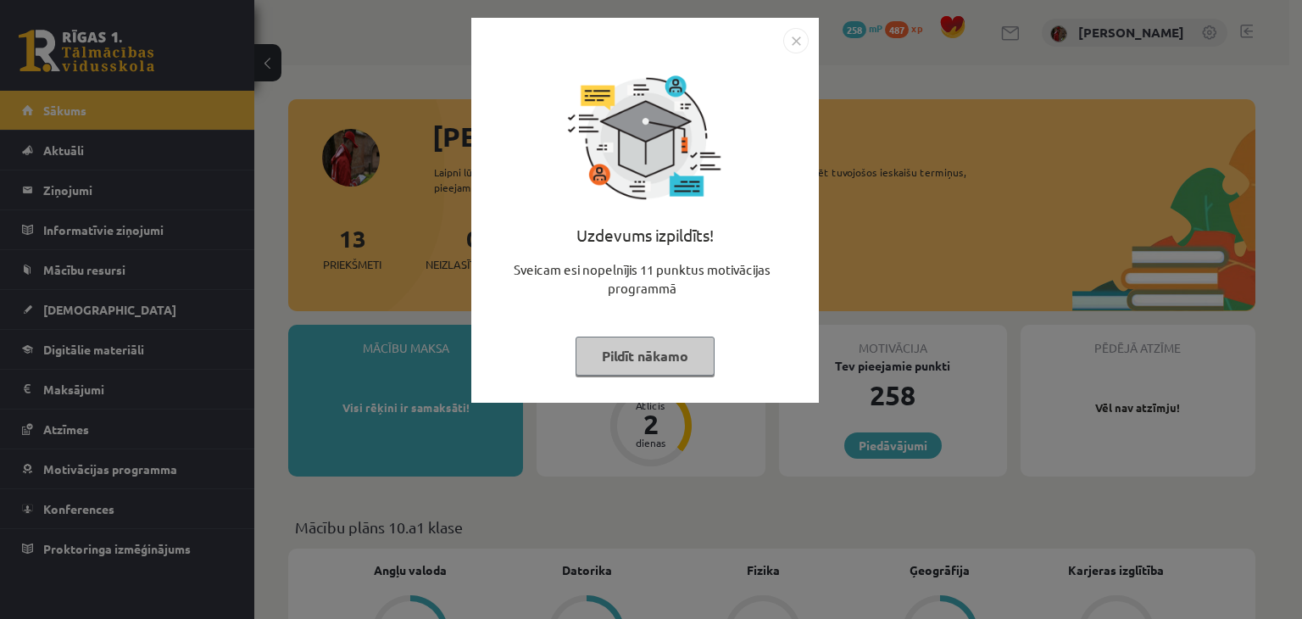
click at [663, 352] on button "Pildīt nākamo" at bounding box center [645, 356] width 139 height 39
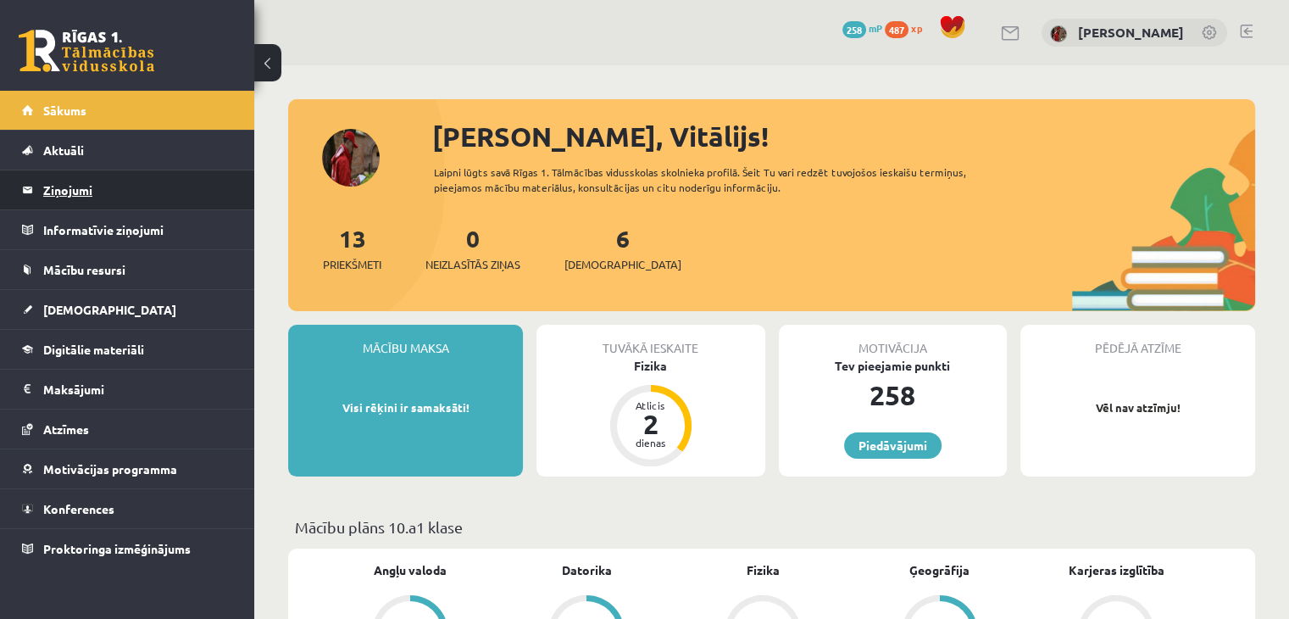
click at [70, 196] on legend "Ziņojumi 0" at bounding box center [138, 189] width 190 height 39
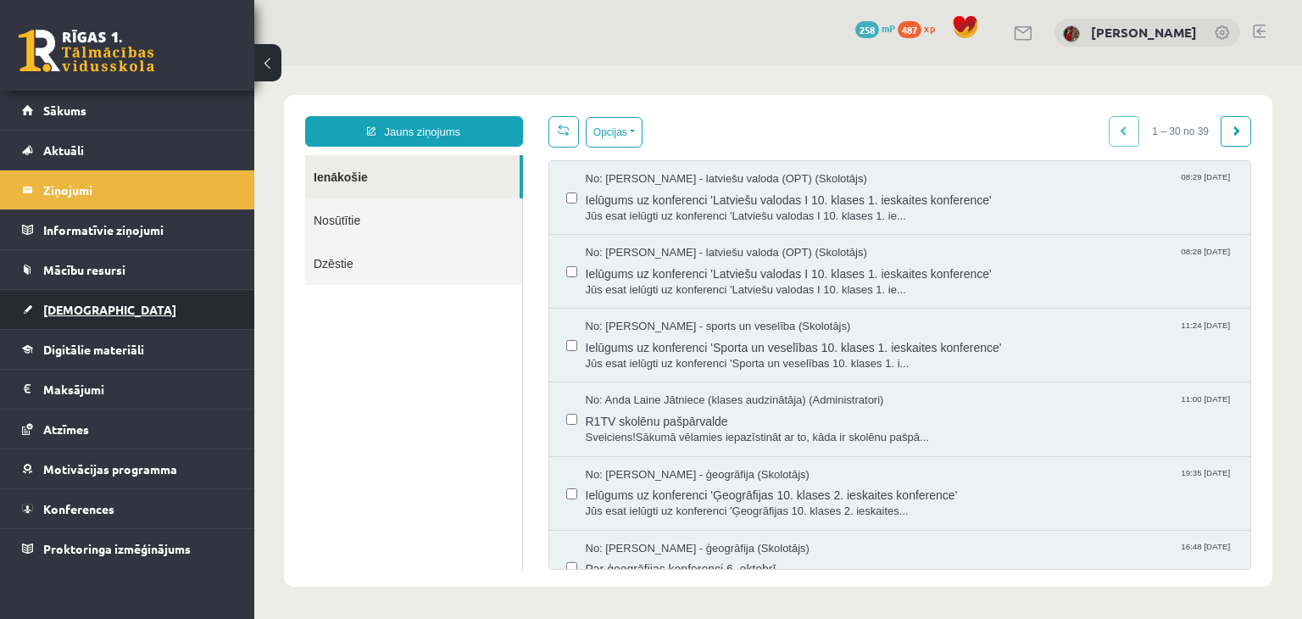
click at [92, 299] on link "[DEMOGRAPHIC_DATA]" at bounding box center [127, 309] width 211 height 39
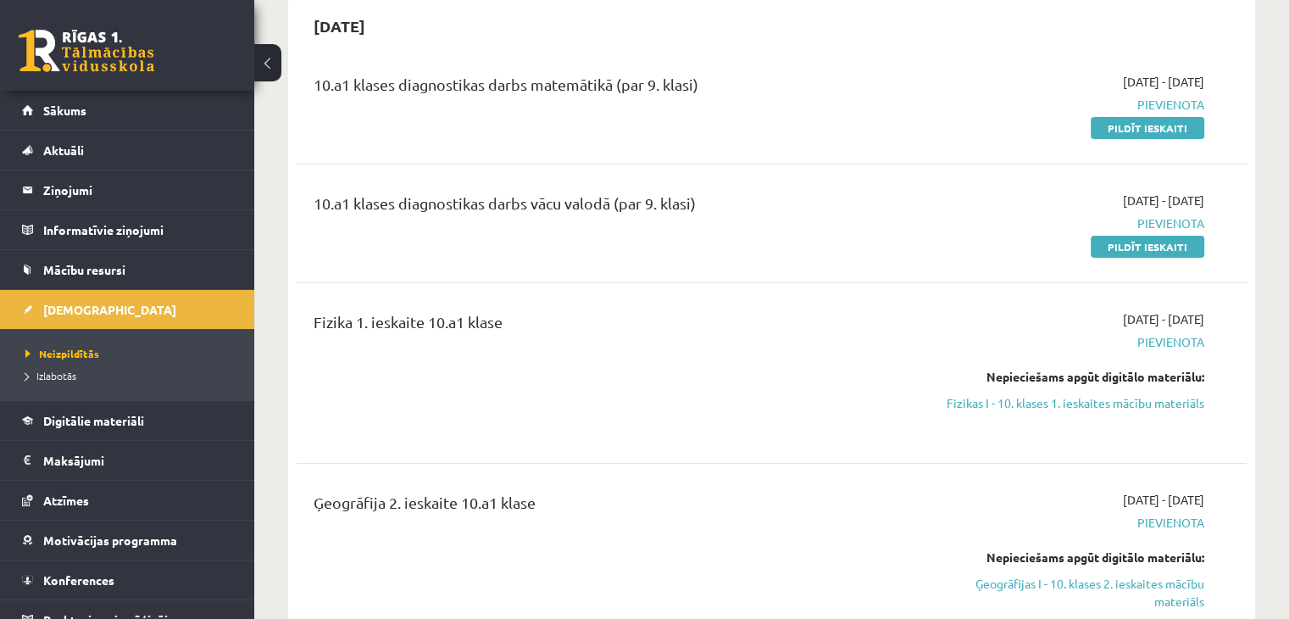
scroll to position [85, 0]
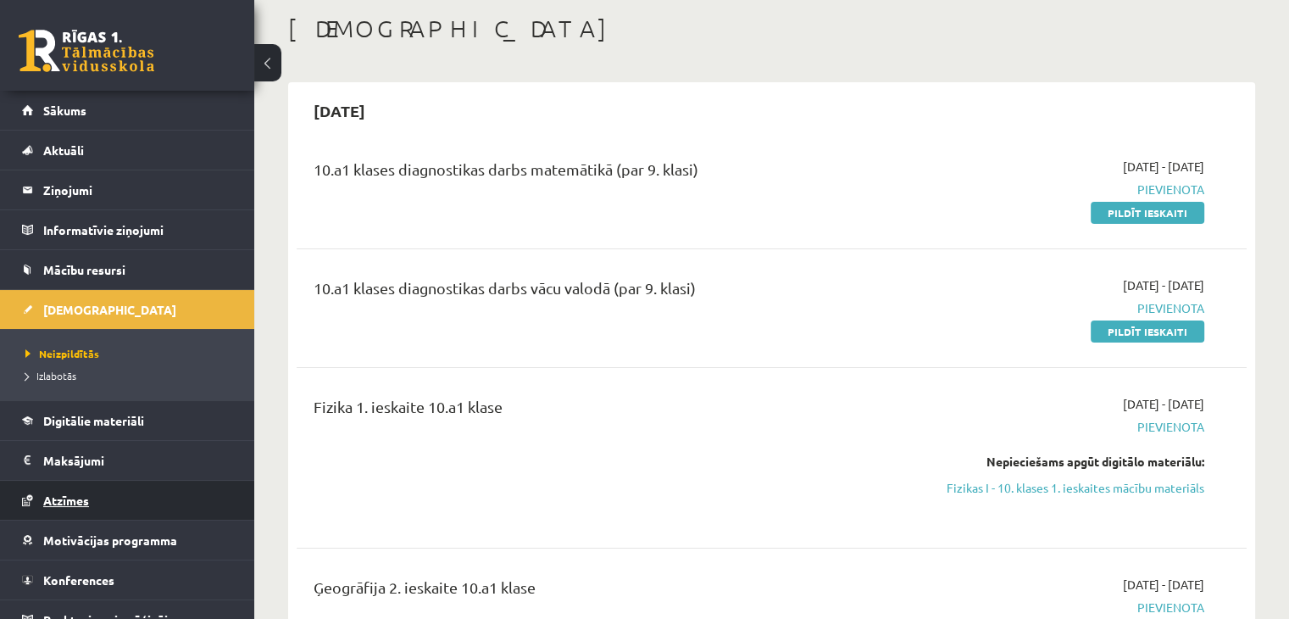
click at [87, 511] on link "Atzīmes" at bounding box center [127, 500] width 211 height 39
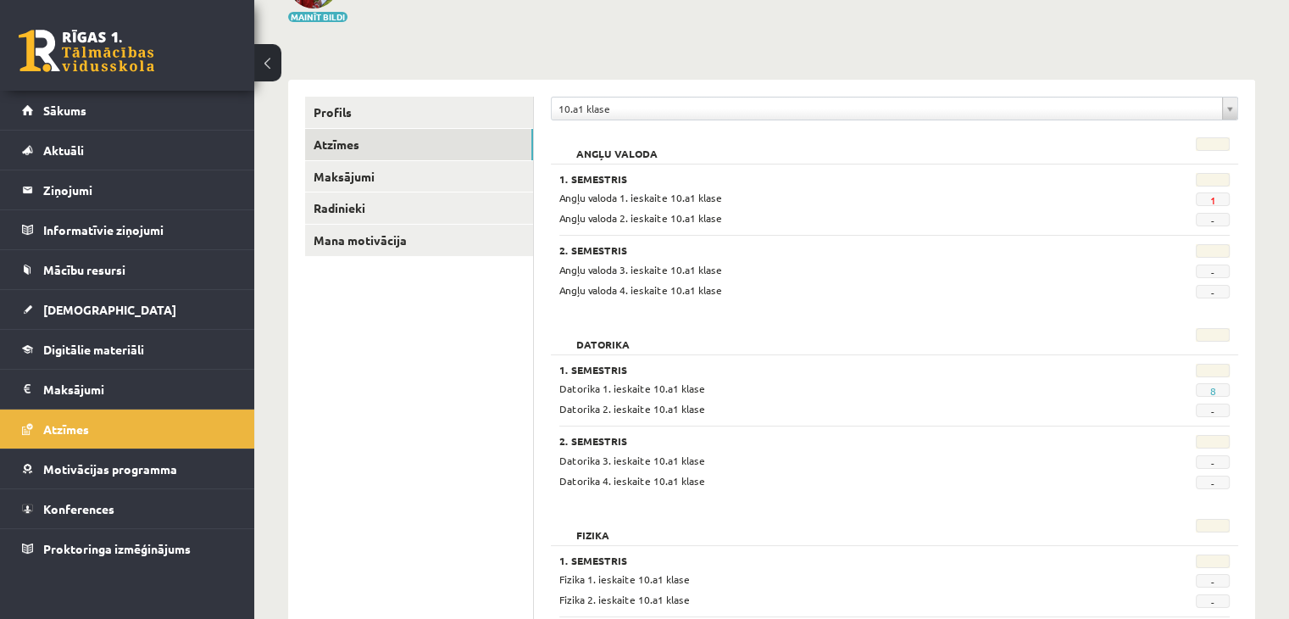
scroll to position [170, 0]
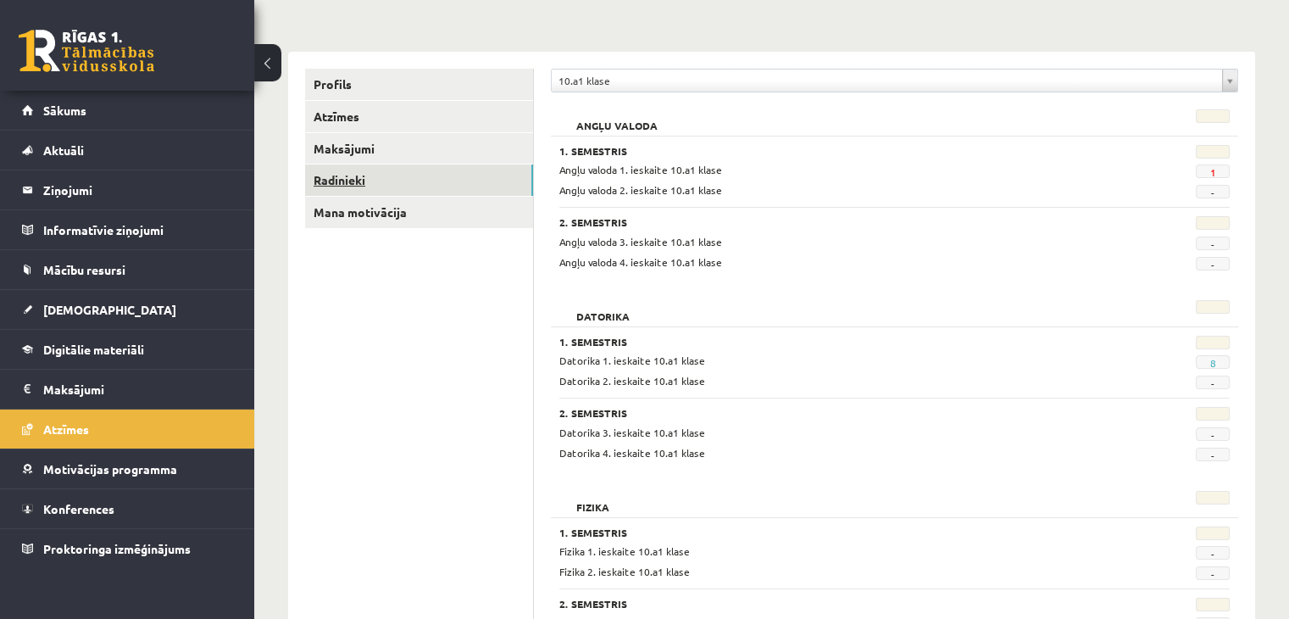
click at [368, 177] on link "Radinieki" at bounding box center [419, 179] width 228 height 31
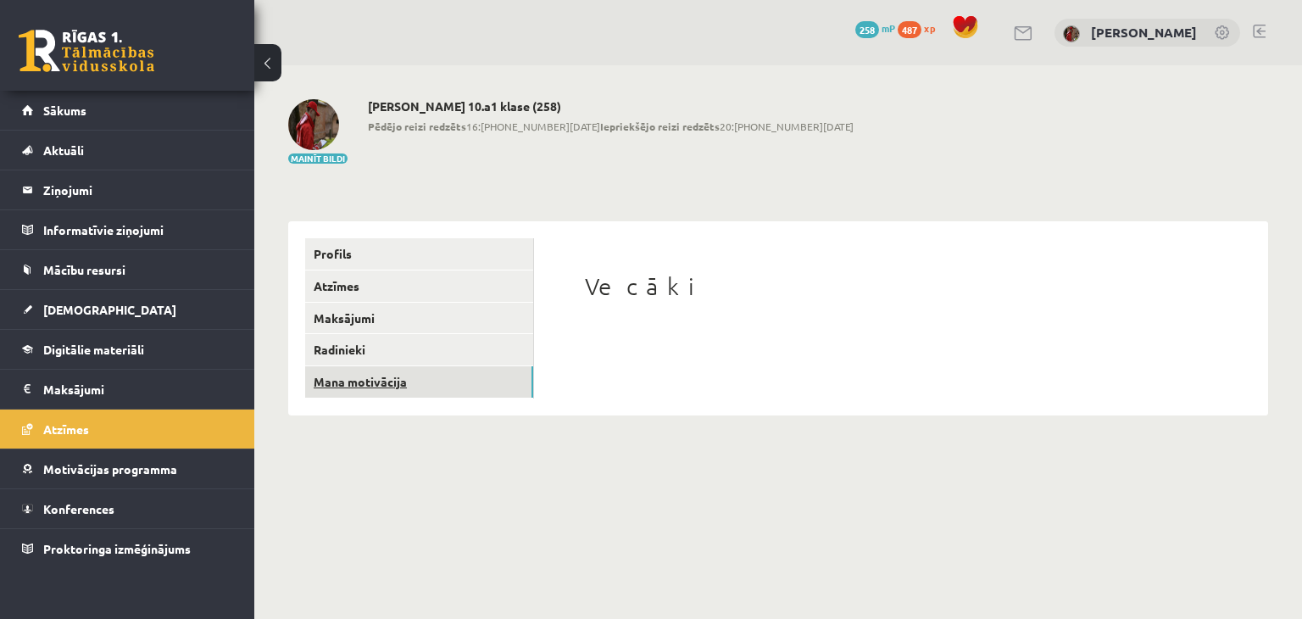
click at [406, 380] on link "Mana motivācija" at bounding box center [419, 381] width 228 height 31
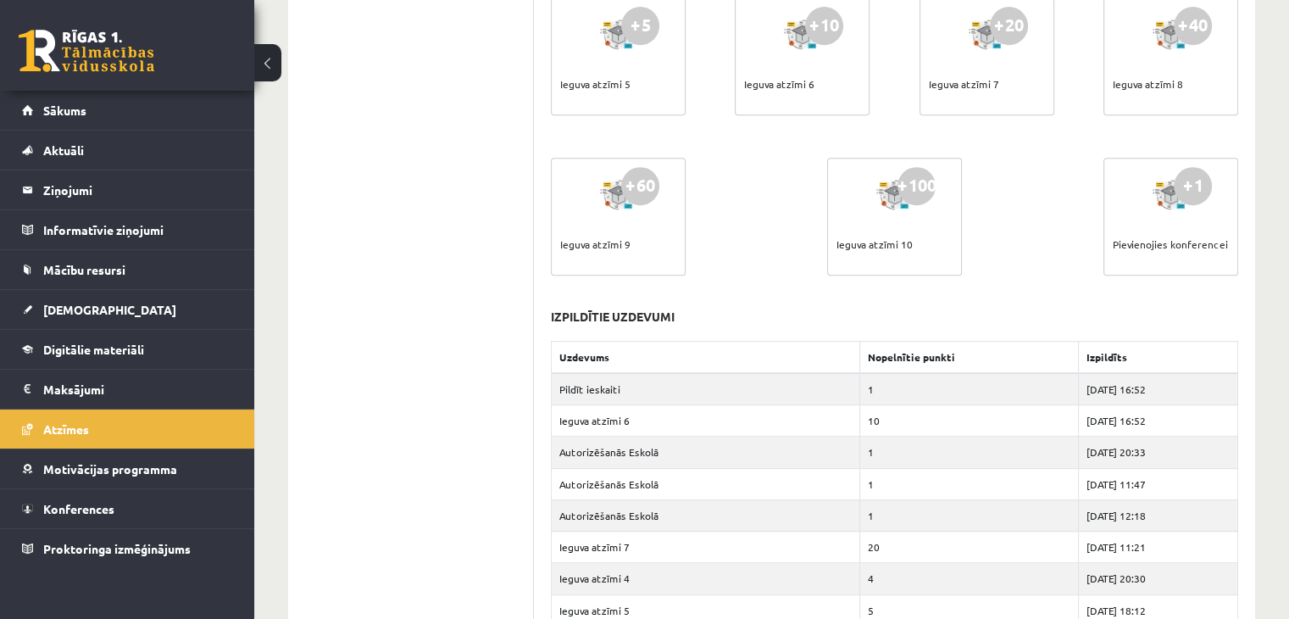
scroll to position [763, 0]
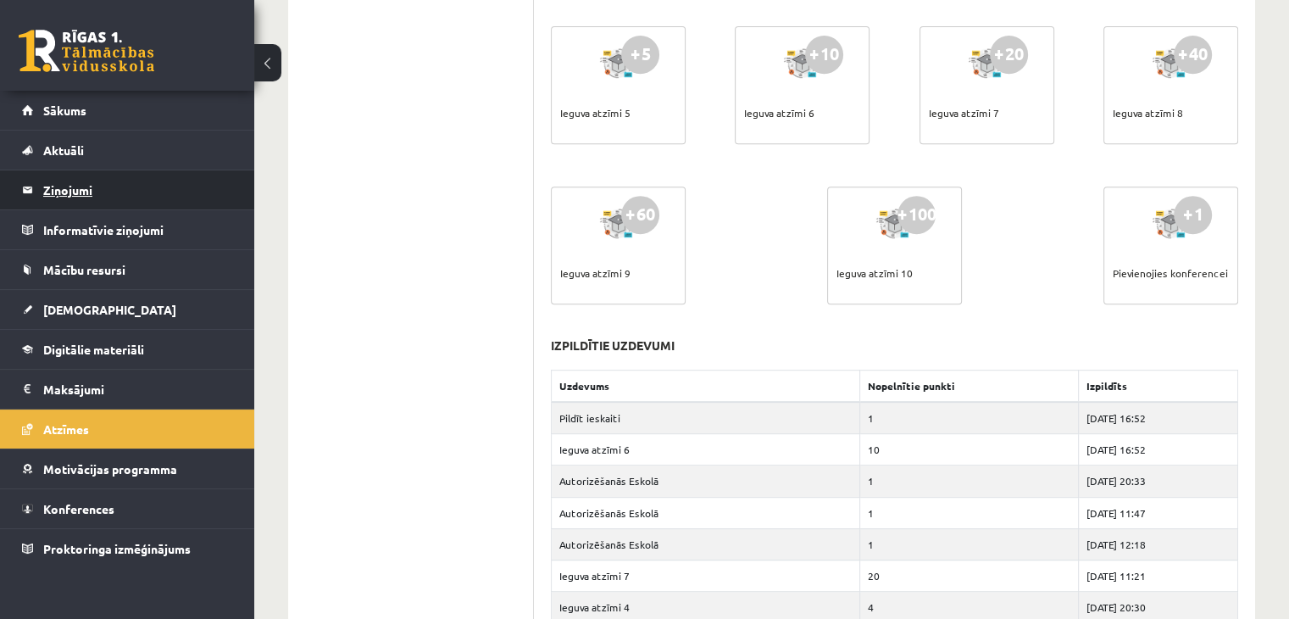
click at [58, 194] on legend "Ziņojumi 0" at bounding box center [138, 189] width 190 height 39
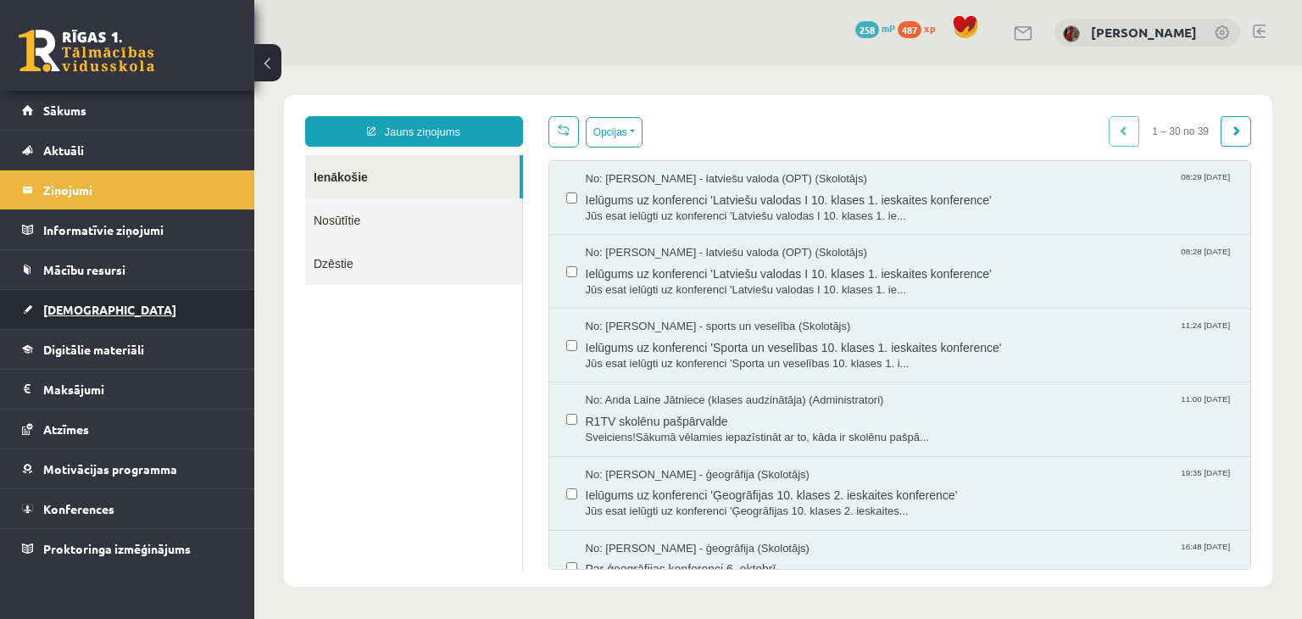
click at [97, 305] on link "[DEMOGRAPHIC_DATA]" at bounding box center [127, 309] width 211 height 39
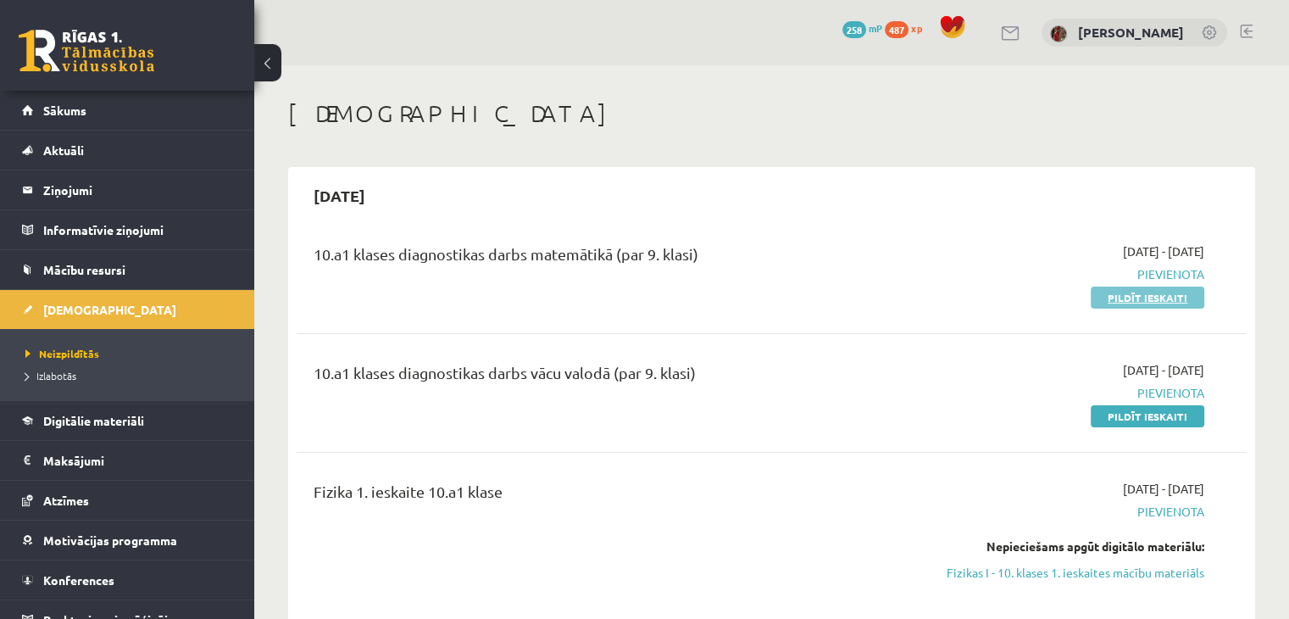
click at [1144, 296] on link "Pildīt ieskaiti" at bounding box center [1148, 298] width 114 height 22
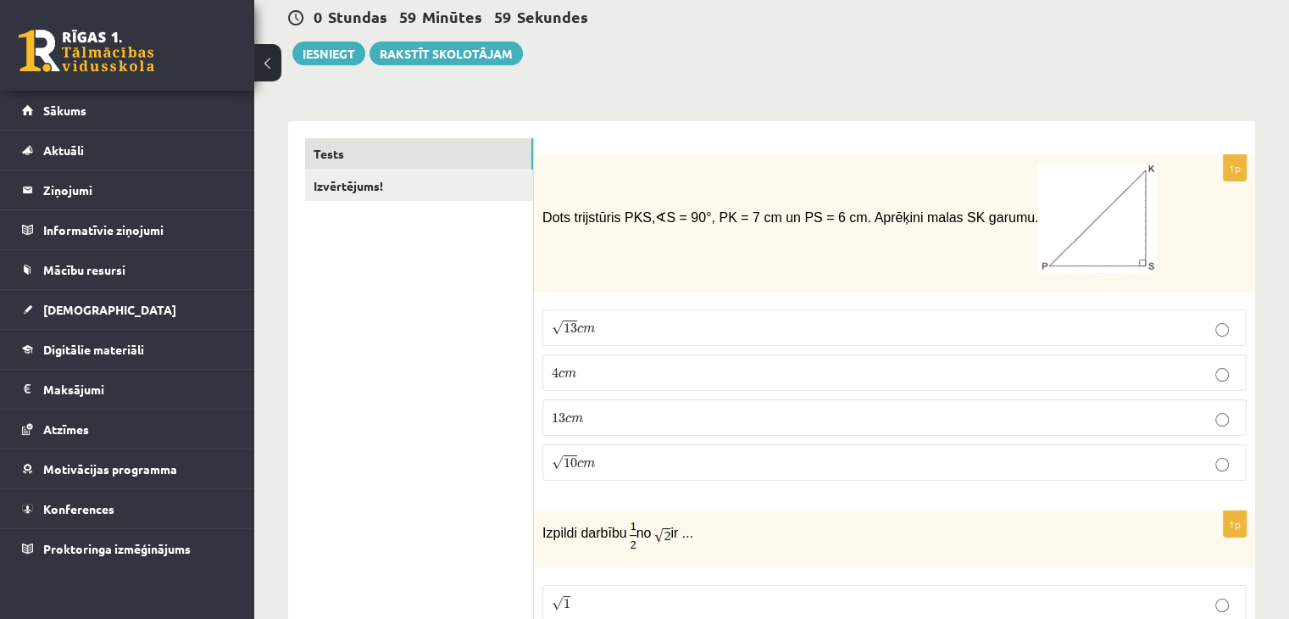
scroll to position [170, 0]
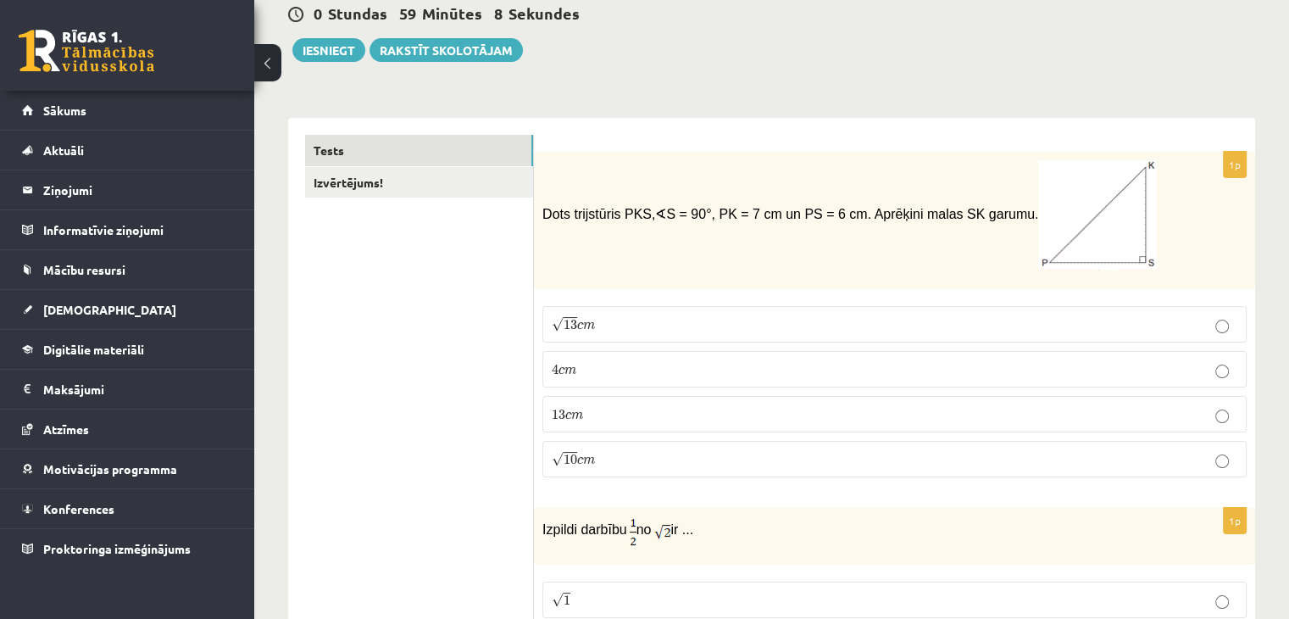
click at [744, 320] on p "√ 13 c m 13 c m" at bounding box center [895, 324] width 686 height 18
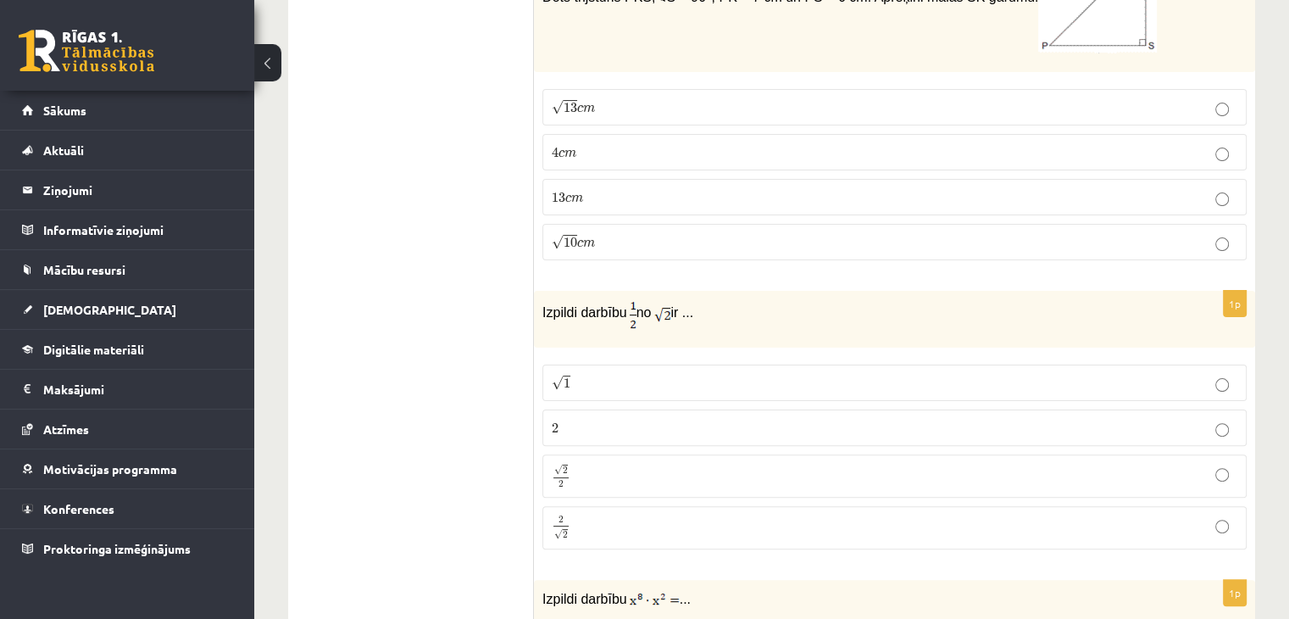
scroll to position [424, 0]
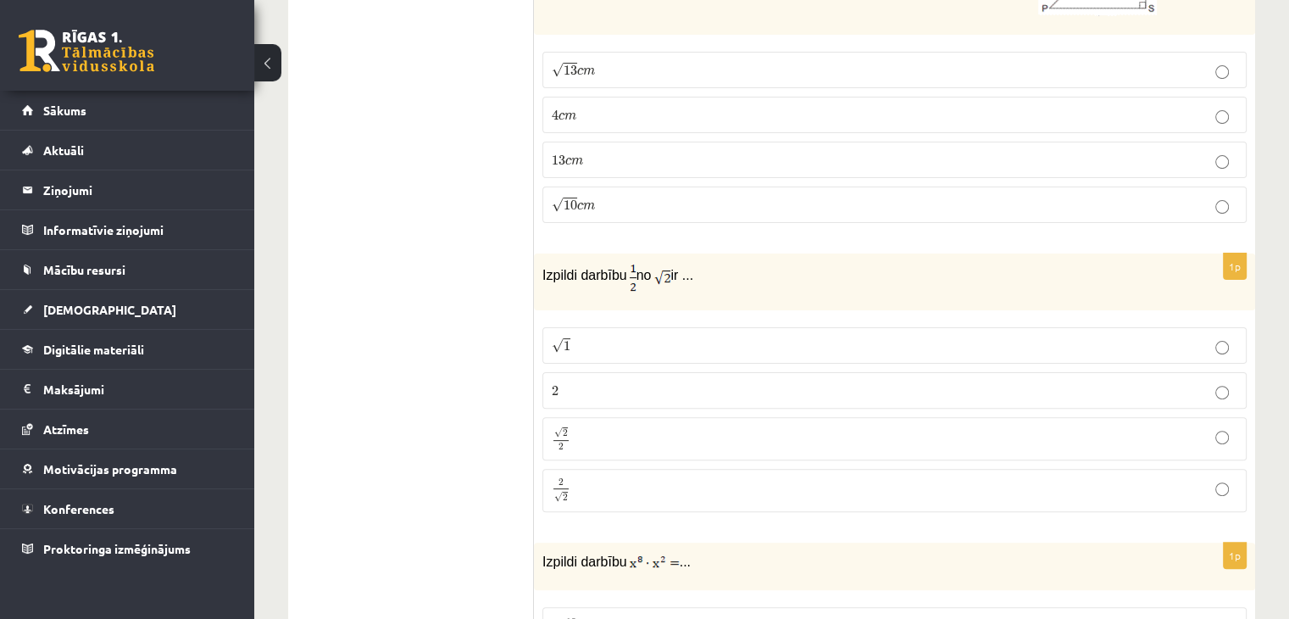
click at [685, 339] on p "√ 1 1" at bounding box center [895, 346] width 686 height 18
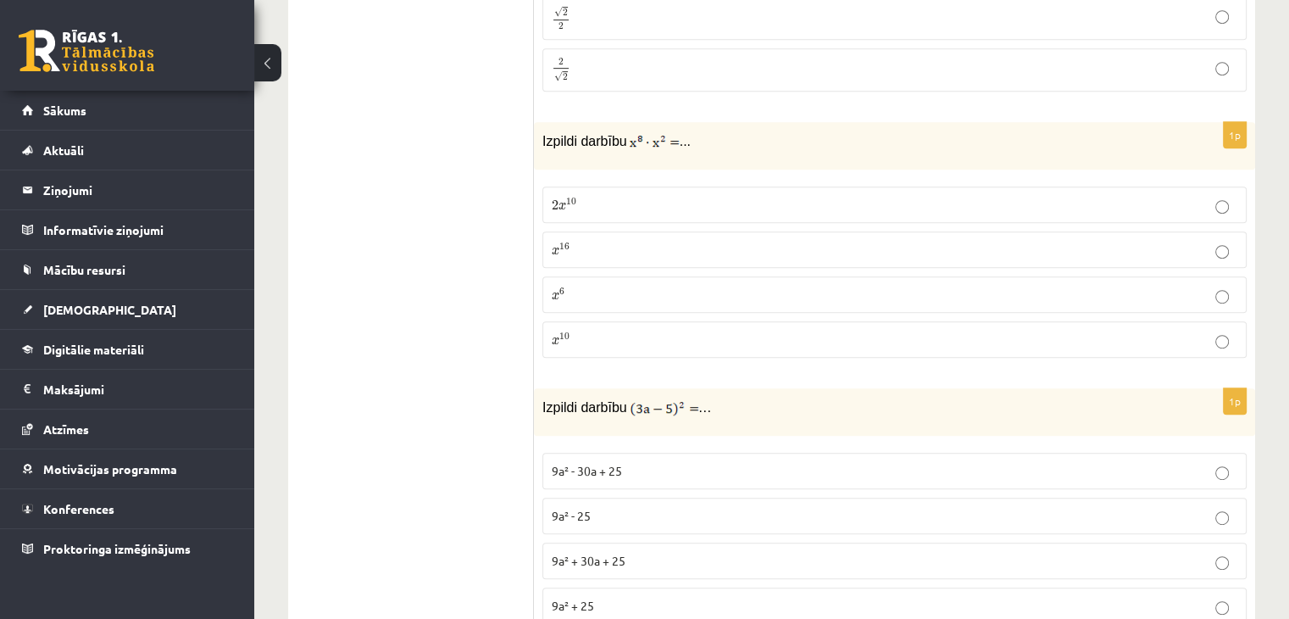
scroll to position [848, 0]
click at [614, 209] on label "2 x 10 2 x 10" at bounding box center [895, 201] width 704 height 36
click at [609, 327] on p "x 10 x 10" at bounding box center [895, 336] width 686 height 18
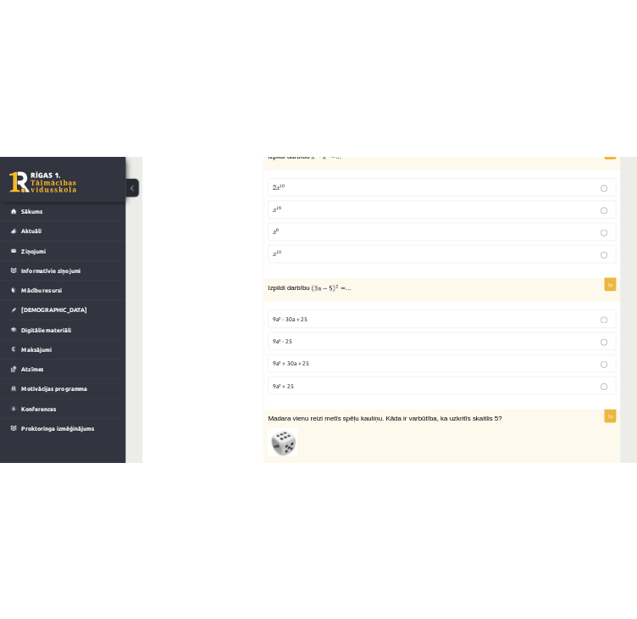
scroll to position [1017, 0]
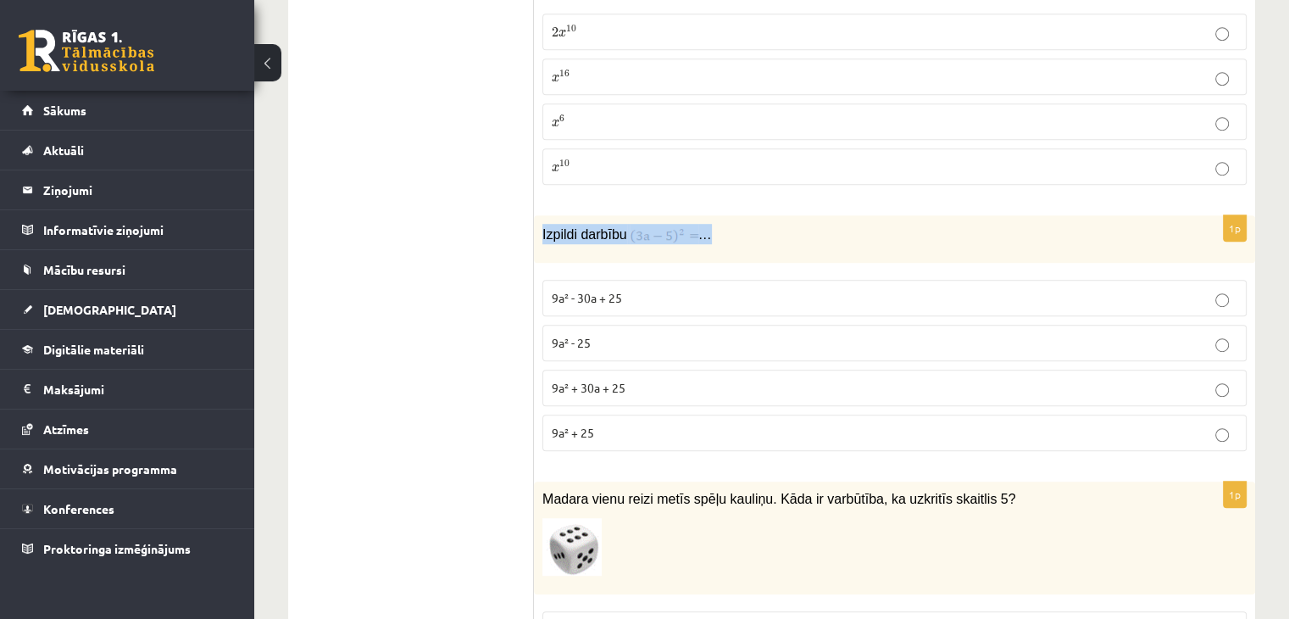
drag, startPoint x: 539, startPoint y: 227, endPoint x: 742, endPoint y: 231, distance: 202.6
click at [742, 231] on div "Izpildi darbību …" at bounding box center [894, 238] width 721 height 47
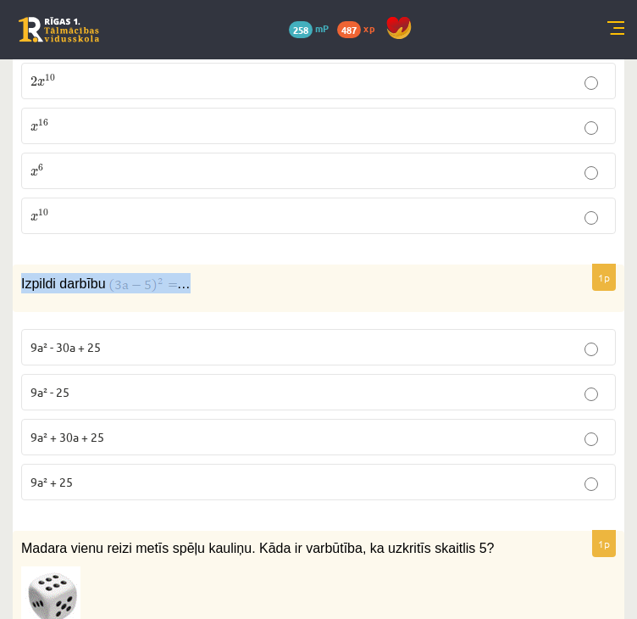
click at [207, 279] on p "Izpildi darbību …" at bounding box center [276, 283] width 510 height 20
drag, startPoint x: 175, startPoint y: 285, endPoint x: 24, endPoint y: 284, distance: 151.7
click at [24, 284] on p "Izpildi darbību …" at bounding box center [276, 283] width 510 height 20
click at [193, 280] on p "Izpildi darbību …" at bounding box center [276, 283] width 510 height 20
drag, startPoint x: 193, startPoint y: 280, endPoint x: 20, endPoint y: 282, distance: 173.0
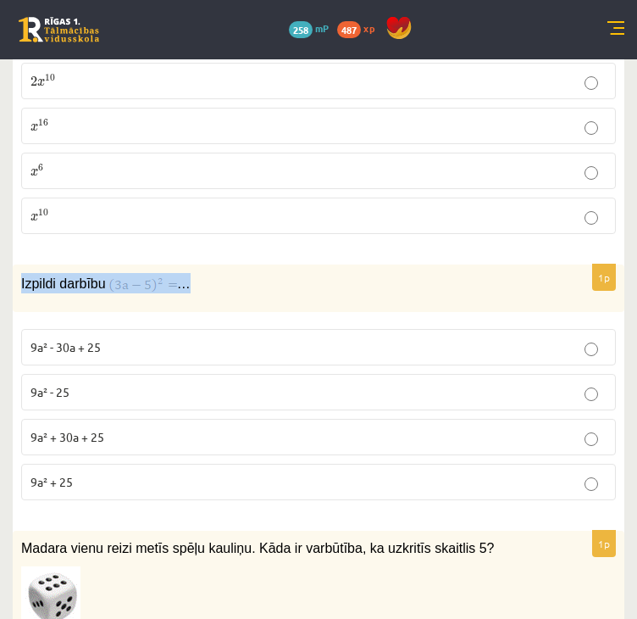
click at [20, 282] on div "Izpildi darbību …" at bounding box center [319, 287] width 612 height 47
copy p "Izpildi darbību …"
click at [184, 331] on label "9a² - 30a + 25" at bounding box center [318, 347] width 595 height 36
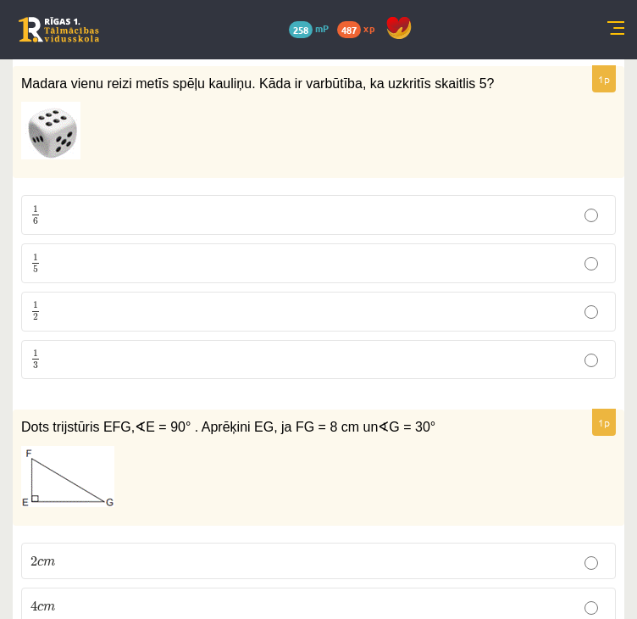
scroll to position [1441, 0]
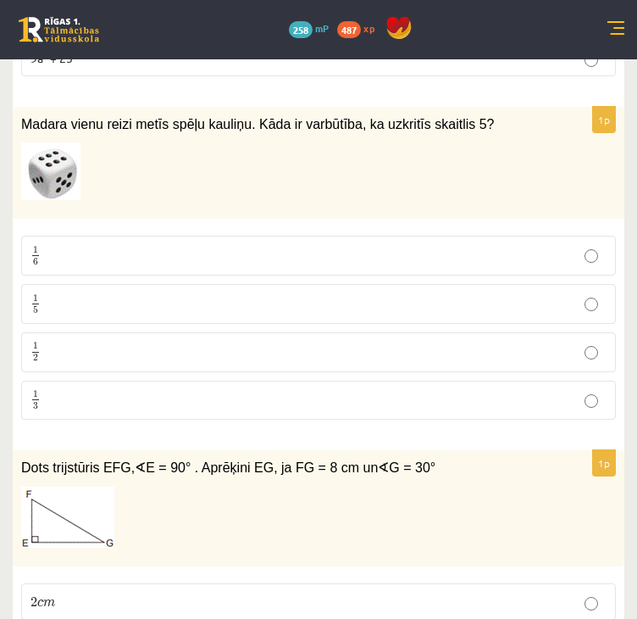
click at [62, 246] on p "1 6 1 6" at bounding box center [319, 255] width 576 height 21
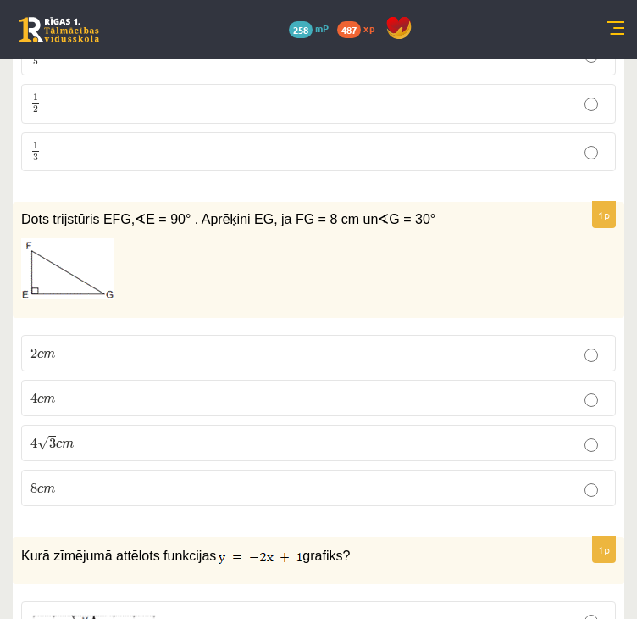
scroll to position [1695, 0]
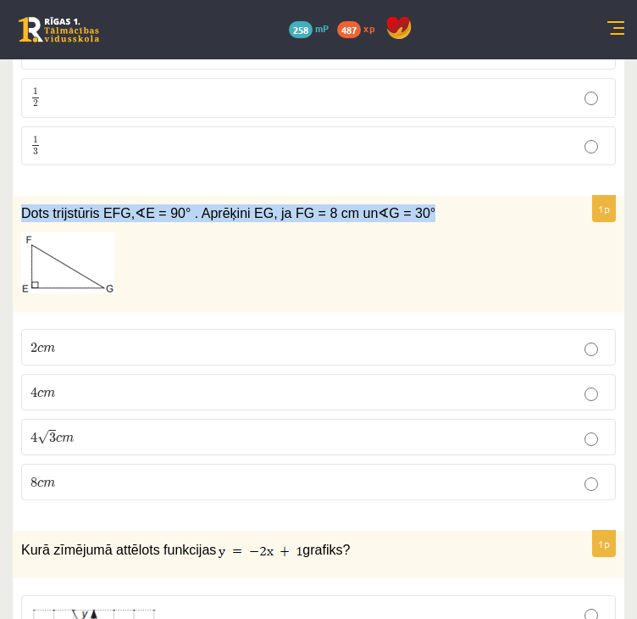
drag, startPoint x: 22, startPoint y: 209, endPoint x: 395, endPoint y: 211, distance: 373.0
click at [395, 211] on p "Dots trijstūris EFG, ∢ E = 90° . Aprēķini EG, ja FG = 8 cm un ∢ G = 30°" at bounding box center [276, 213] width 510 height 18
copy span "Dots trijstūris EFG, ∢ E = 90° . Aprēķini EG, ja FG = 8 cm un ∢ G = 30°"
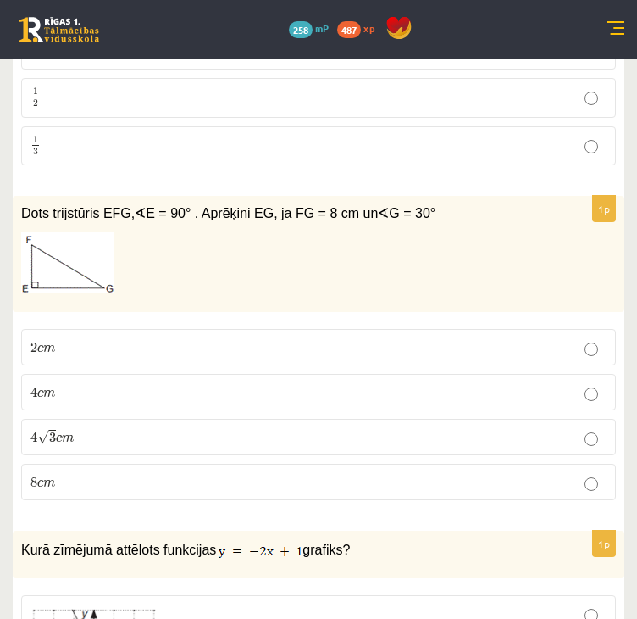
click at [129, 392] on p "4 c m 4 c m" at bounding box center [319, 392] width 576 height 18
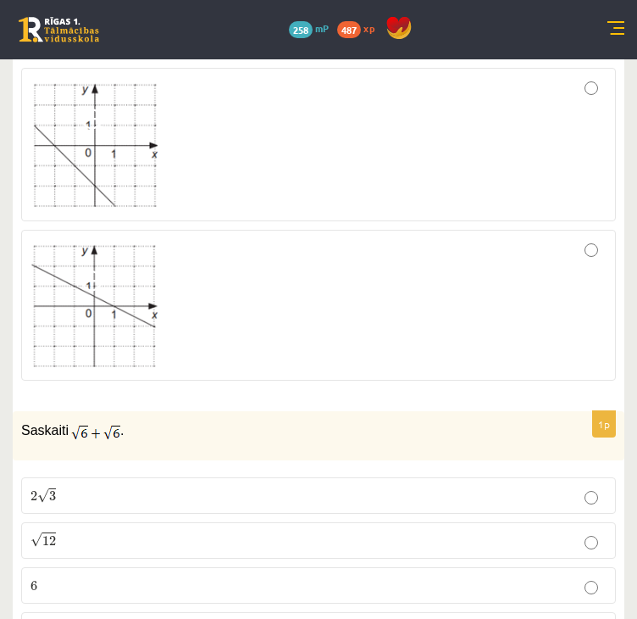
scroll to position [2797, 0]
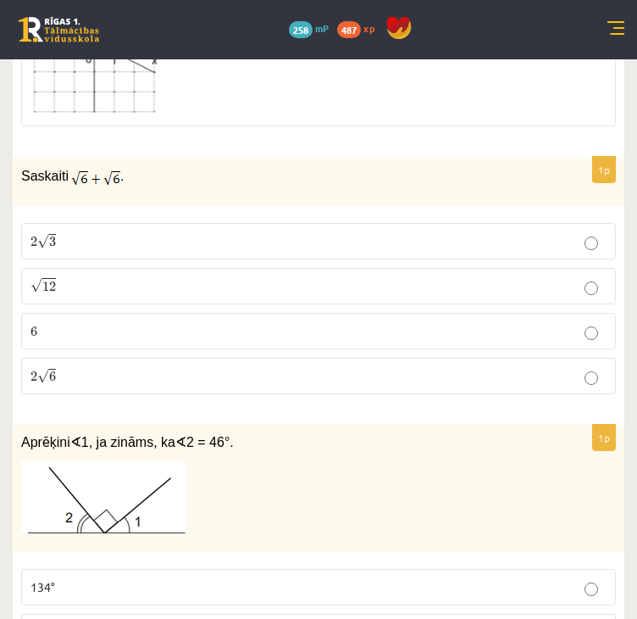
click at [137, 367] on p "2 √ 6 2 6" at bounding box center [319, 376] width 576 height 18
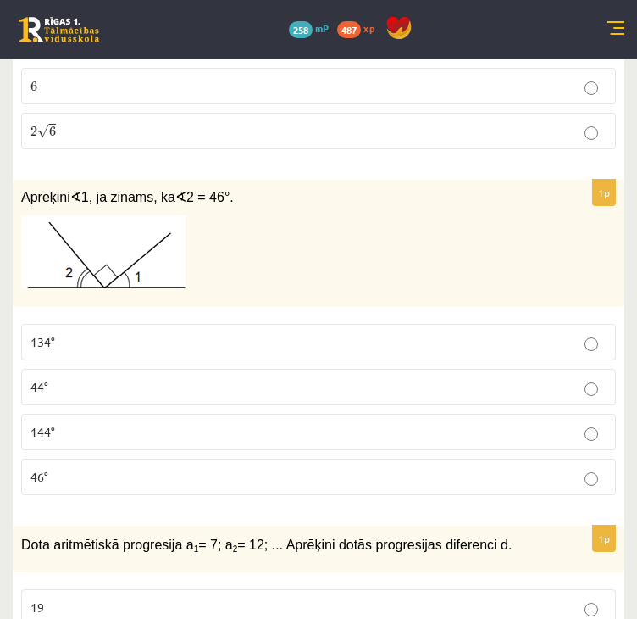
scroll to position [3052, 0]
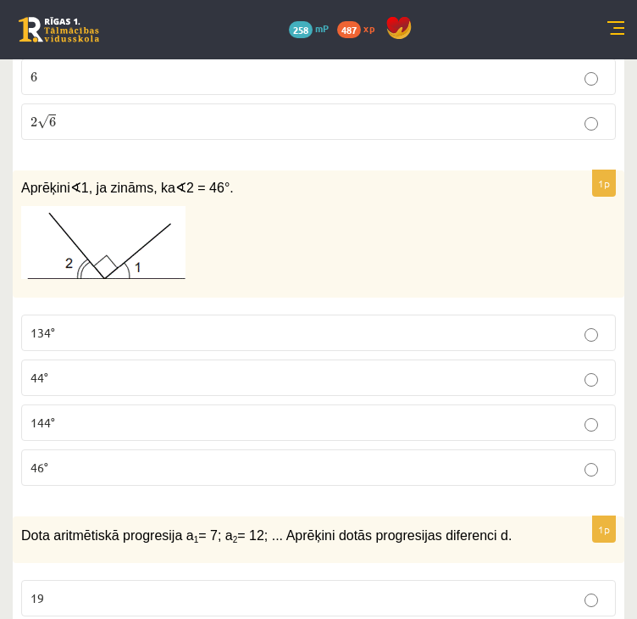
click at [81, 369] on p "44°" at bounding box center [319, 378] width 576 height 18
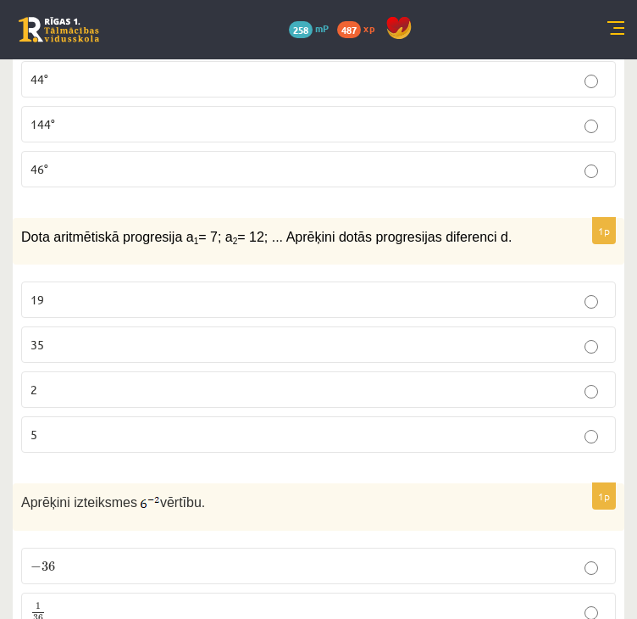
scroll to position [3391, 0]
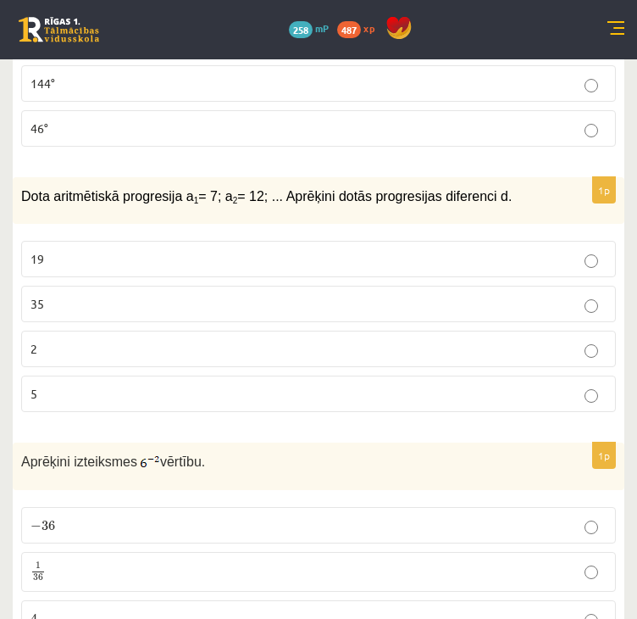
drag, startPoint x: 26, startPoint y: 187, endPoint x: 498, endPoint y: 196, distance: 471.4
click at [498, 196] on div "Dota aritmētiskā progresija a 1 = 7; a 2 = 12; ... Aprēķini dotās progresijas d…" at bounding box center [319, 200] width 612 height 47
click at [116, 385] on p "5" at bounding box center [319, 394] width 576 height 18
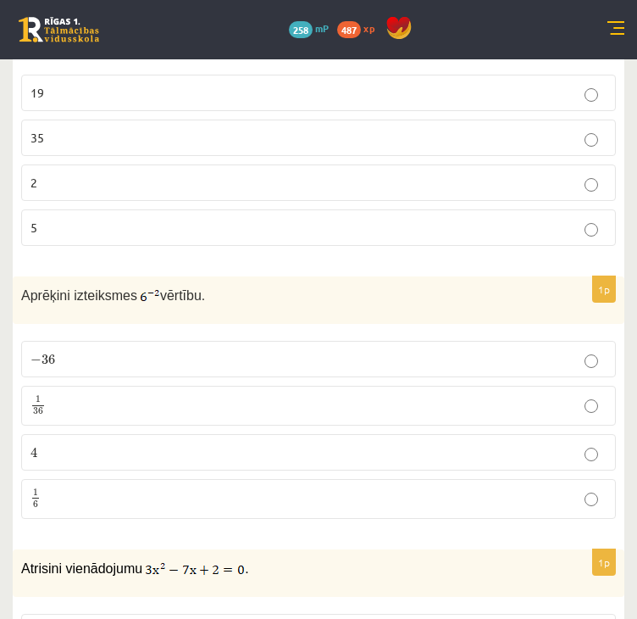
scroll to position [3560, 0]
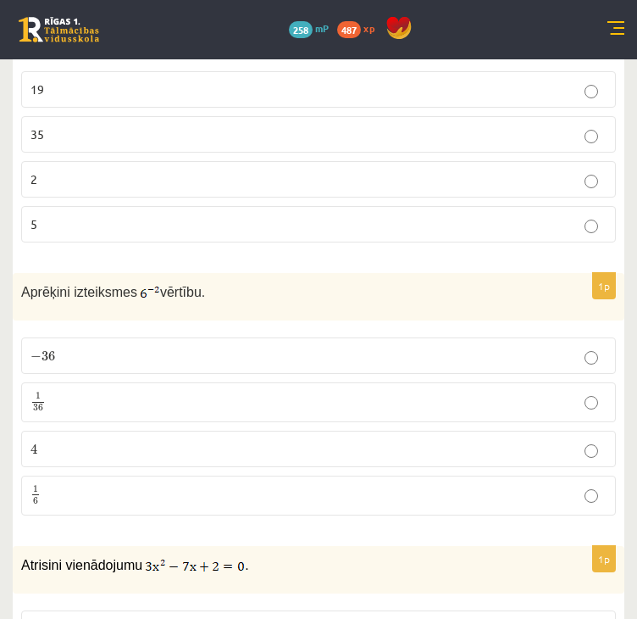
drag, startPoint x: 189, startPoint y: 275, endPoint x: -1, endPoint y: 275, distance: 189.9
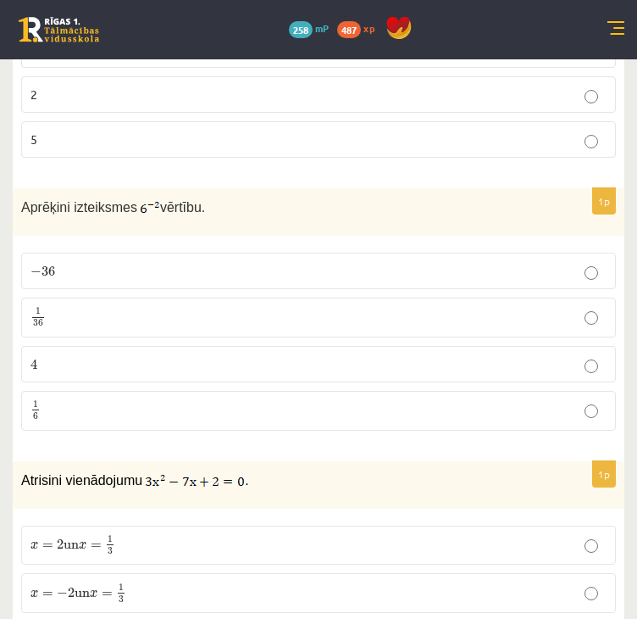
click at [115, 309] on p "1 36 1 36" at bounding box center [319, 317] width 576 height 21
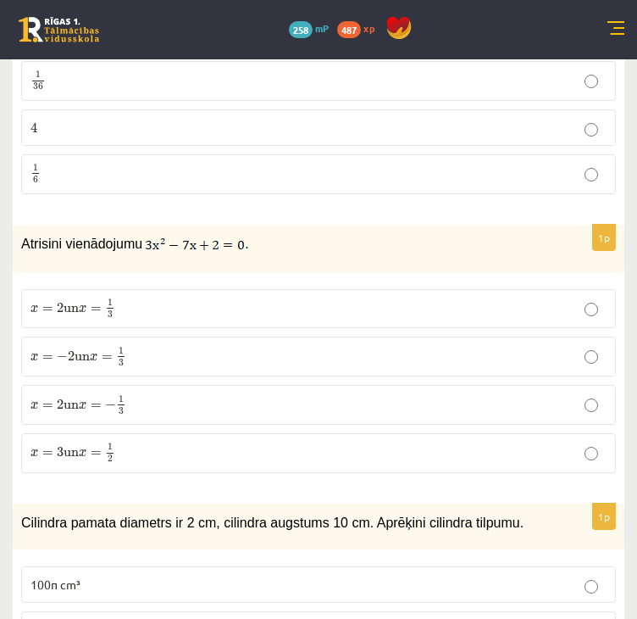
scroll to position [3899, 0]
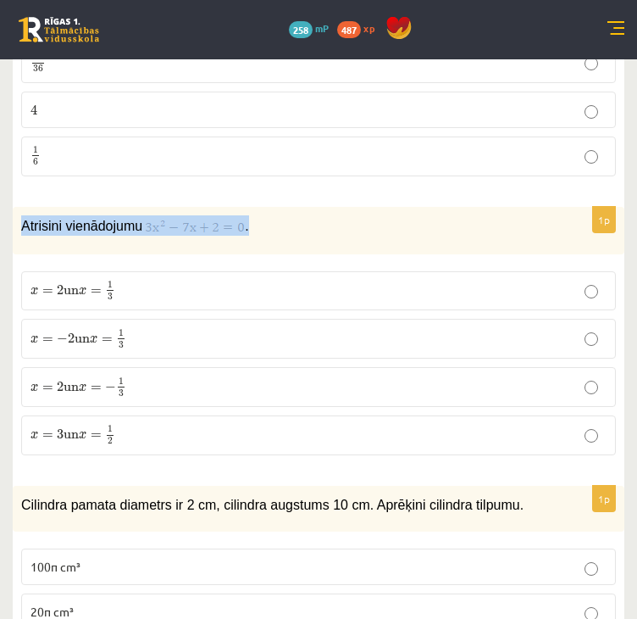
drag, startPoint x: 24, startPoint y: 208, endPoint x: 259, endPoint y: 215, distance: 235.8
click at [259, 215] on p "Atrisini vienādojumu ." at bounding box center [276, 225] width 510 height 20
copy p "Atrisini vienādojumu ."
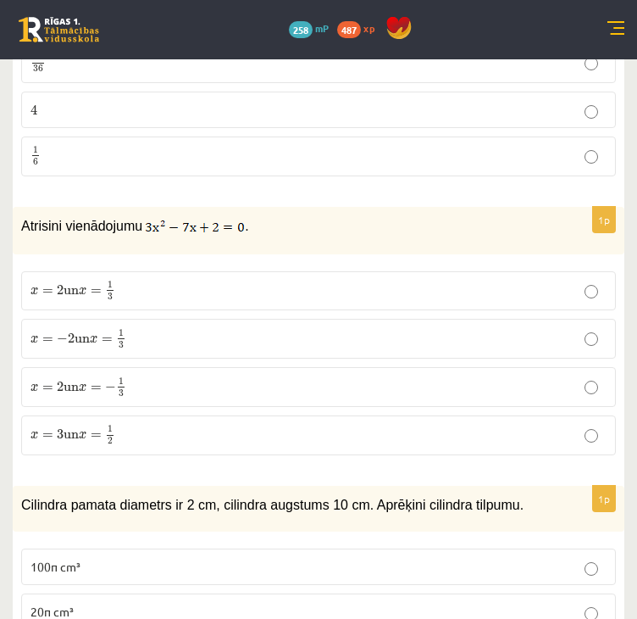
click at [142, 281] on p "x = 2 un x = 1 3 x = 2 un x = 1 3" at bounding box center [319, 291] width 576 height 21
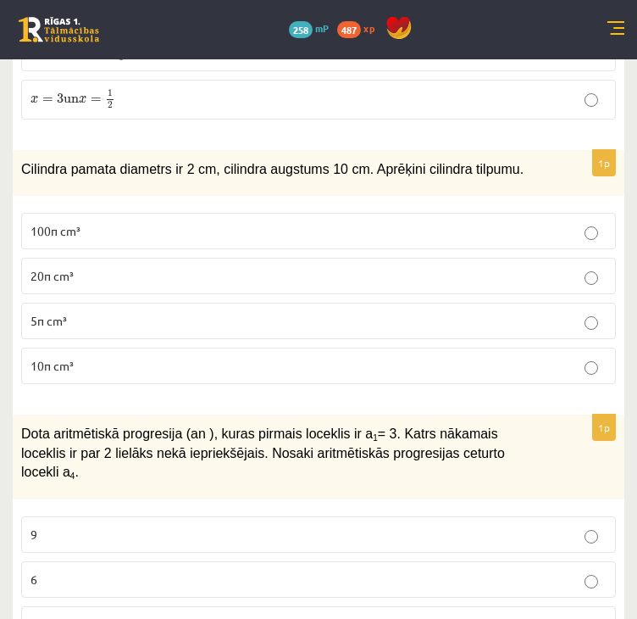
scroll to position [4239, 0]
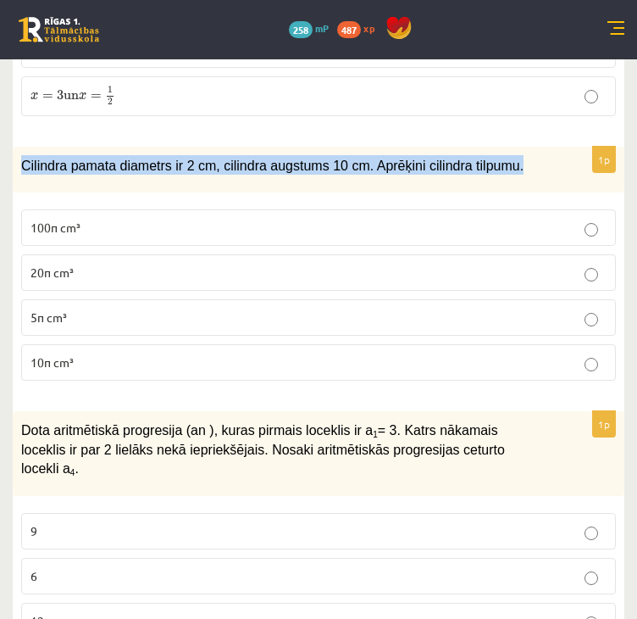
drag, startPoint x: 20, startPoint y: 147, endPoint x: 485, endPoint y: 147, distance: 464.5
click at [485, 155] on p "Cilindra pamata diametrs ir 2 cm, cilindra augstums 10 cm. Aprēķini cilindra ti…" at bounding box center [276, 164] width 510 height 19
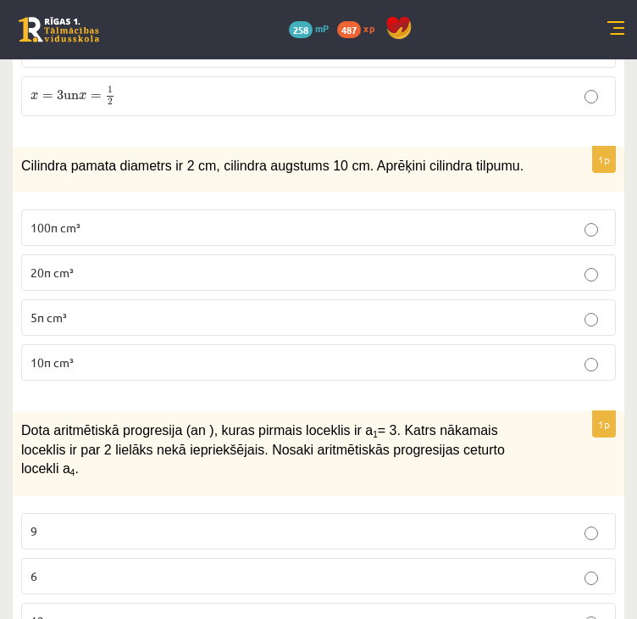
click at [125, 354] on label "10π cm³" at bounding box center [318, 362] width 595 height 36
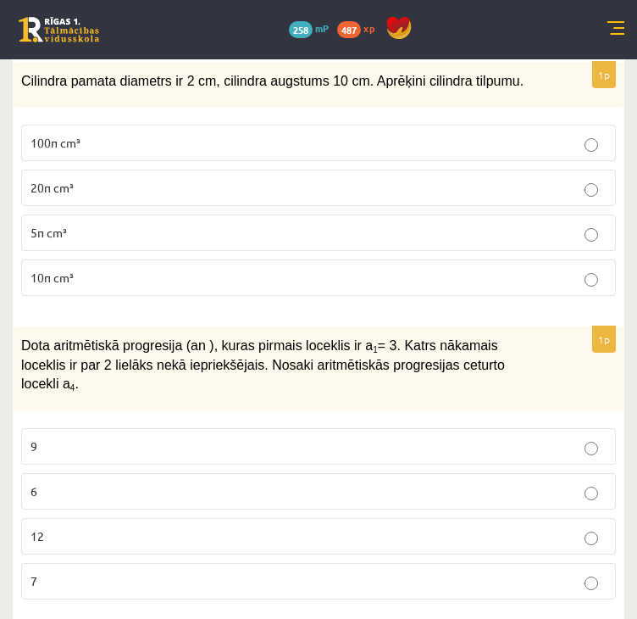
scroll to position [4408, 0]
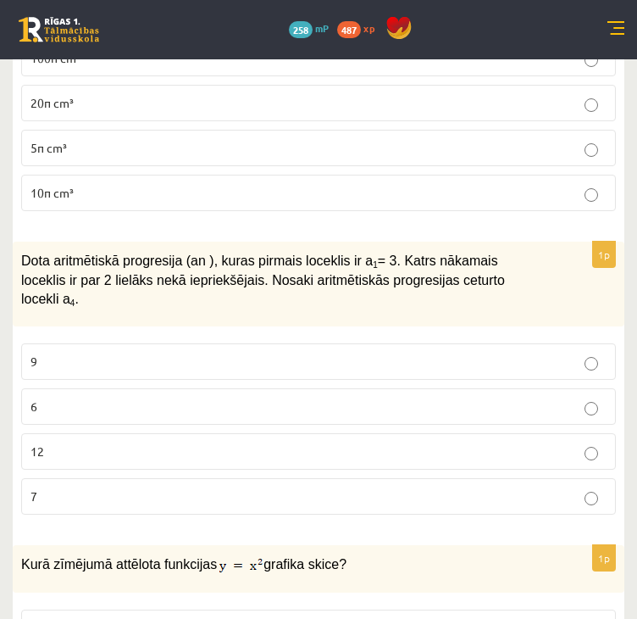
drag, startPoint x: 456, startPoint y: 260, endPoint x: 21, endPoint y: 237, distance: 435.5
click at [21, 250] on p "Dota aritmētiskā progresija (an ), kuras pirmais loceklis ir a 1 = 3. Katrs nāk…" at bounding box center [276, 279] width 510 height 58
click at [126, 353] on p "9" at bounding box center [319, 362] width 576 height 18
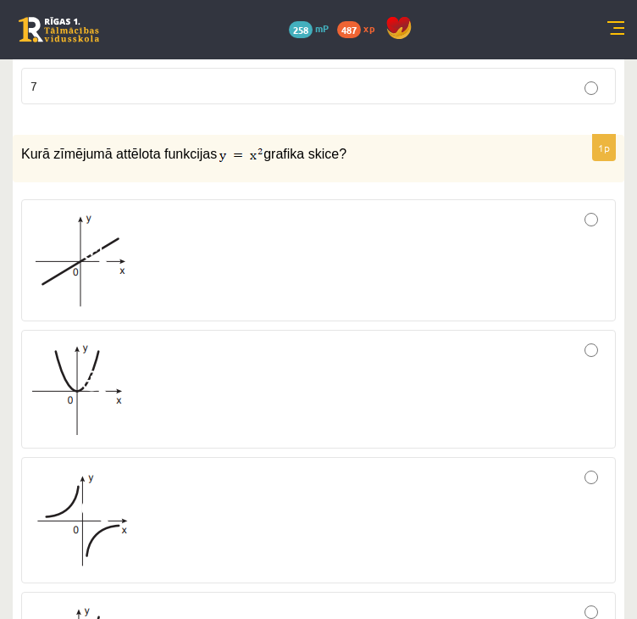
scroll to position [4578, 0]
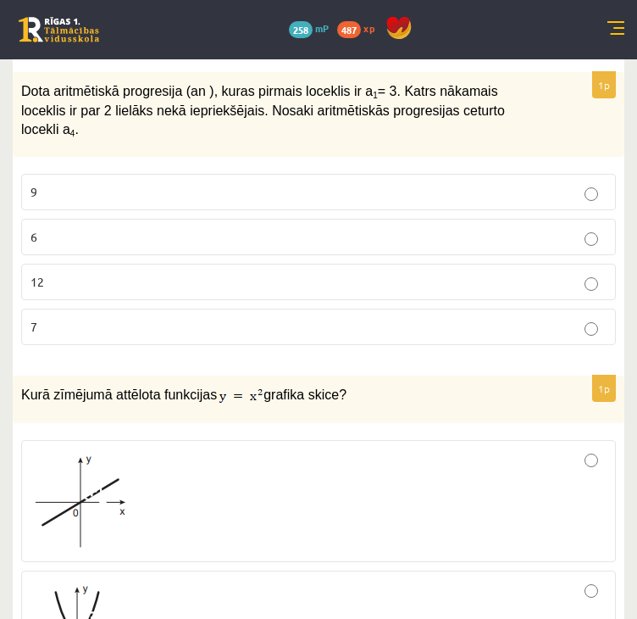
drag, startPoint x: 328, startPoint y: 349, endPoint x: 21, endPoint y: 361, distance: 307.1
click at [21, 384] on p "Kurā zīmējumā attēlota funkcijas grafika skice?" at bounding box center [276, 394] width 510 height 20
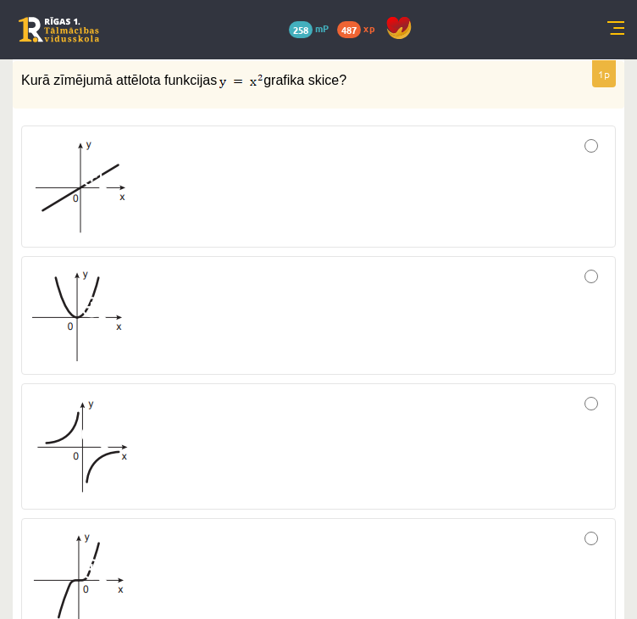
scroll to position [4917, 0]
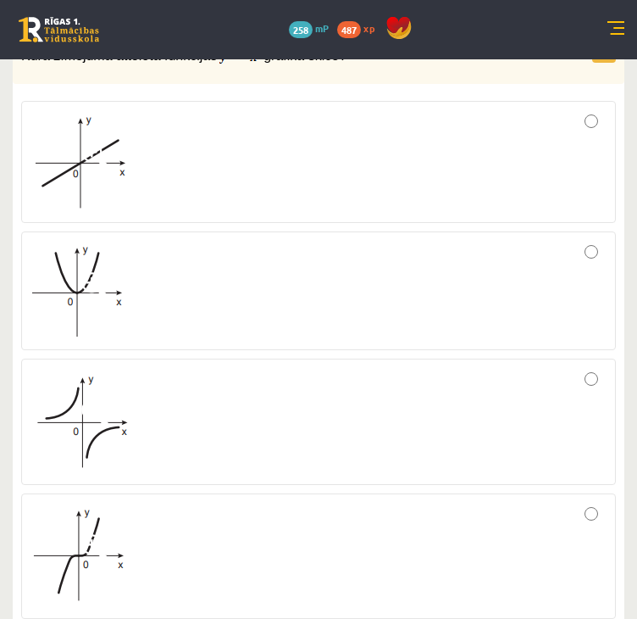
click at [477, 287] on div at bounding box center [319, 291] width 576 height 100
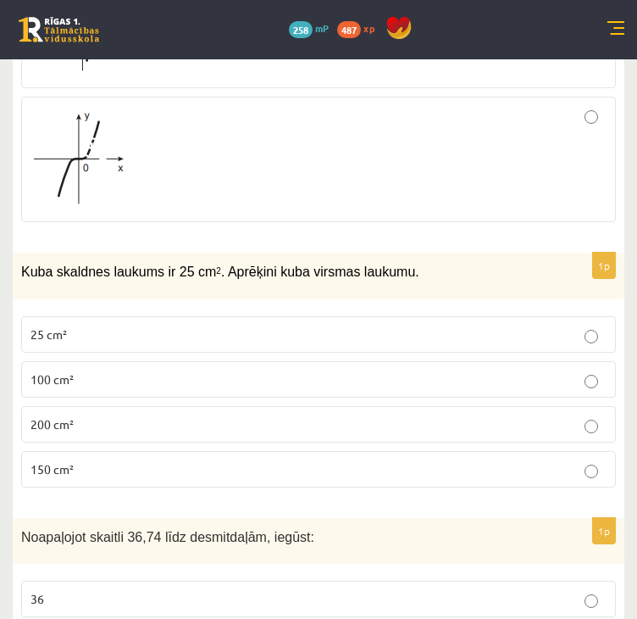
scroll to position [5341, 0]
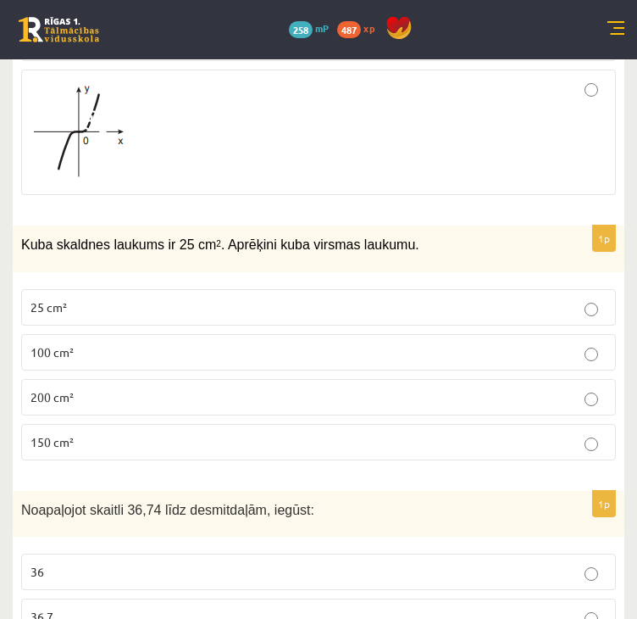
click at [71, 389] on span "200 cm²" at bounding box center [52, 396] width 43 height 15
click at [237, 424] on label "150 cm²" at bounding box center [318, 442] width 595 height 36
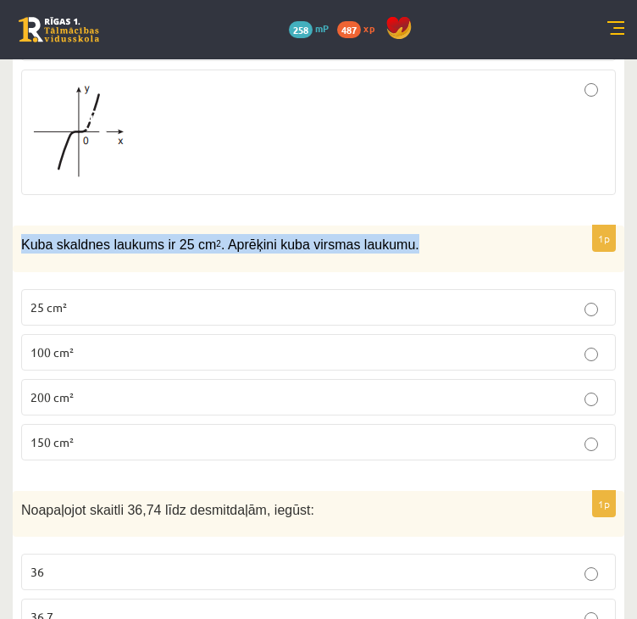
drag, startPoint x: 390, startPoint y: 198, endPoint x: 24, endPoint y: 201, distance: 366.2
click at [24, 234] on p "Kuba skaldnes laukums ir 25 cm 2 . Aprēķini kuba virsmas laukumu." at bounding box center [276, 243] width 510 height 19
click at [196, 425] on div "1p Kuba skaldnes laukums ir 25 cm 2 . Aprēķini kuba virsmas laukumu. 25 cm² 100…" at bounding box center [319, 349] width 612 height 248
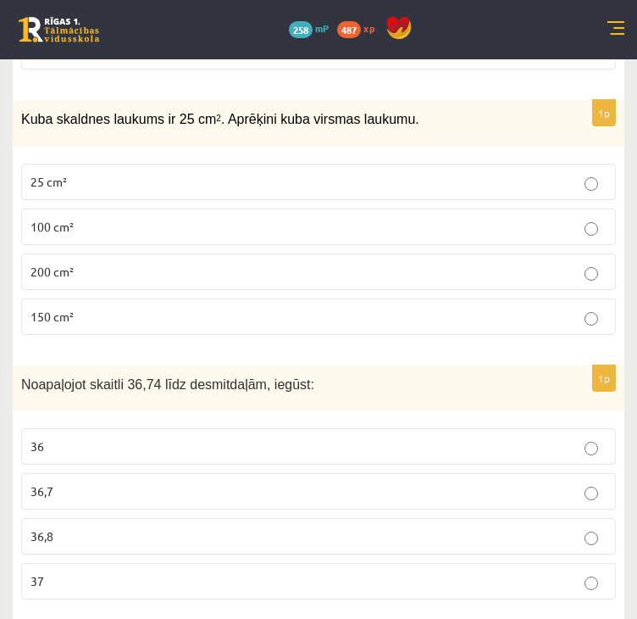
scroll to position [5595, 0]
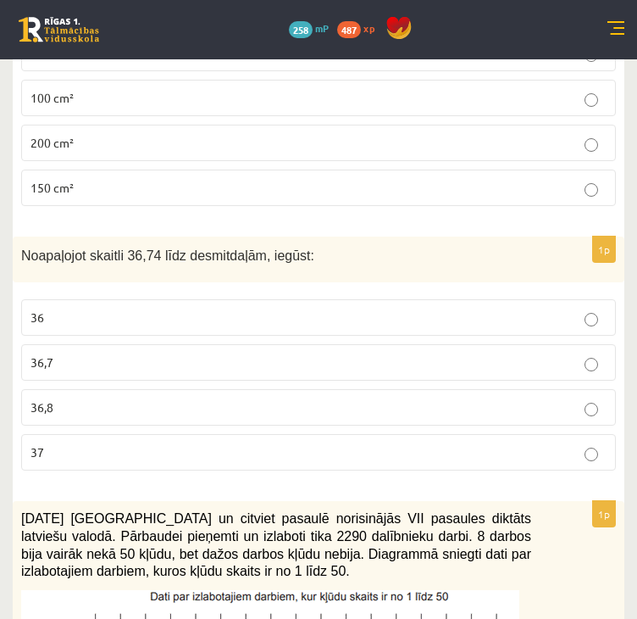
click at [268, 344] on label "36,7" at bounding box center [318, 362] width 595 height 36
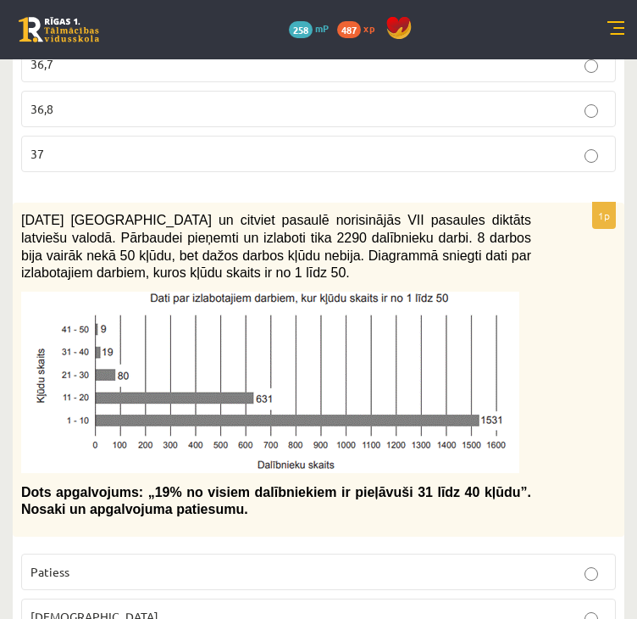
scroll to position [5934, 0]
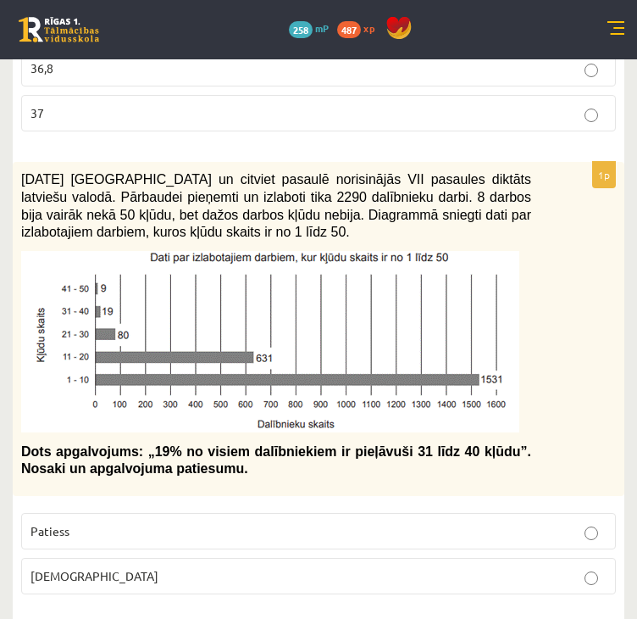
click at [142, 567] on p "Aplams" at bounding box center [319, 576] width 576 height 18
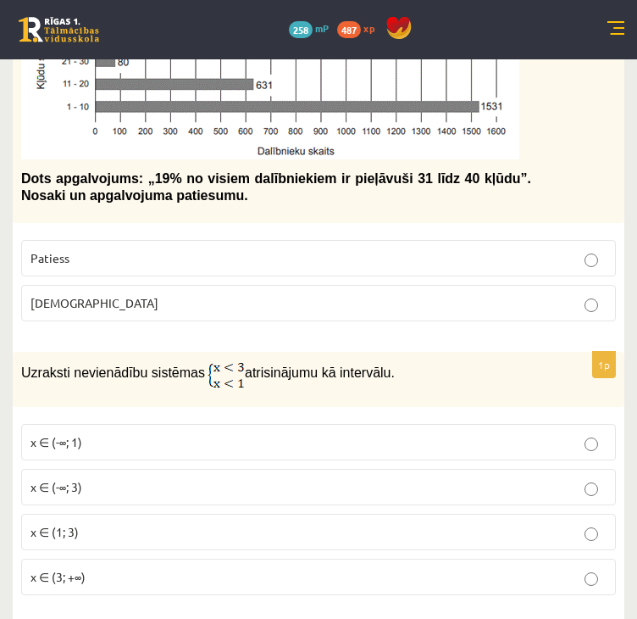
scroll to position [6188, 0]
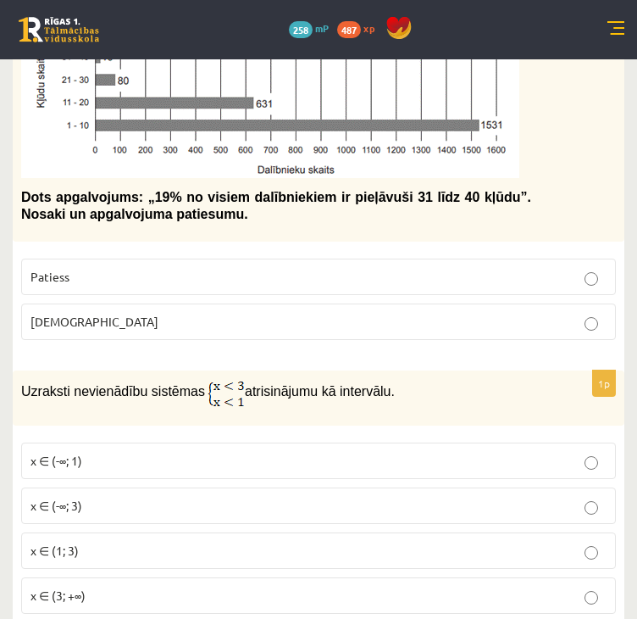
drag, startPoint x: 400, startPoint y: 345, endPoint x: 144, endPoint y: 356, distance: 256.2
click at [144, 379] on p "Uzraksti nevienādību sistēmas atrisinājumu kā intervālu." at bounding box center [276, 393] width 510 height 28
click at [547, 370] on div "Uzraksti nevienādību sistēmas atrisinājumu kā intervālu." at bounding box center [319, 397] width 612 height 55
click at [214, 379] on img at bounding box center [226, 393] width 37 height 28
click at [175, 452] on p "x ∈ (-∞; 1)" at bounding box center [319, 461] width 576 height 18
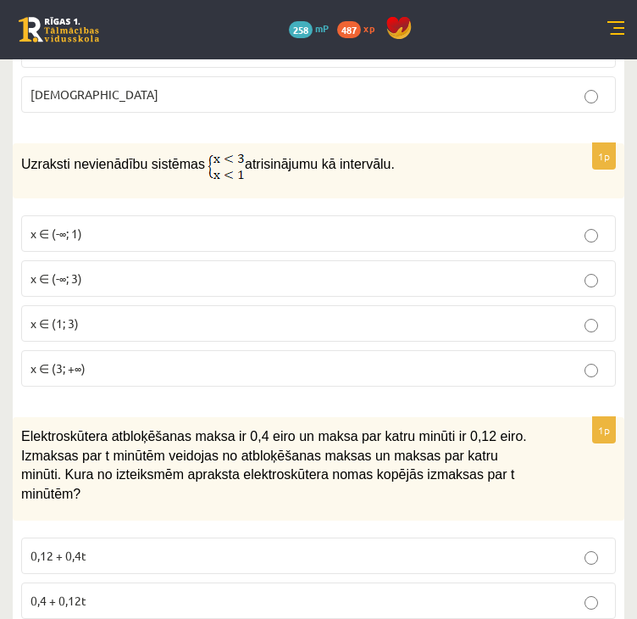
scroll to position [6443, 0]
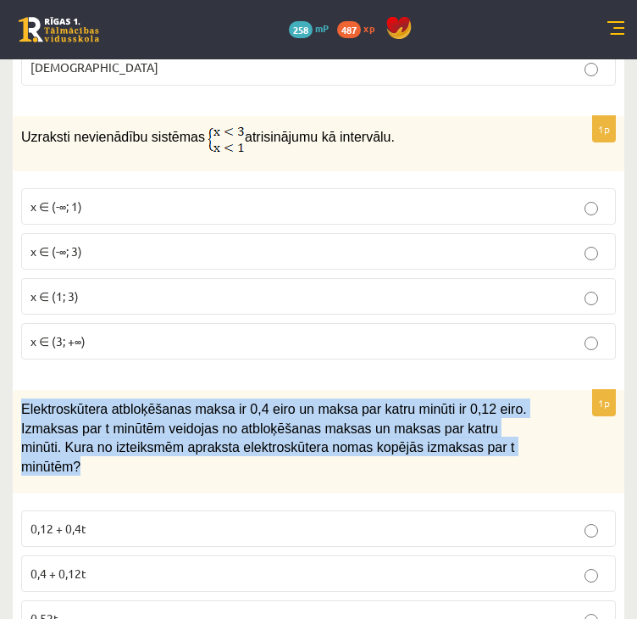
drag, startPoint x: 475, startPoint y: 395, endPoint x: 14, endPoint y: 367, distance: 461.2
click at [14, 390] on div "Elektroskūtera atbloķēšanas maksa ir 0,4 eiro un maksa par katru minūti ir 0,12…" at bounding box center [319, 441] width 612 height 103
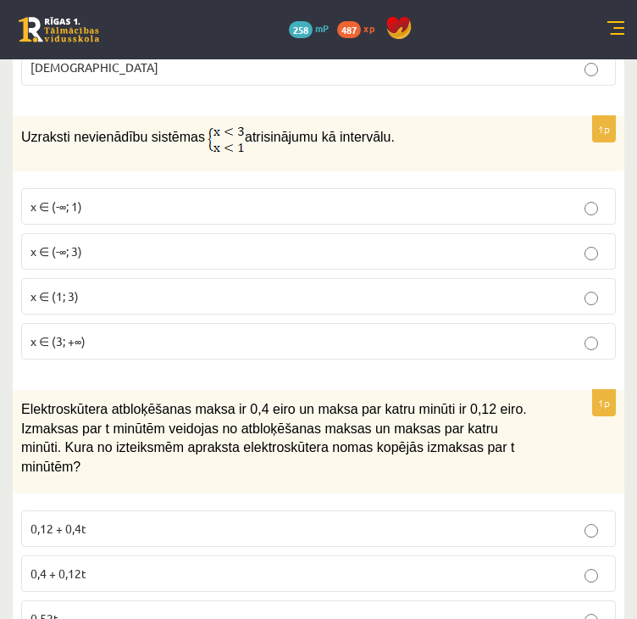
click at [142, 565] on p "0,4 + 0,12t" at bounding box center [319, 574] width 576 height 18
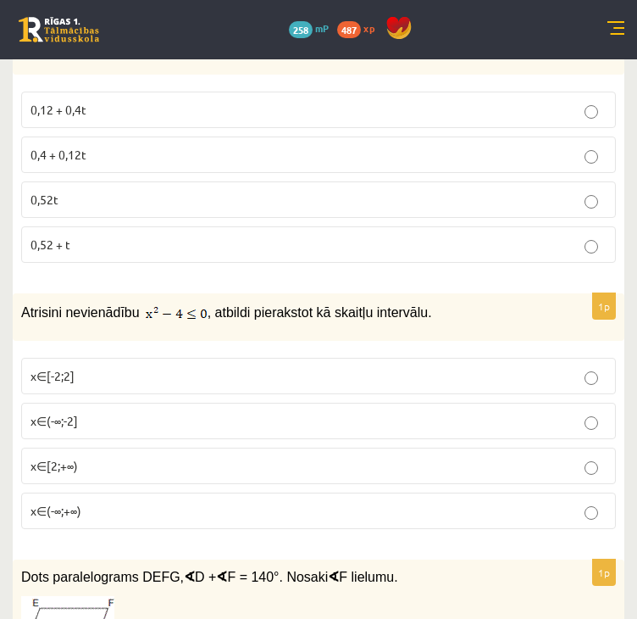
scroll to position [6866, 0]
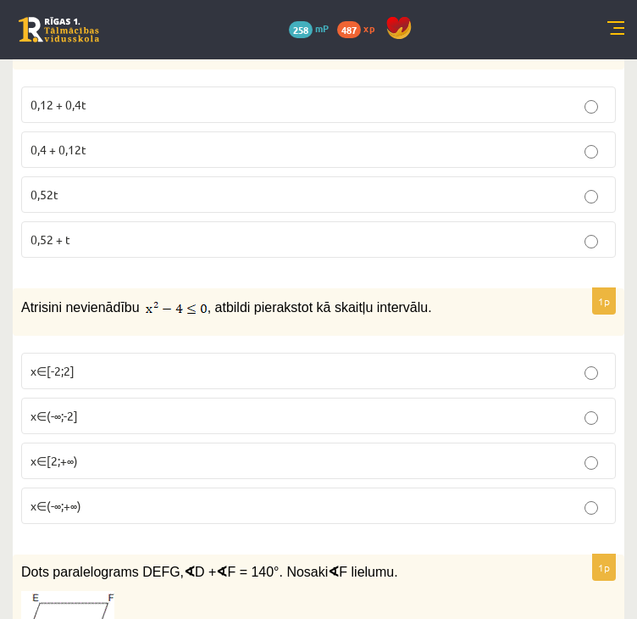
click at [282, 353] on label "x∈[-2;2]" at bounding box center [318, 371] width 595 height 36
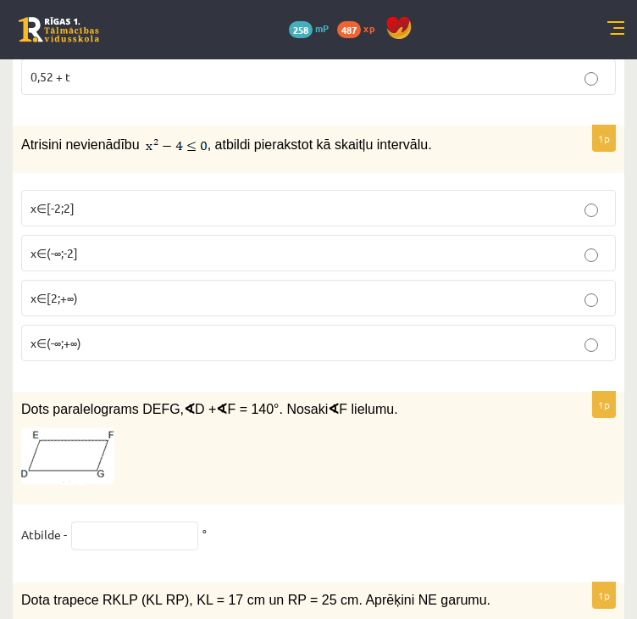
scroll to position [7036, 0]
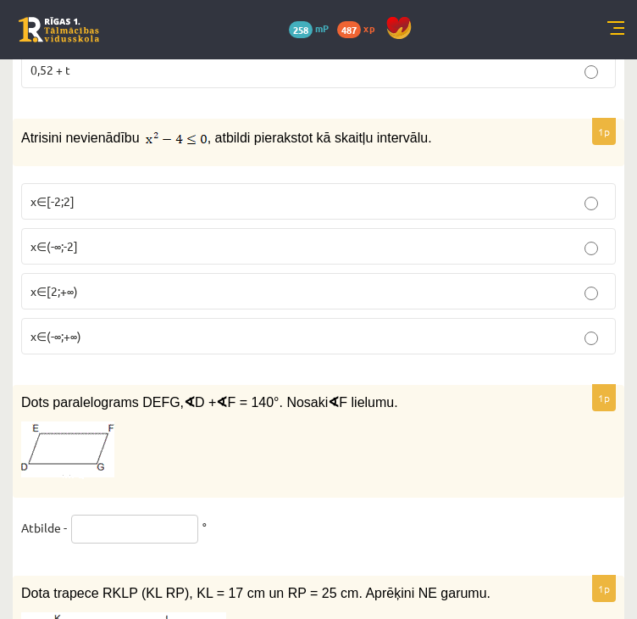
click at [133, 515] on input "text" at bounding box center [134, 529] width 127 height 29
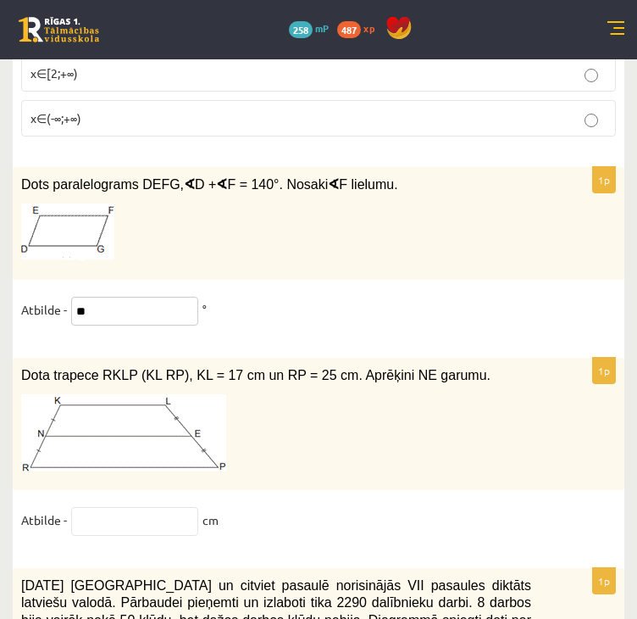
scroll to position [7290, 0]
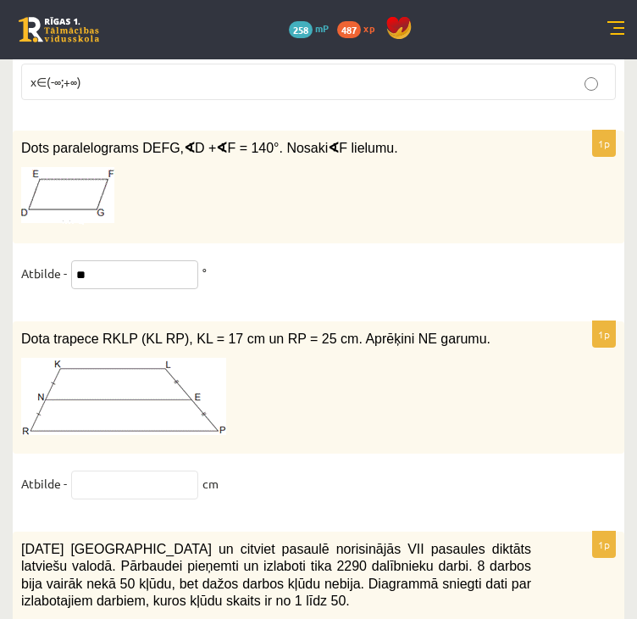
type input "**"
click at [132, 470] on input "text" at bounding box center [134, 484] width 127 height 29
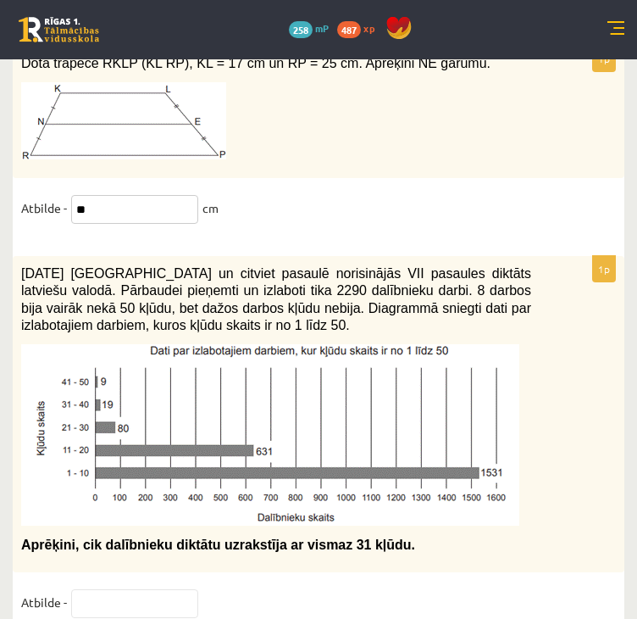
scroll to position [7567, 0]
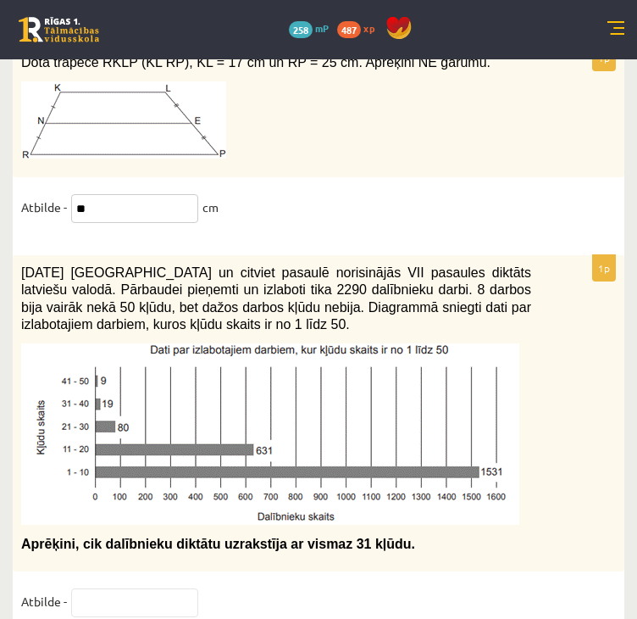
type input "**"
click at [166, 588] on input "text" at bounding box center [134, 602] width 127 height 29
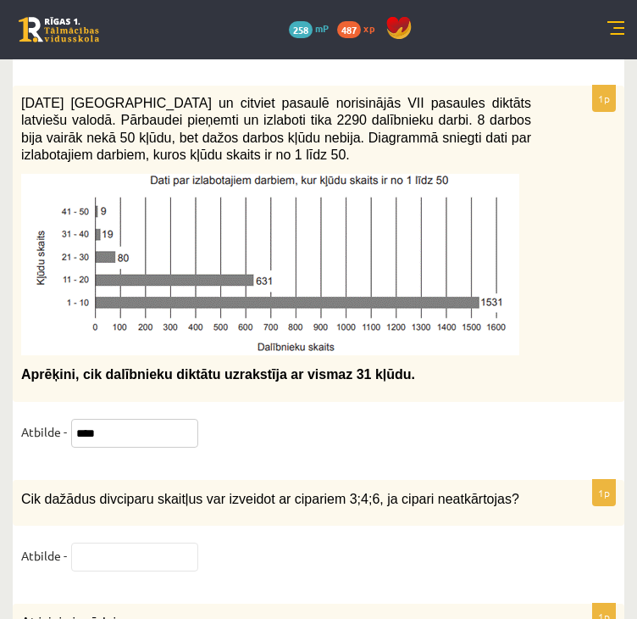
scroll to position [7821, 0]
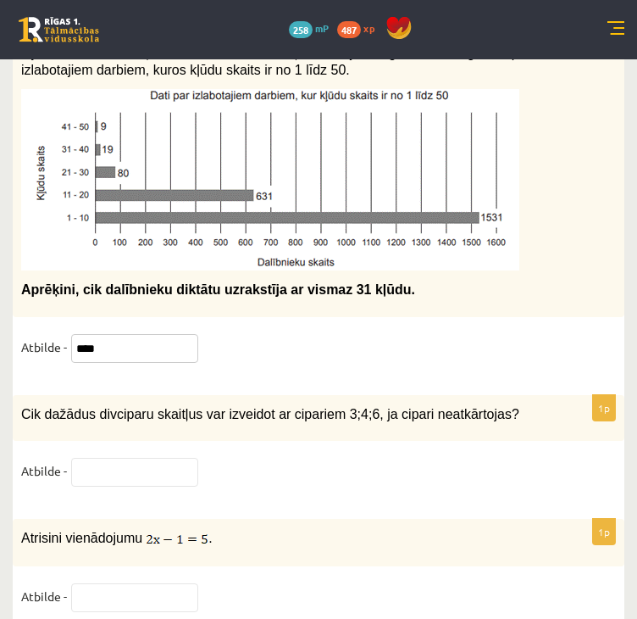
type input "****"
click at [121, 458] on input "text" at bounding box center [134, 472] width 127 height 29
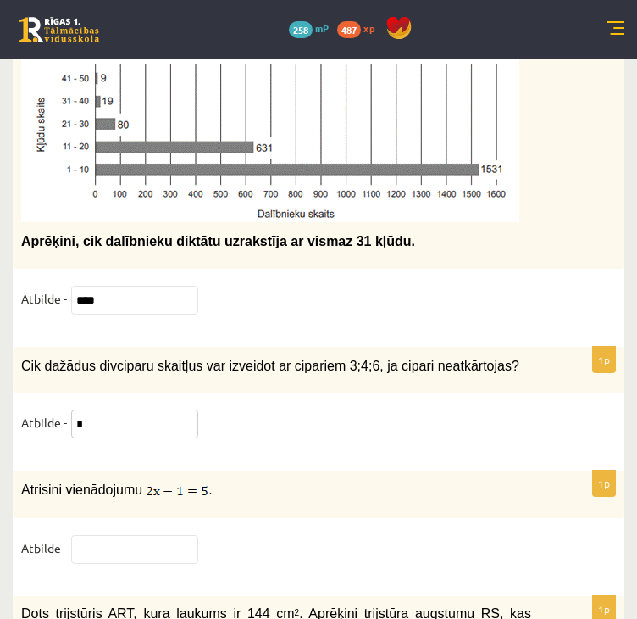
scroll to position [7906, 0]
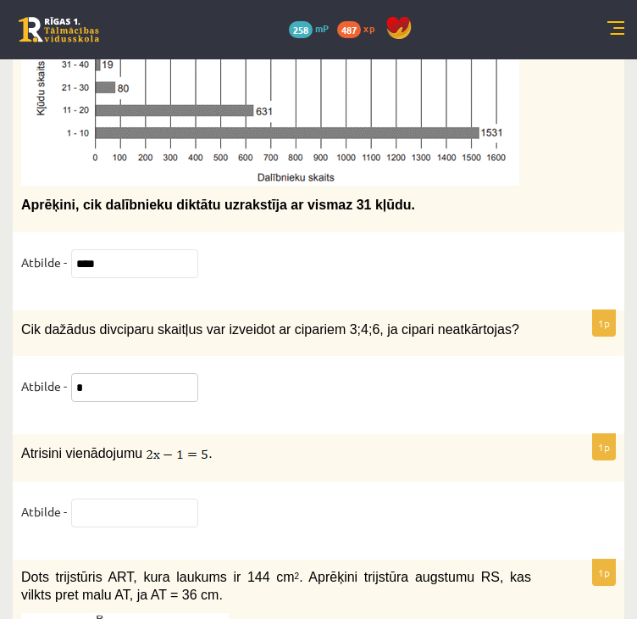
type input "*"
drag, startPoint x: 153, startPoint y: 392, endPoint x: 213, endPoint y: 386, distance: 59.6
click at [213, 443] on p "Atrisini vienādojumu ." at bounding box center [276, 453] width 510 height 20
click at [109, 498] on input "text" at bounding box center [134, 512] width 127 height 29
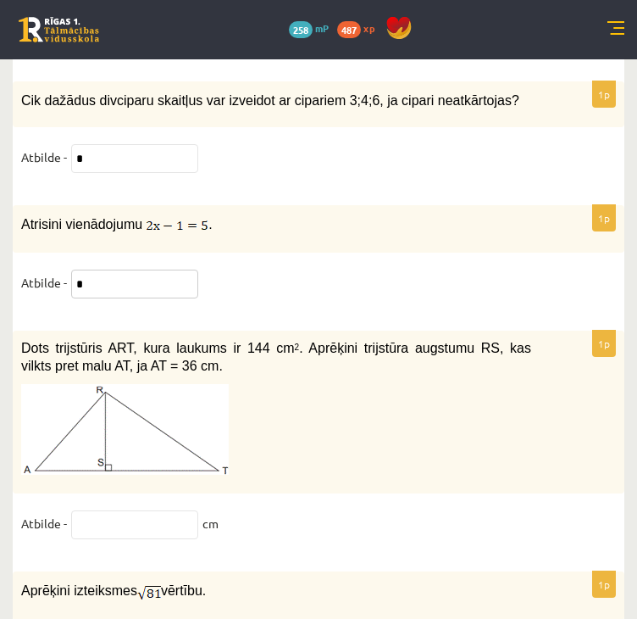
scroll to position [8245, 0]
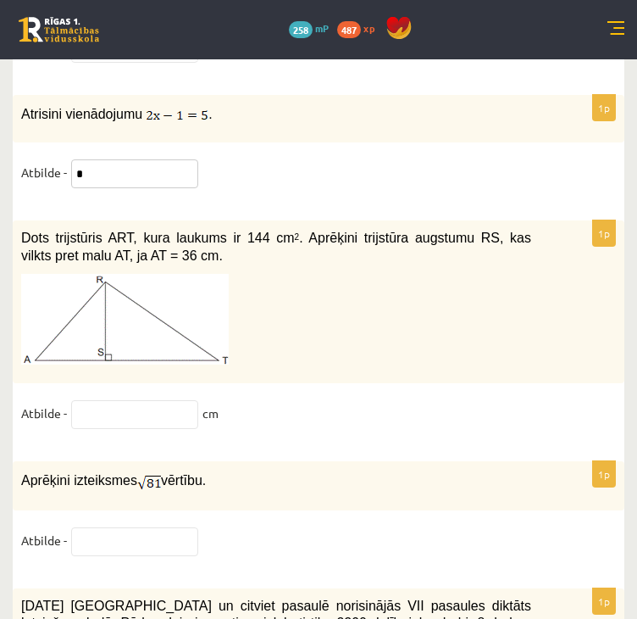
type input "*"
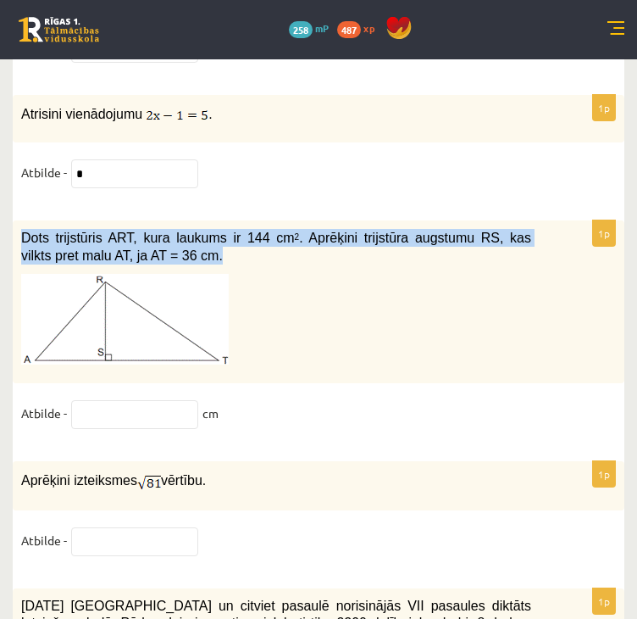
drag, startPoint x: 148, startPoint y: 190, endPoint x: 24, endPoint y: 170, distance: 126.3
click at [24, 229] on p "Dots trijstūris ART, kura laukums ir 144 cm 2 . Aprēķini trijstūra augstumu RS,…" at bounding box center [276, 246] width 510 height 35
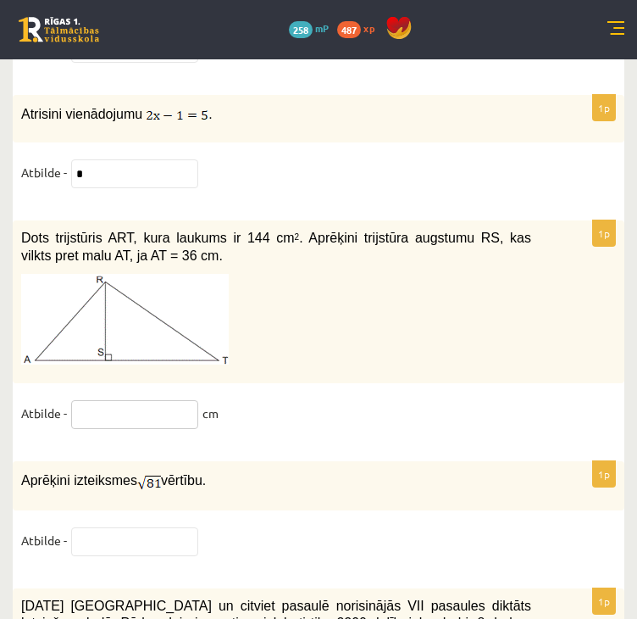
click at [171, 400] on input "text" at bounding box center [134, 414] width 127 height 29
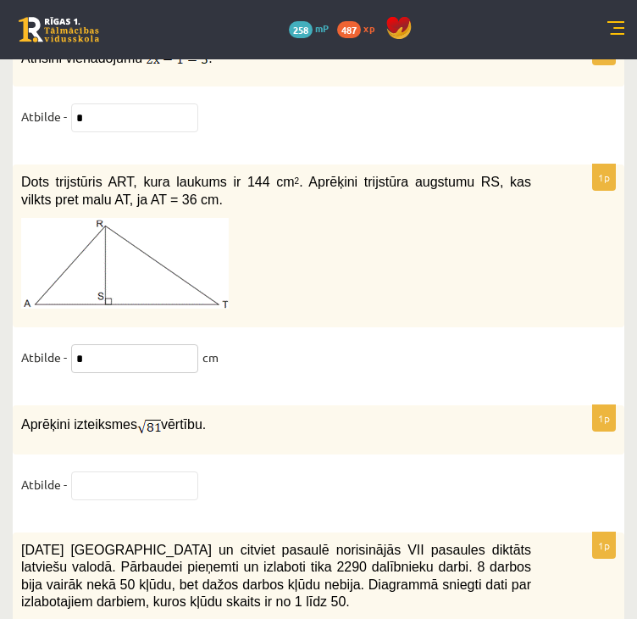
scroll to position [8330, 0]
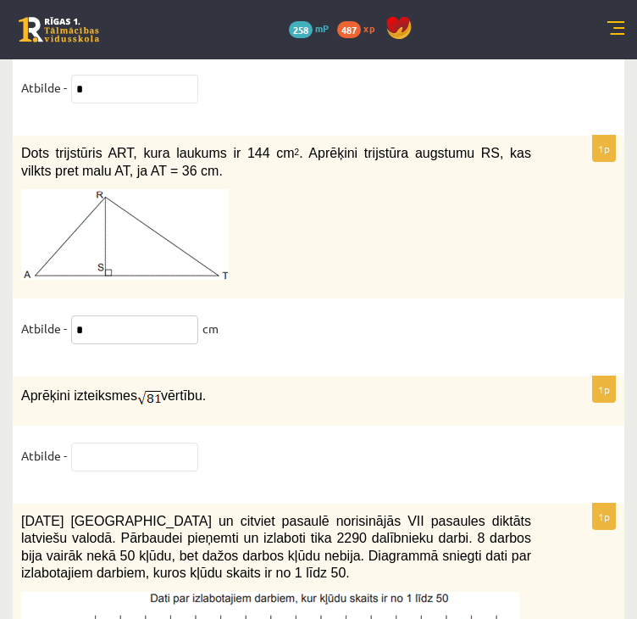
type input "*"
click at [140, 443] on input "text" at bounding box center [134, 457] width 127 height 29
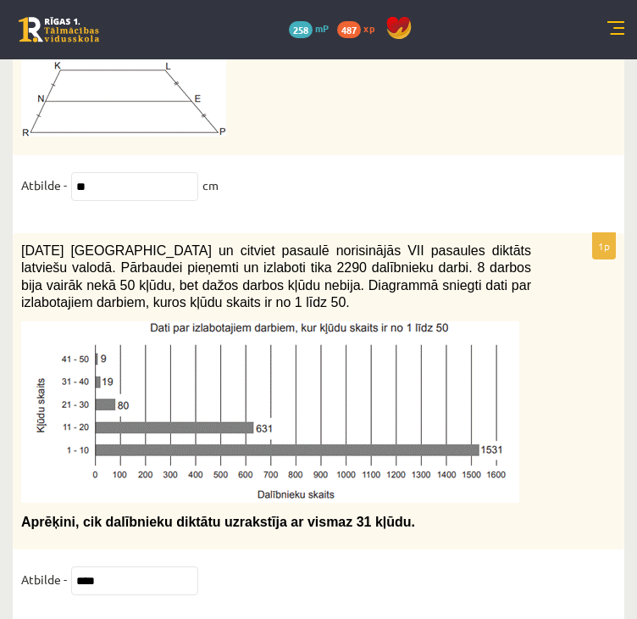
scroll to position [7567, 0]
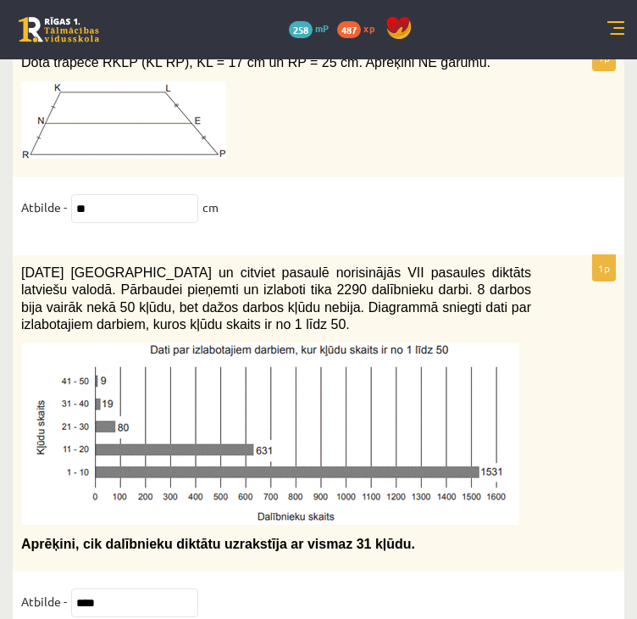
type input "*"
click at [112, 588] on input "****" at bounding box center [134, 602] width 127 height 29
type input "*"
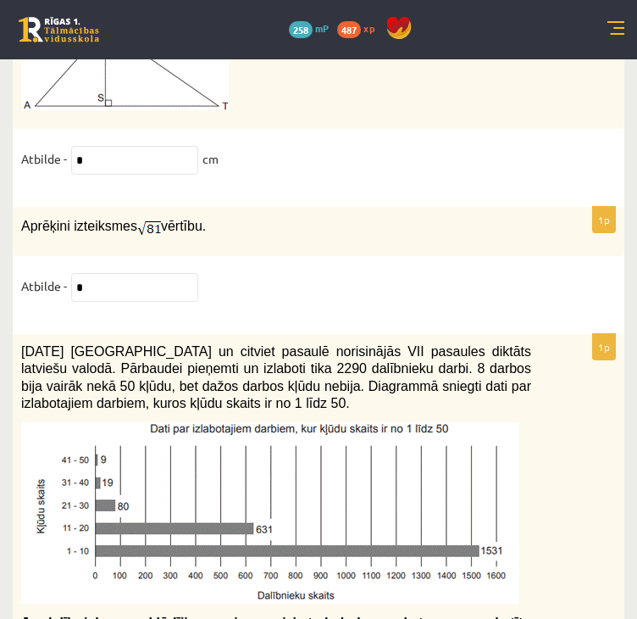
scroll to position [8584, 0]
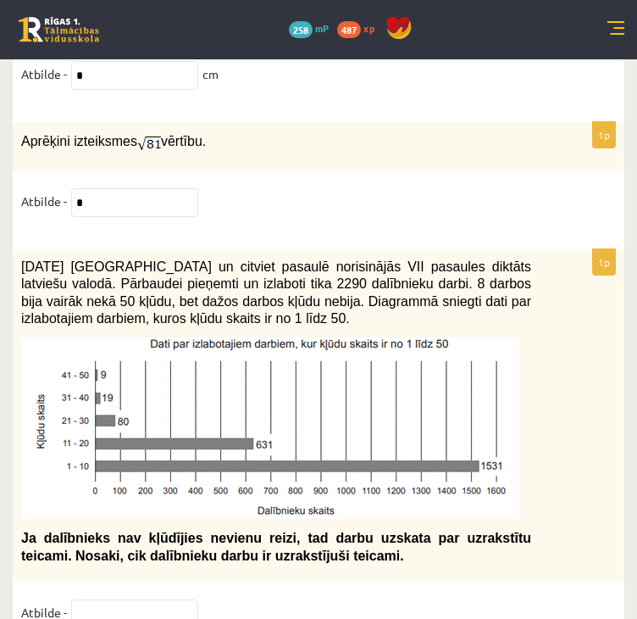
type input "**"
drag, startPoint x: 264, startPoint y: 220, endPoint x: 292, endPoint y: 227, distance: 29.8
click at [292, 259] on span "2021. gada 27. novembrī Latvijā un citviet pasaulē norisinājās VII pasaules dik…" at bounding box center [276, 292] width 510 height 67
click at [125, 599] on input "text" at bounding box center [134, 613] width 127 height 29
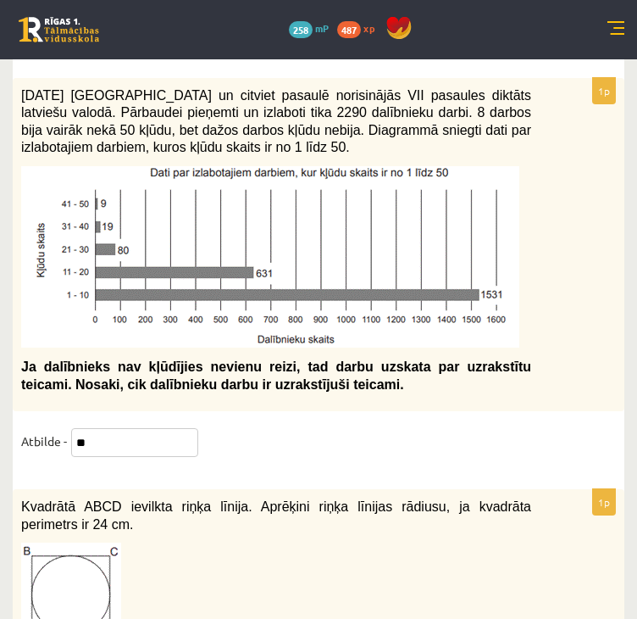
scroll to position [8838, 0]
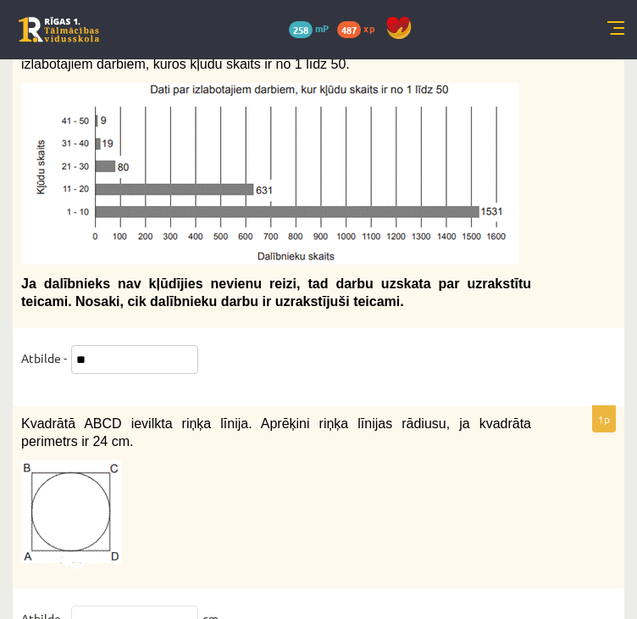
type input "**"
click at [448, 459] on p at bounding box center [276, 514] width 510 height 110
click at [130, 605] on input "text" at bounding box center [134, 619] width 127 height 29
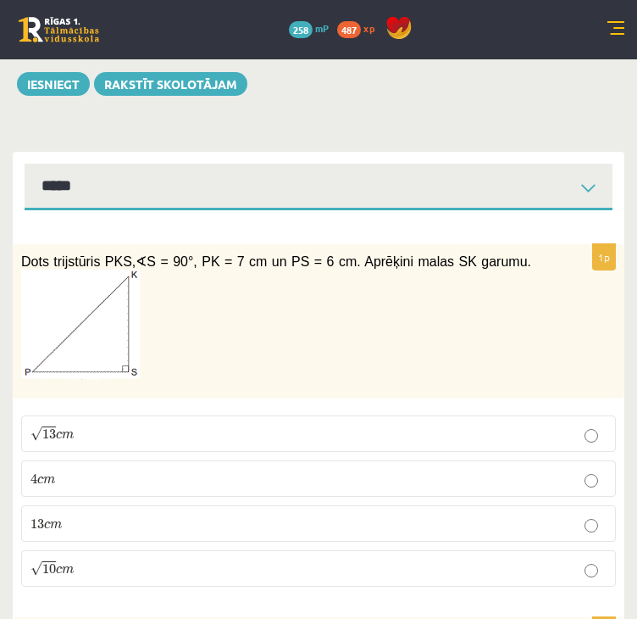
scroll to position [0, 0]
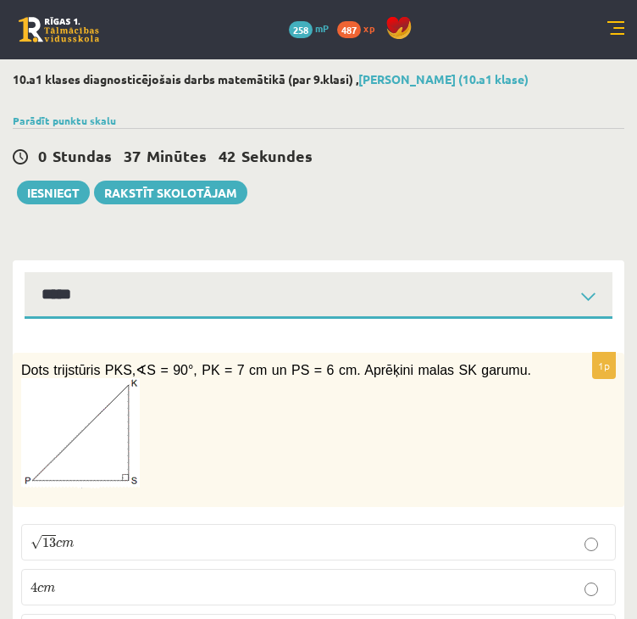
type input "*"
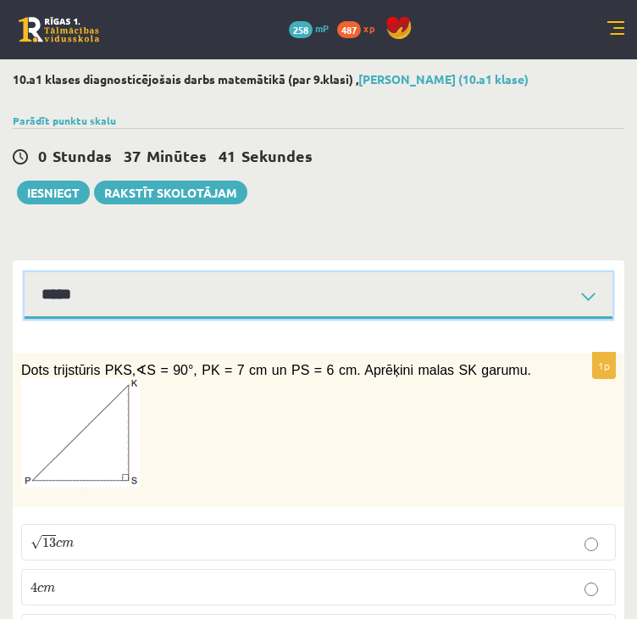
click at [400, 308] on select "**********" at bounding box center [319, 295] width 588 height 47
click at [25, 272] on select "**********" at bounding box center [319, 295] width 588 height 47
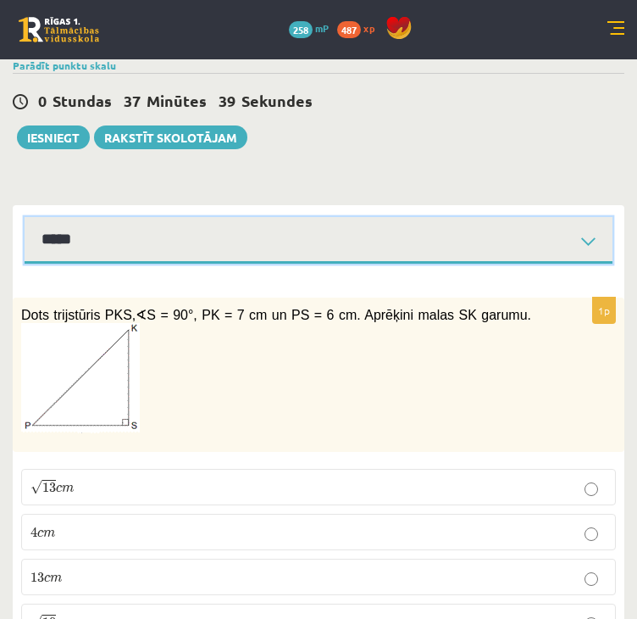
scroll to position [85, 0]
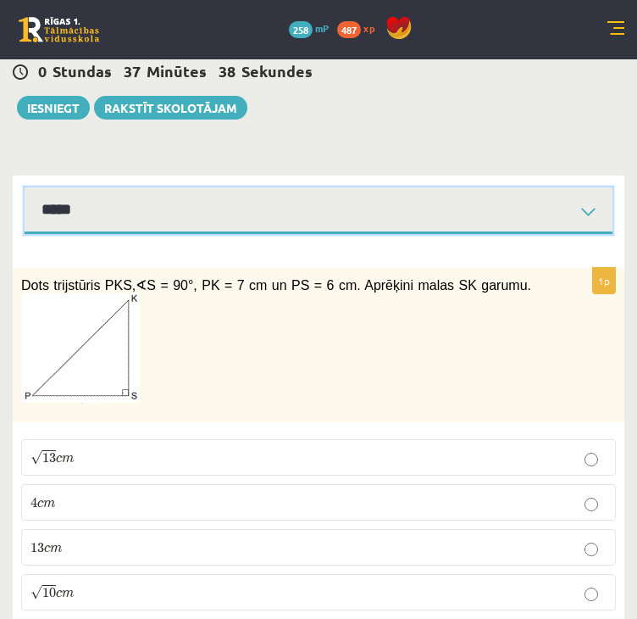
click at [420, 230] on select "**********" at bounding box center [319, 210] width 588 height 47
click at [25, 187] on select "**********" at bounding box center [319, 210] width 588 height 47
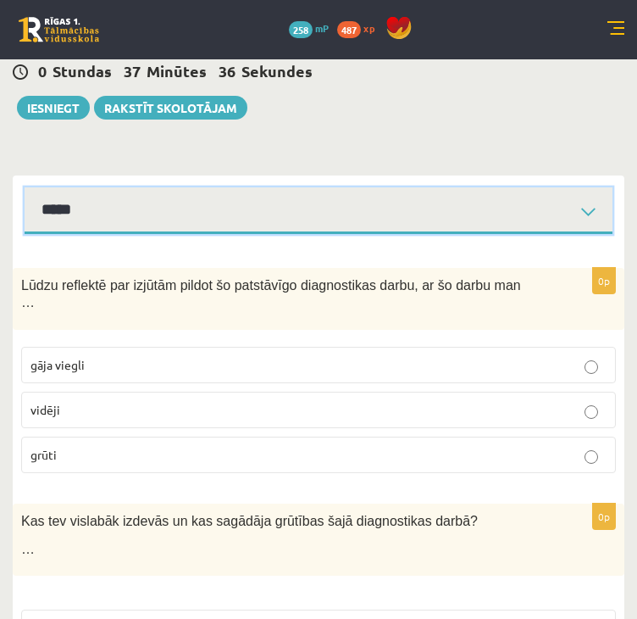
click at [417, 220] on select "**********" at bounding box center [319, 210] width 588 height 47
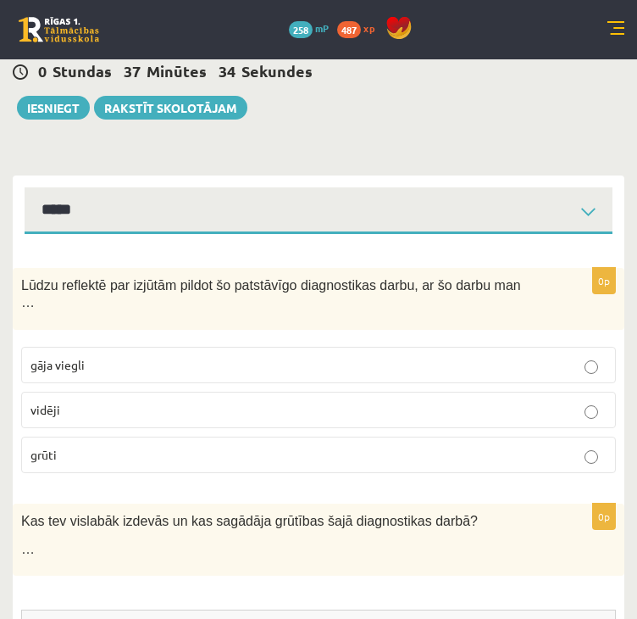
click at [450, 120] on div "**********" at bounding box center [318, 483] width 637 height 1017
click at [346, 401] on p "vidēji" at bounding box center [319, 410] width 576 height 18
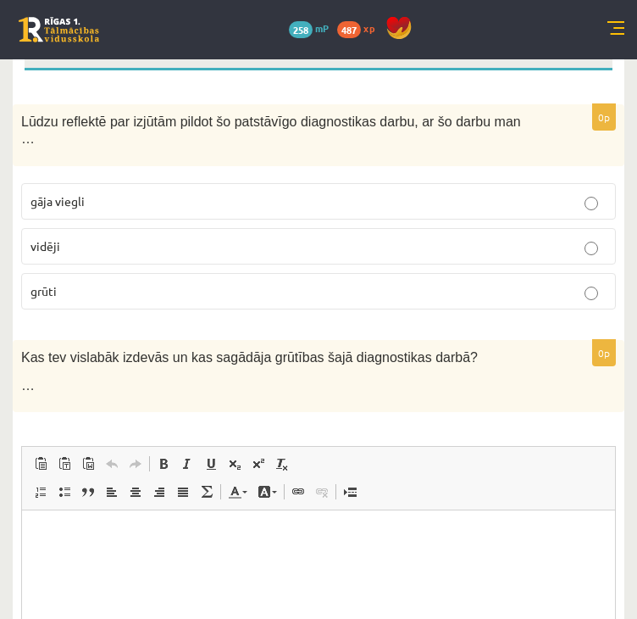
scroll to position [170, 0]
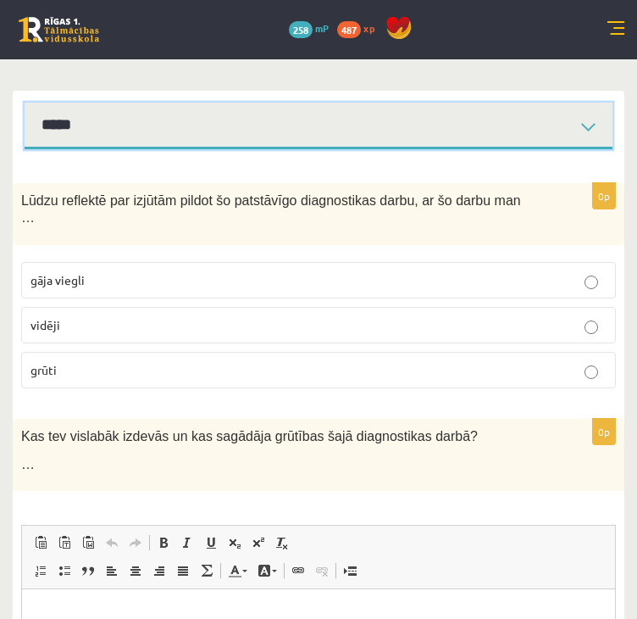
drag, startPoint x: 412, startPoint y: 125, endPoint x: 397, endPoint y: 136, distance: 18.3
click at [412, 125] on select "**********" at bounding box center [319, 126] width 588 height 47
select select "**********"
click at [25, 103] on select "**********" at bounding box center [319, 126] width 588 height 47
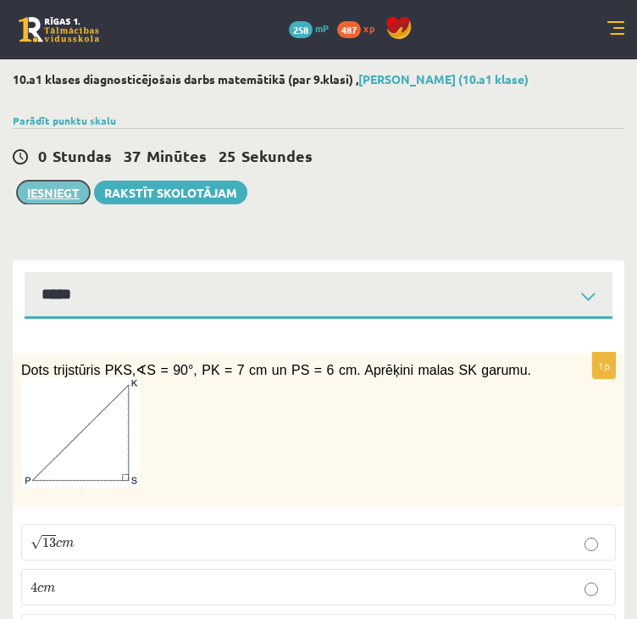
click at [54, 193] on button "Iesniegt" at bounding box center [53, 193] width 73 height 24
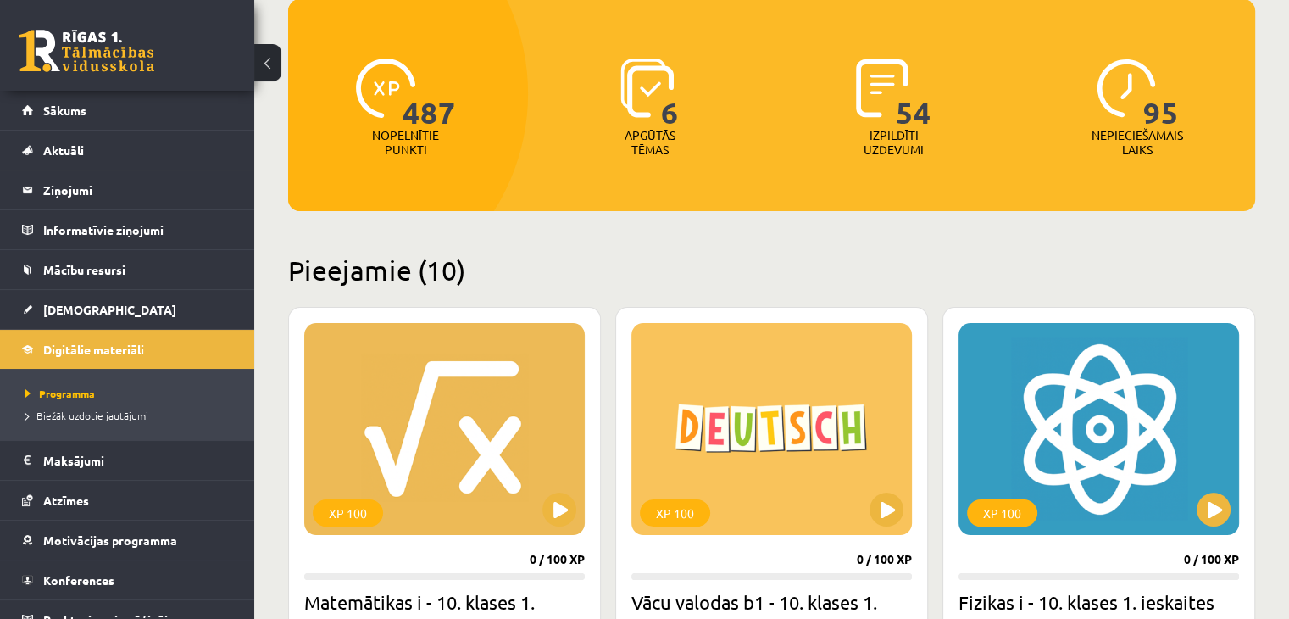
scroll to position [254, 0]
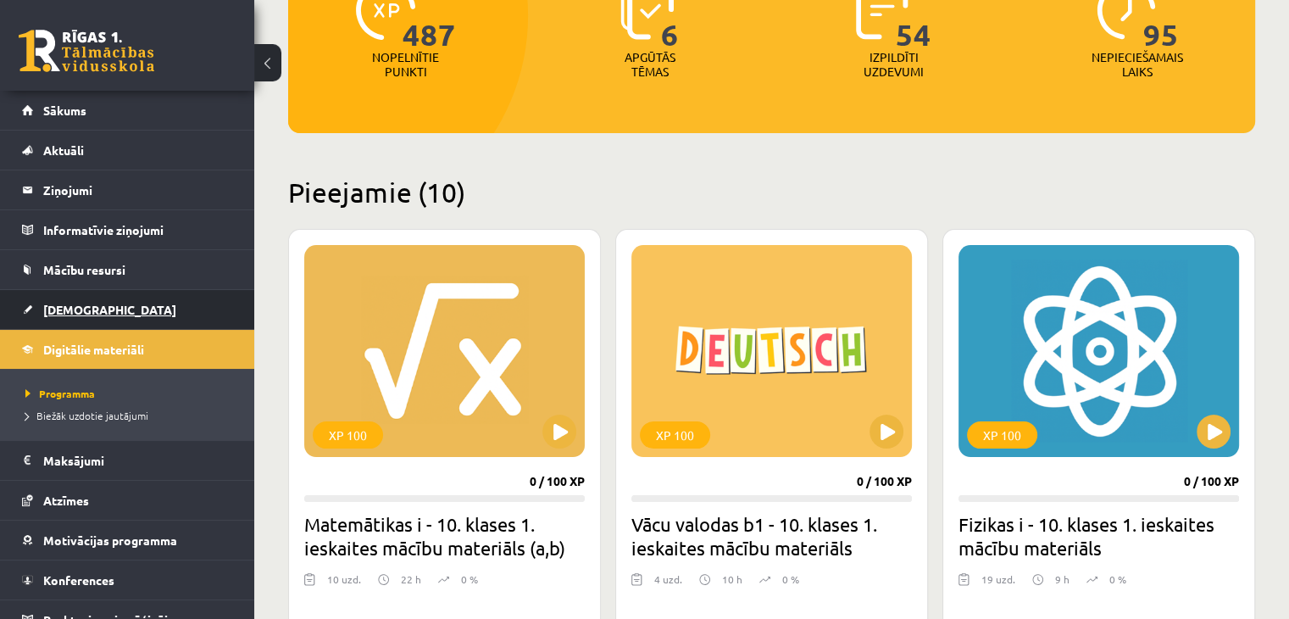
click at [78, 303] on span "[DEMOGRAPHIC_DATA]" at bounding box center [109, 309] width 133 height 15
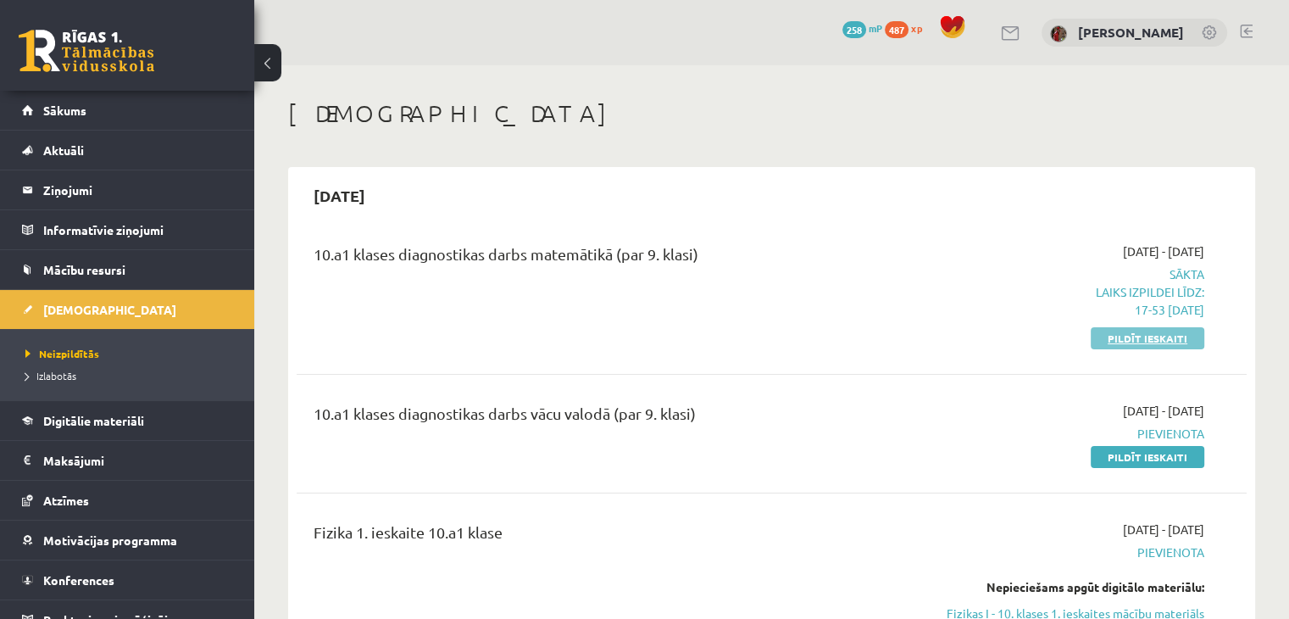
click at [1105, 343] on link "Pildīt ieskaiti" at bounding box center [1148, 338] width 114 height 22
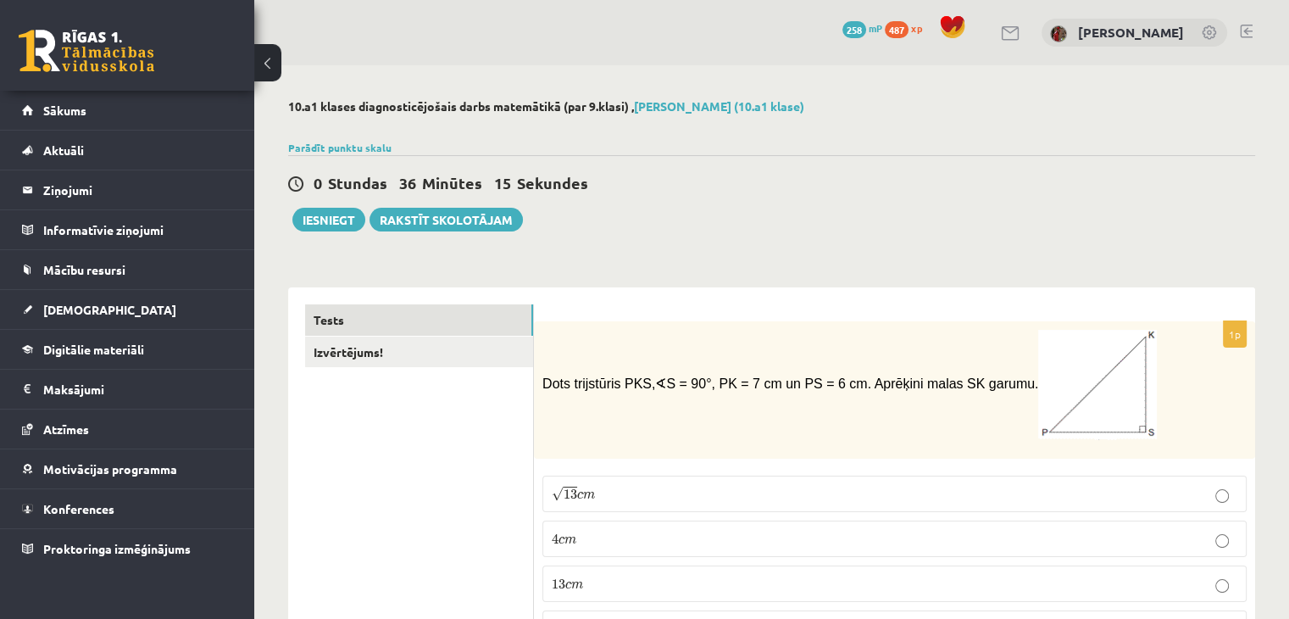
scroll to position [85, 0]
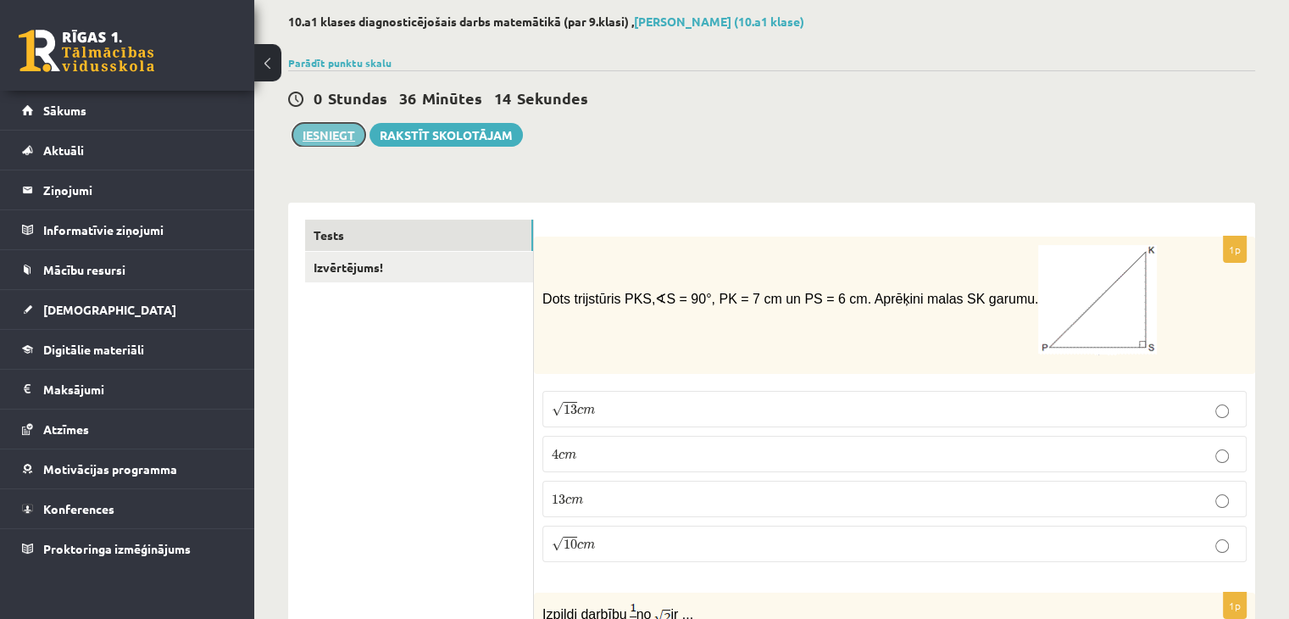
click at [332, 137] on button "Iesniegt" at bounding box center [328, 135] width 73 height 24
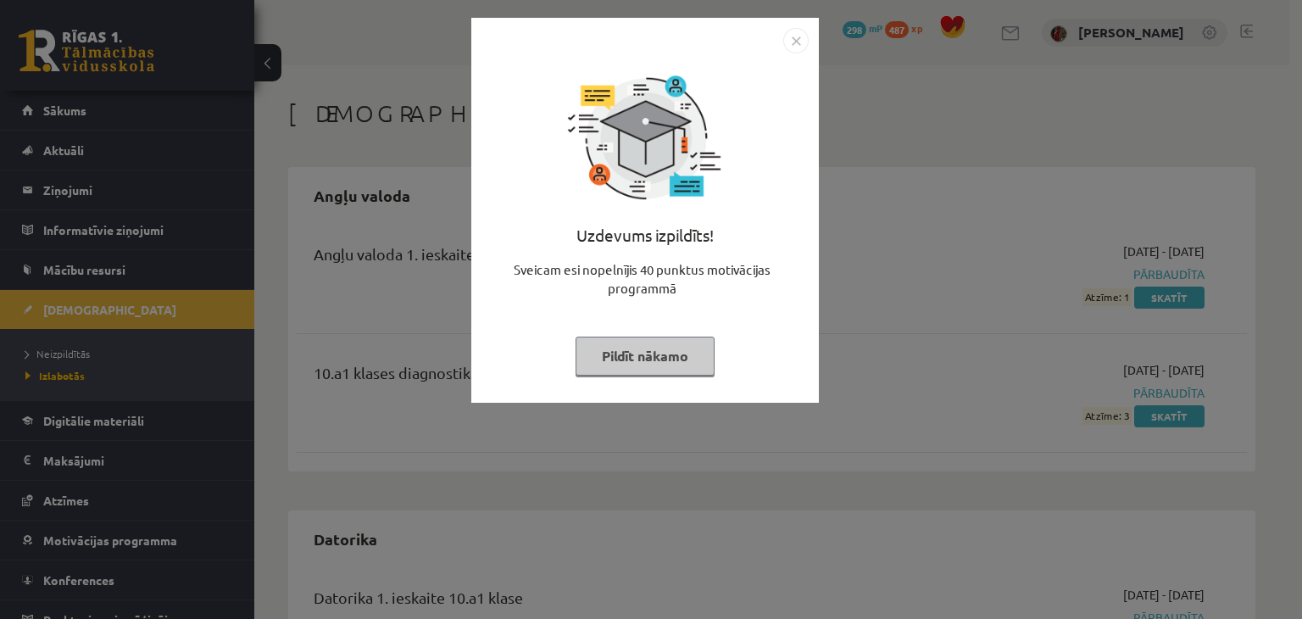
click at [685, 364] on button "Pildīt nākamo" at bounding box center [645, 356] width 139 height 39
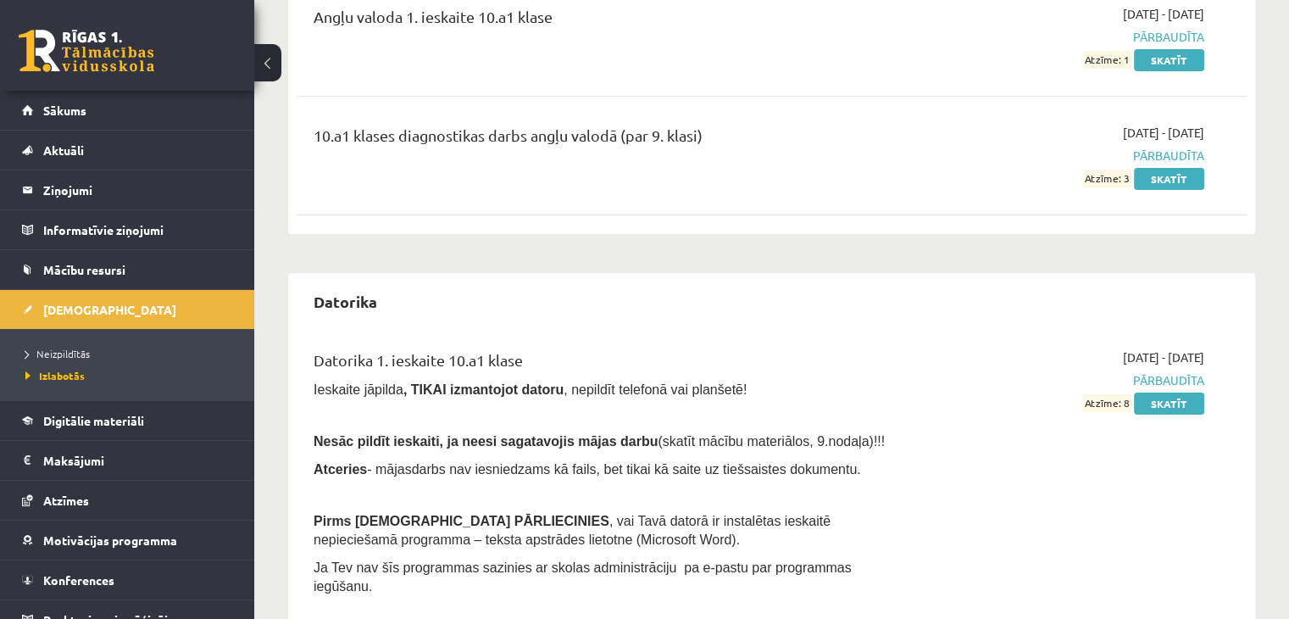
scroll to position [254, 0]
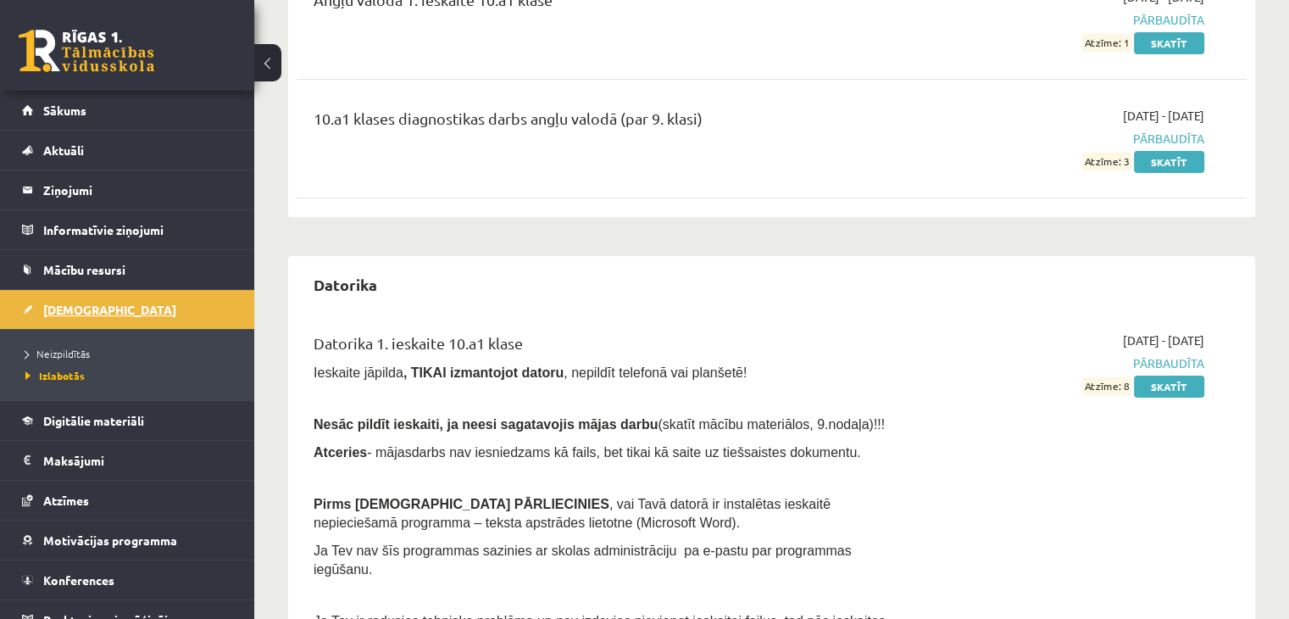
click at [63, 312] on span "[DEMOGRAPHIC_DATA]" at bounding box center [109, 309] width 133 height 15
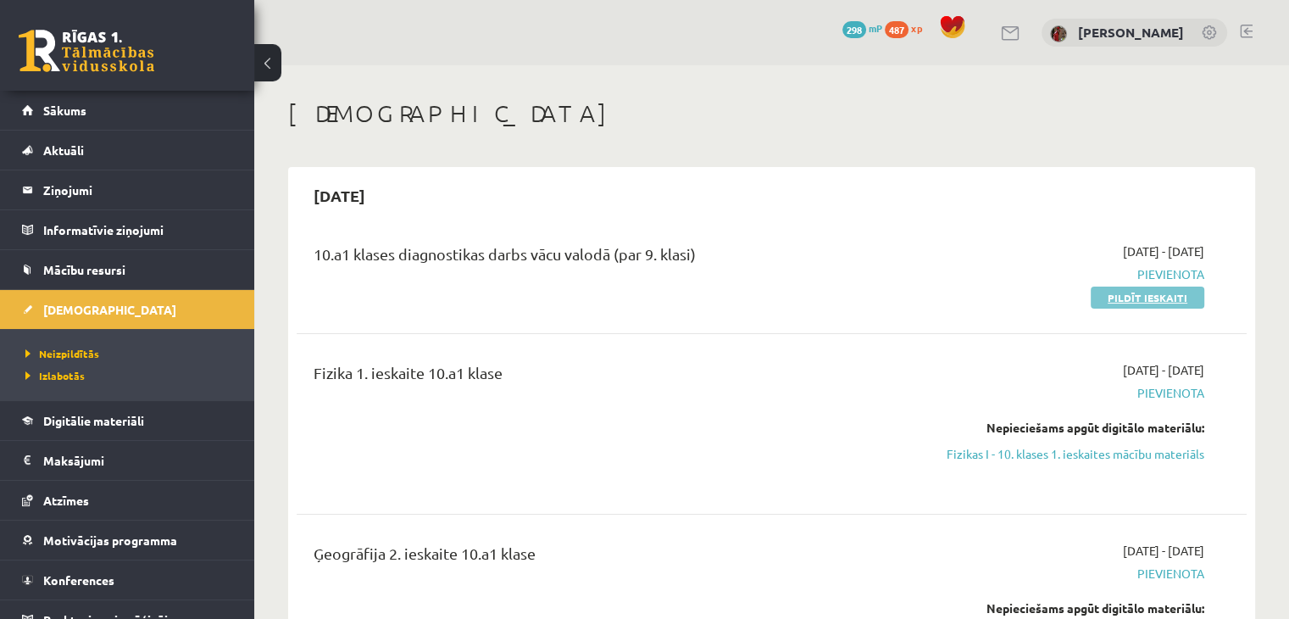
click at [1180, 296] on link "Pildīt ieskaiti" at bounding box center [1148, 298] width 114 height 22
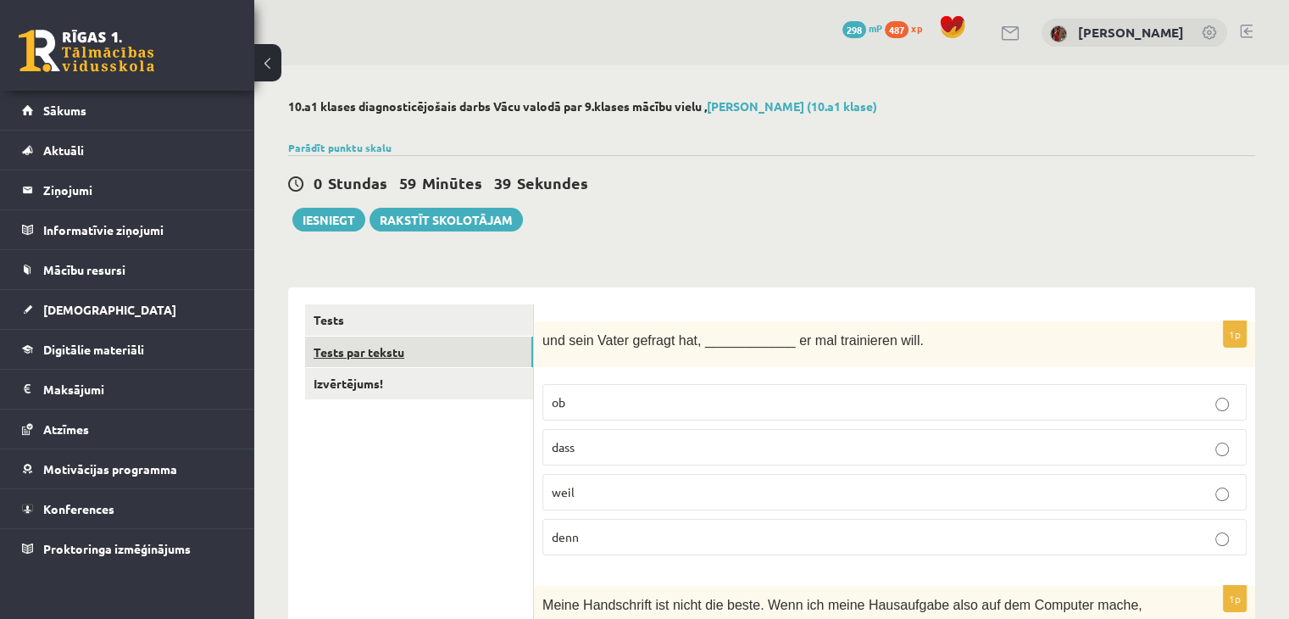
click at [441, 366] on link "Tests par tekstu" at bounding box center [419, 352] width 228 height 31
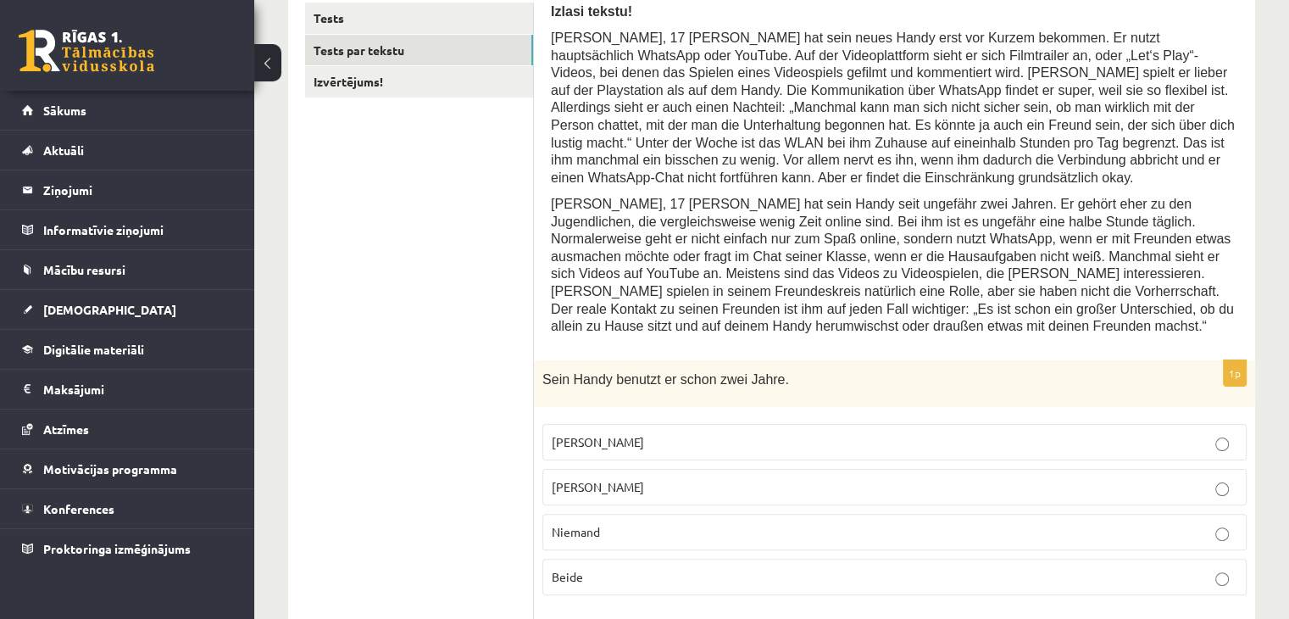
scroll to position [97, 0]
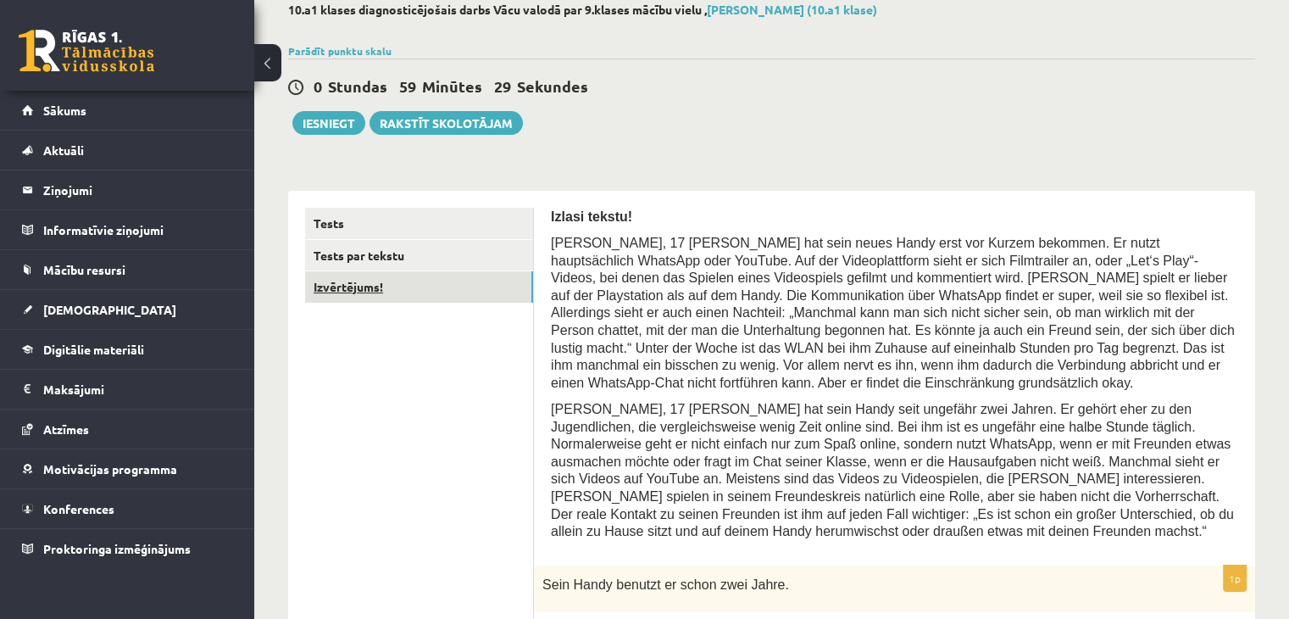
click at [357, 291] on link "Izvērtējums!" at bounding box center [419, 286] width 228 height 31
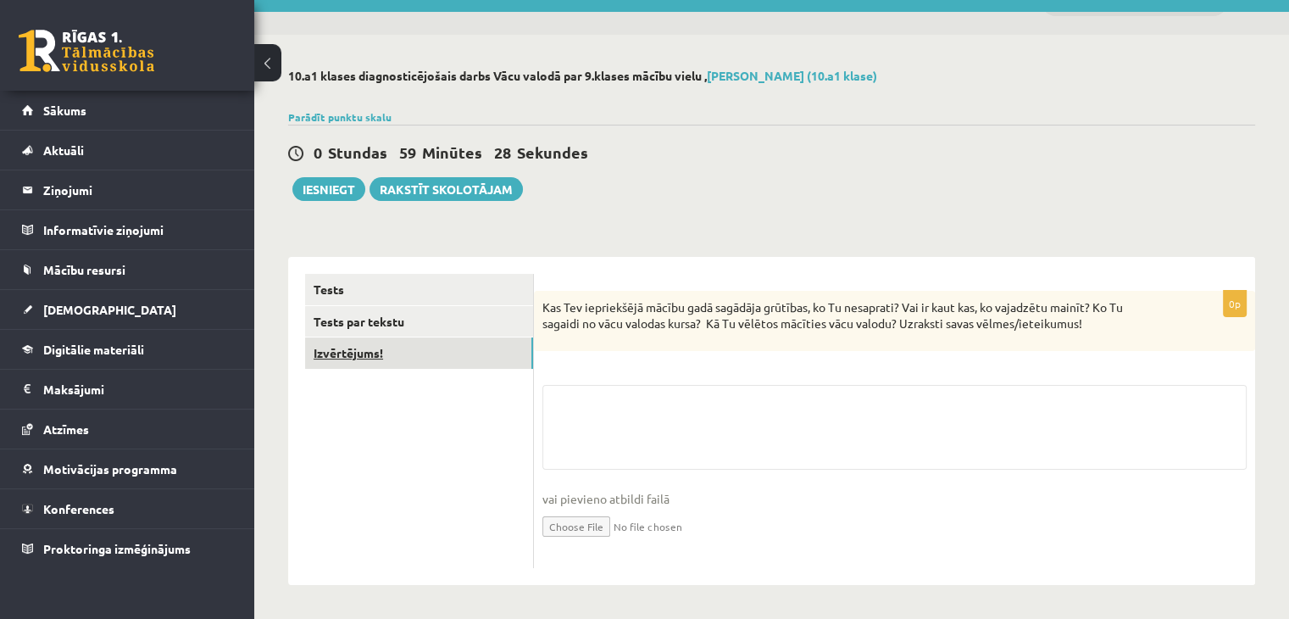
scroll to position [31, 0]
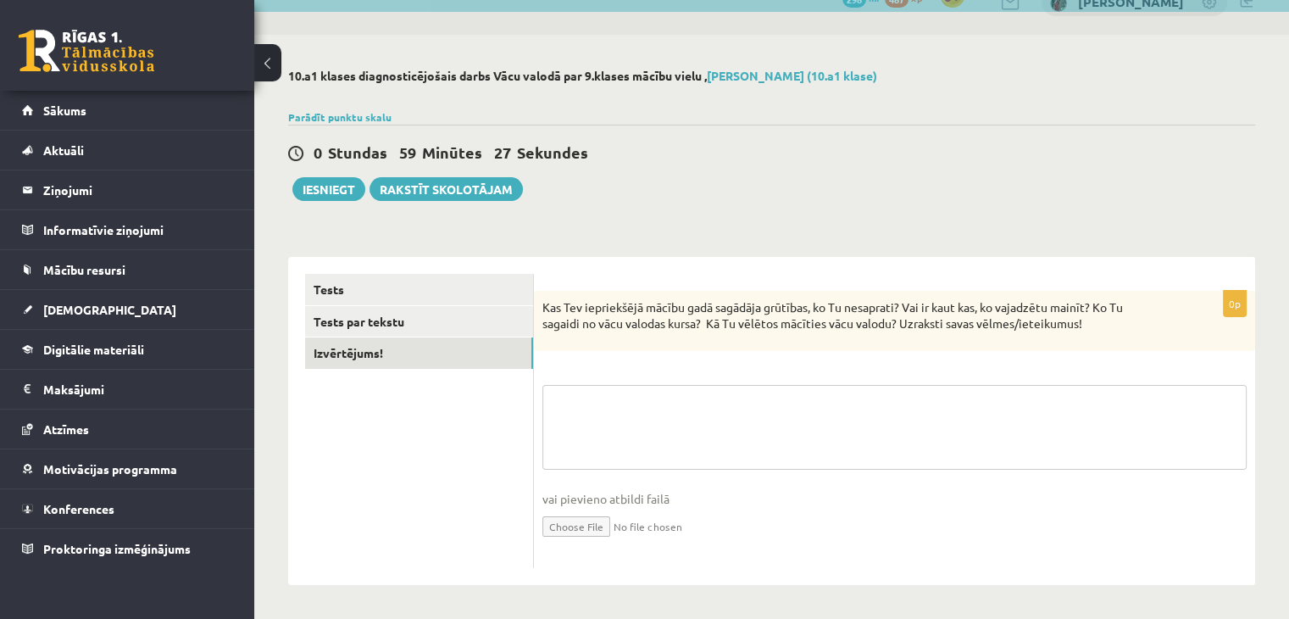
click at [736, 433] on textarea at bounding box center [895, 427] width 704 height 85
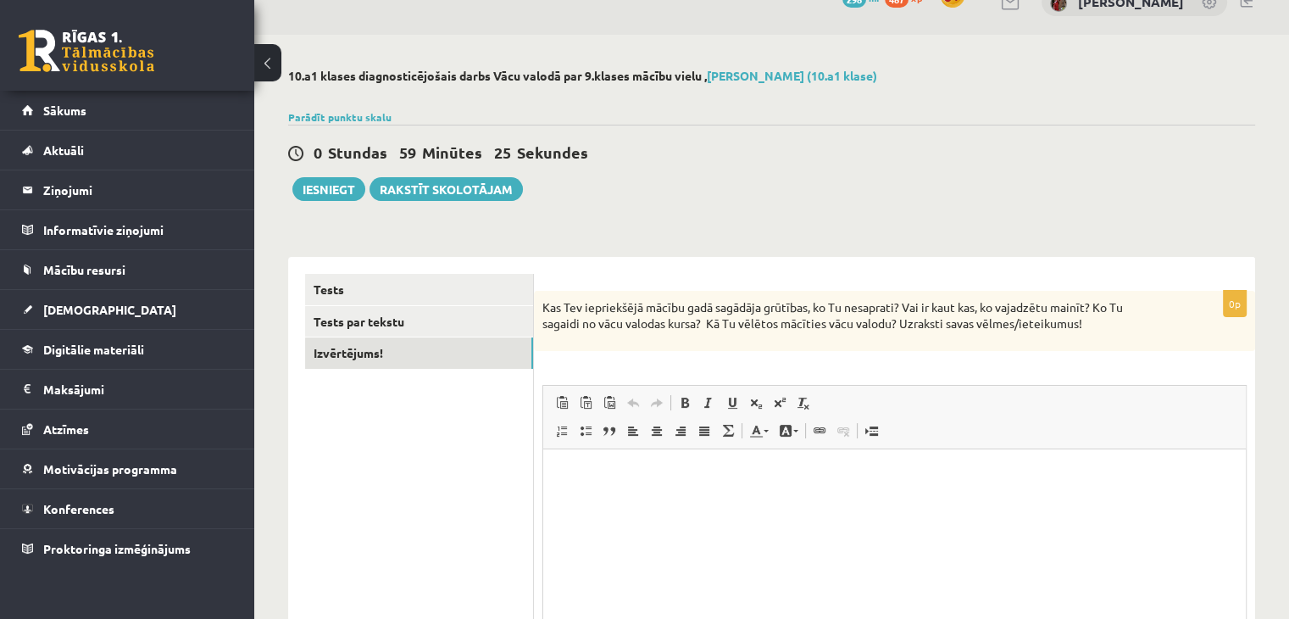
scroll to position [115, 0]
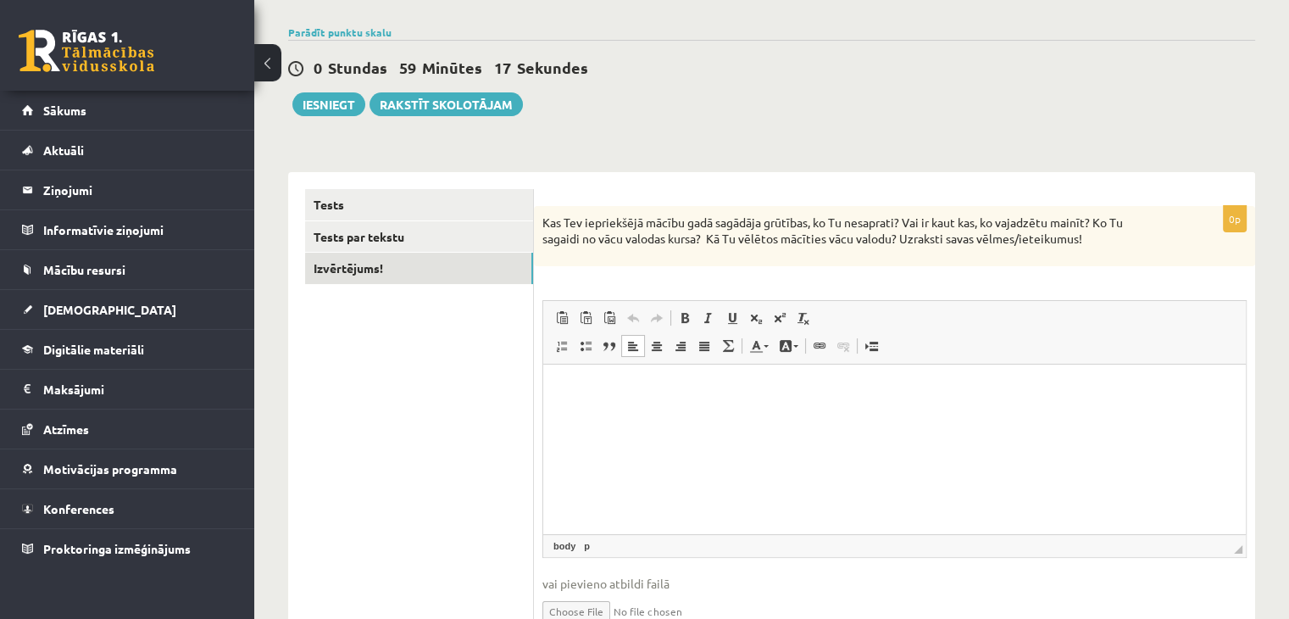
click at [735, 416] on html at bounding box center [894, 391] width 703 height 52
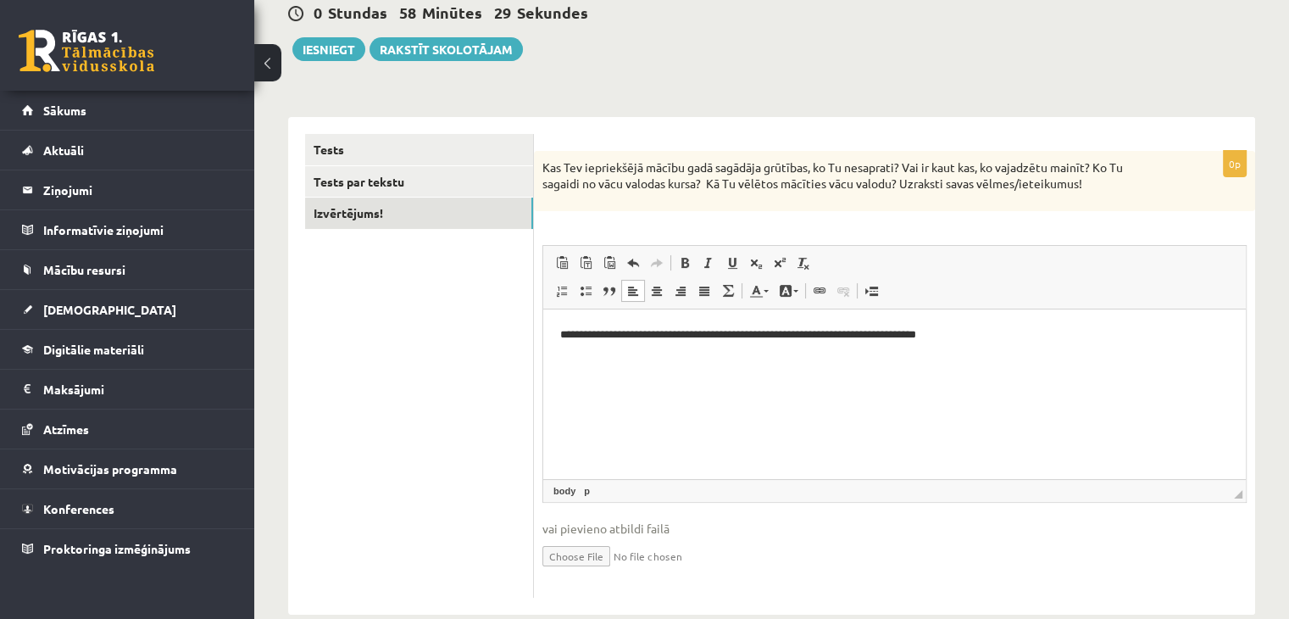
scroll to position [200, 0]
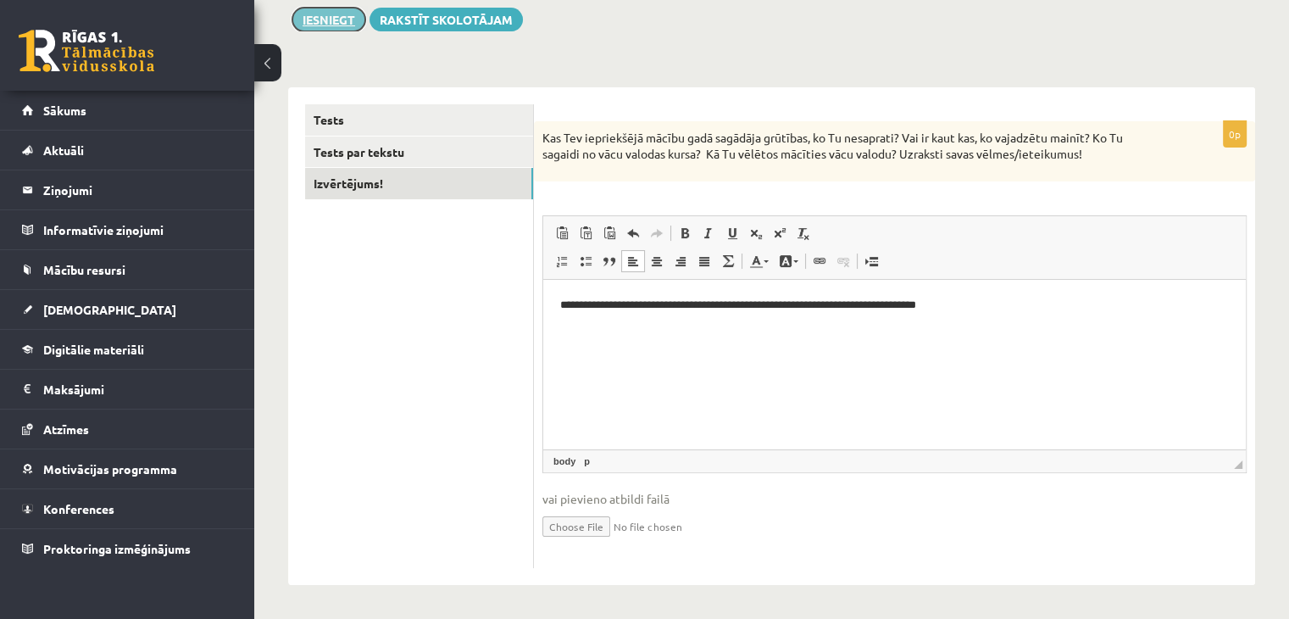
click at [317, 22] on button "Iesniegt" at bounding box center [328, 20] width 73 height 24
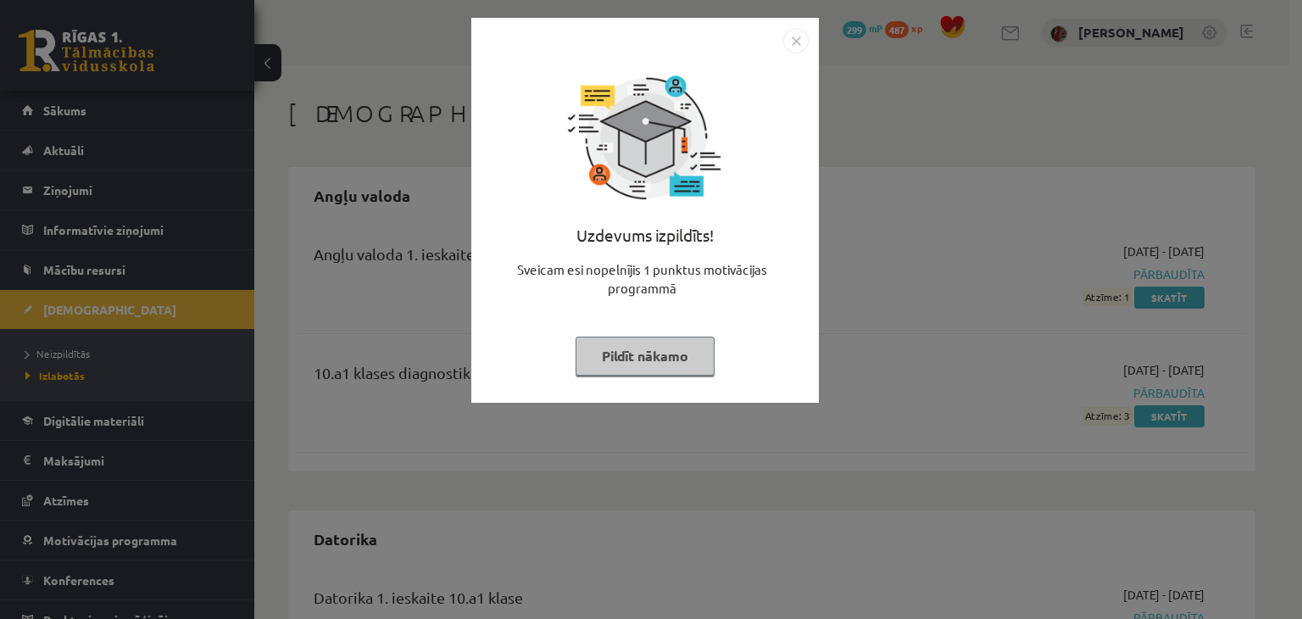
click at [628, 353] on button "Pildīt nākamo" at bounding box center [645, 356] width 139 height 39
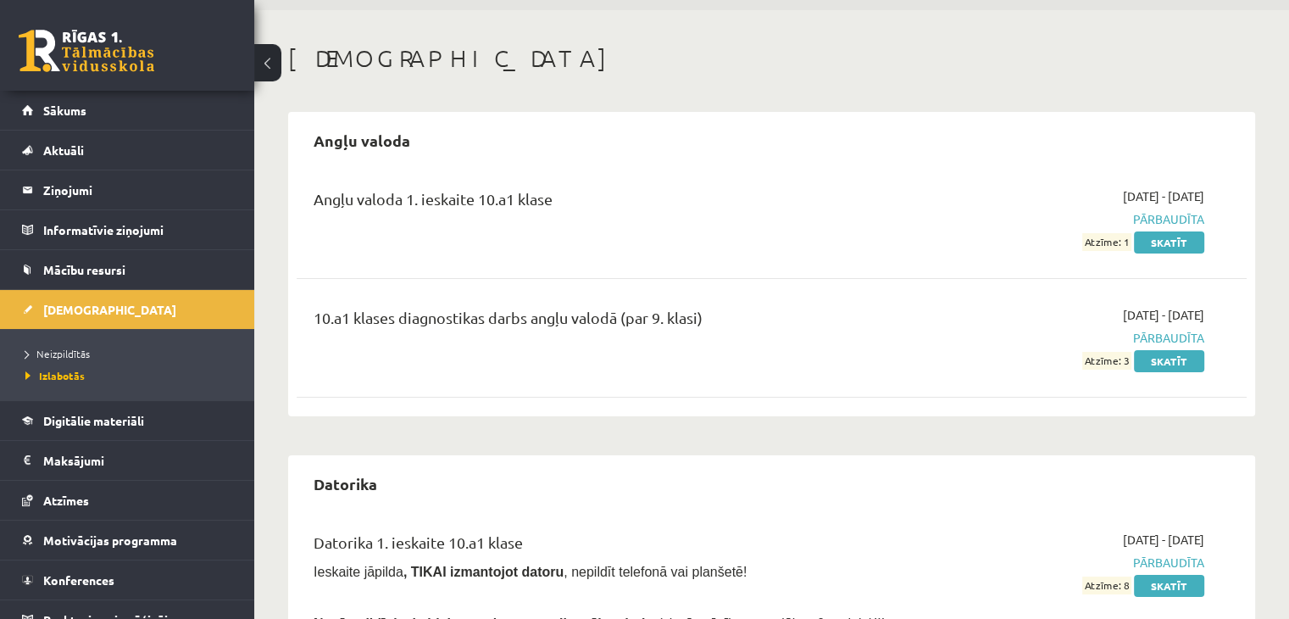
scroll to position [85, 0]
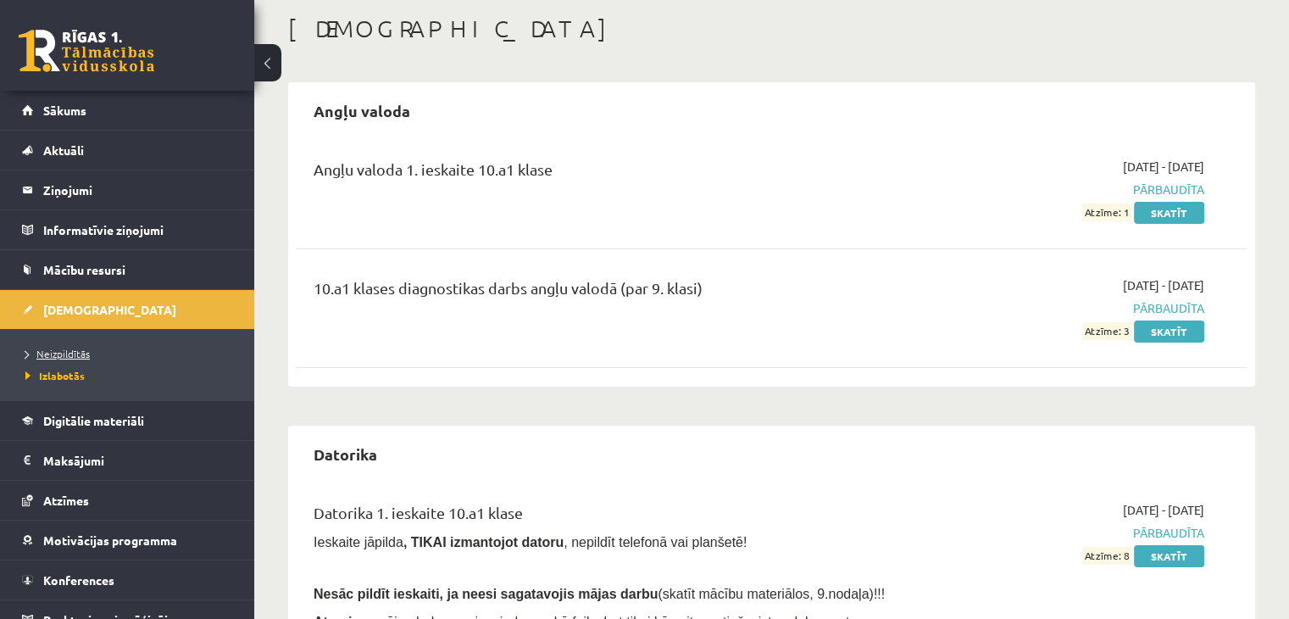
click at [59, 353] on span "Neizpildītās" at bounding box center [57, 354] width 64 height 14
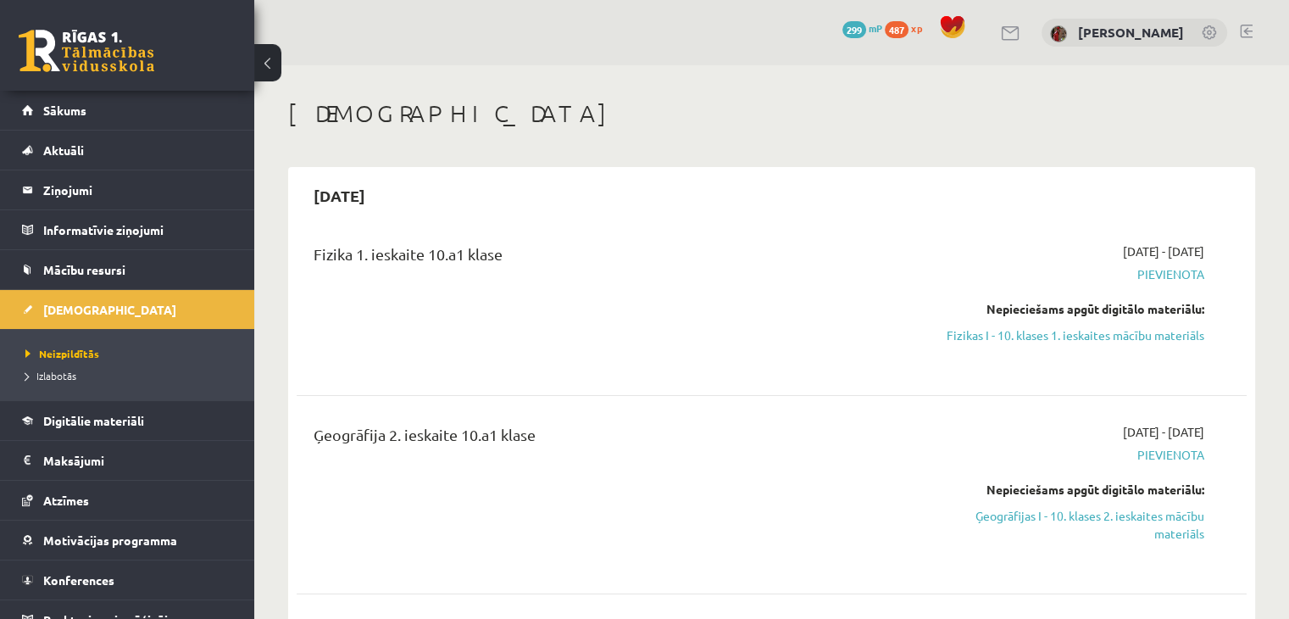
drag, startPoint x: 1138, startPoint y: 336, endPoint x: 715, endPoint y: 94, distance: 487.1
click at [1138, 336] on link "Fizikas I - 10. klases 1. ieskaites mācību materiāls" at bounding box center [1065, 335] width 280 height 18
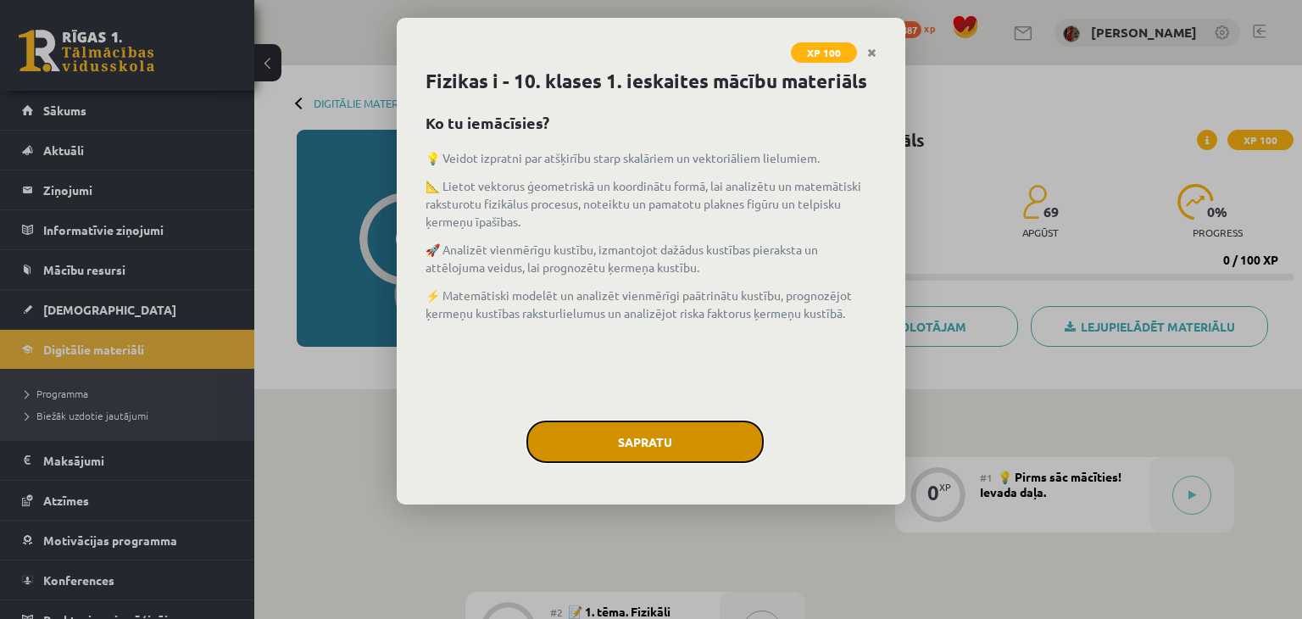
click at [732, 428] on button "Sapratu" at bounding box center [644, 441] width 237 height 42
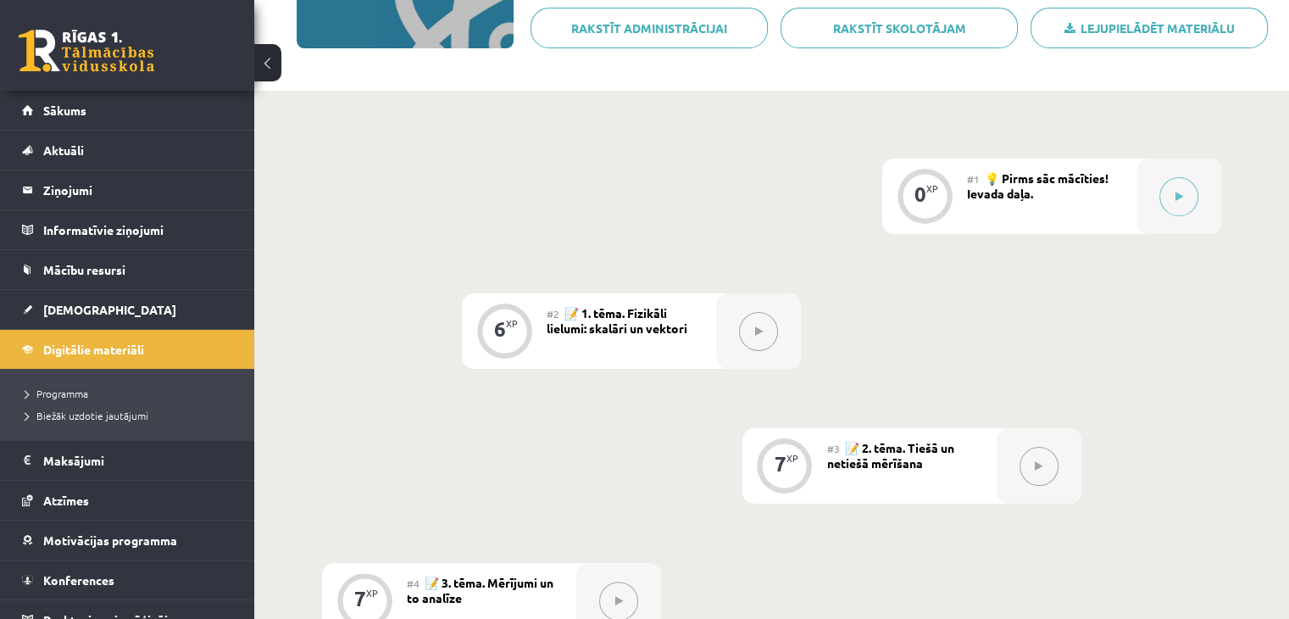
scroll to position [289, 0]
